Goal: Task Accomplishment & Management: Manage account settings

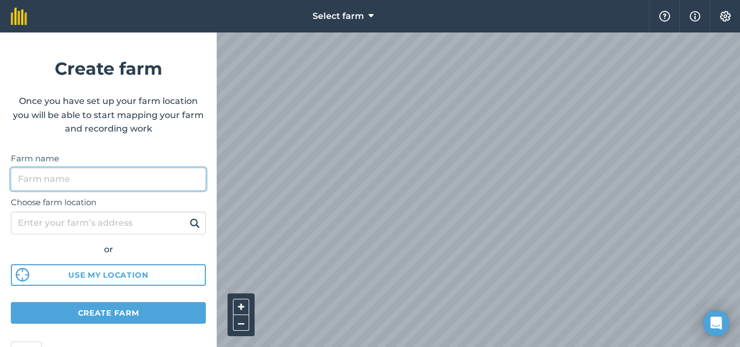
click at [59, 181] on input "Farm name" at bounding box center [108, 179] width 195 height 23
type input "Dairy Farm"
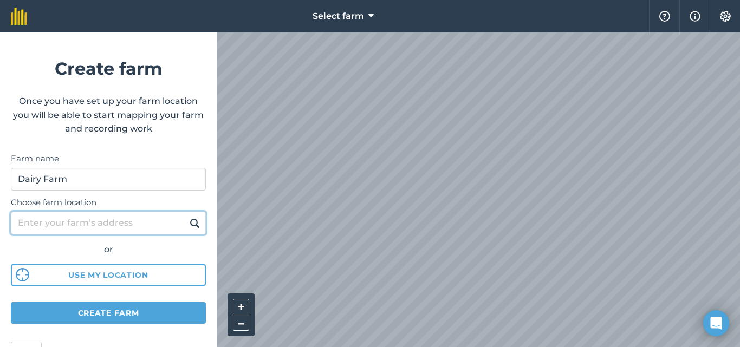
click at [87, 222] on input "Choose farm location" at bounding box center [108, 223] width 195 height 23
type input "VPO [PERSON_NAME], Mukerian, [GEOGRAPHIC_DATA], [GEOGRAPHIC_DATA]"
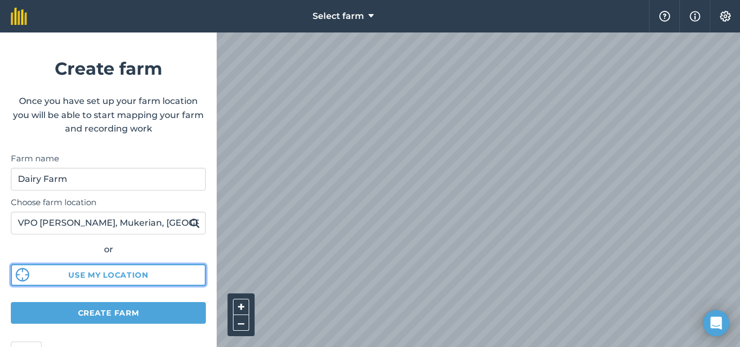
click at [95, 271] on button "Use my location" at bounding box center [108, 275] width 195 height 22
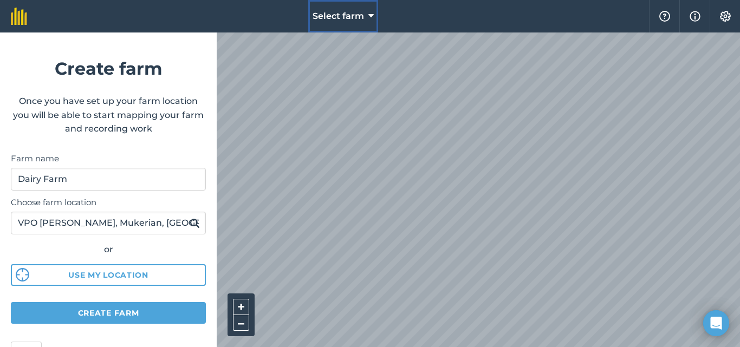
click at [366, 16] on button "Select farm" at bounding box center [343, 16] width 70 height 33
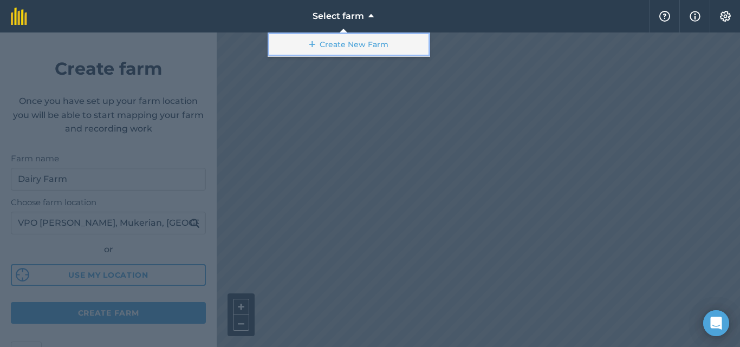
click at [359, 41] on link "Create New Farm" at bounding box center [349, 45] width 163 height 24
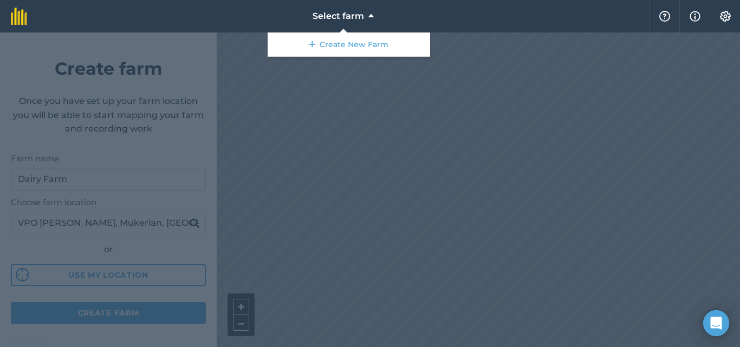
click at [426, 13] on nav "Select farm Create New Farm" at bounding box center [343, 16] width 611 height 33
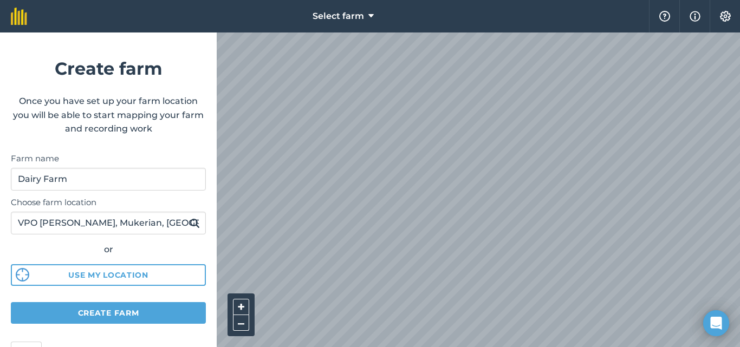
click at [417, 347] on html "Select farm Help Info Settings Create farm Once you have set up your farm locat…" at bounding box center [370, 173] width 740 height 347
click at [383, 28] on div "Select farm Help Info Settings Create farm Once you have set up your farm locat…" at bounding box center [370, 16] width 740 height 33
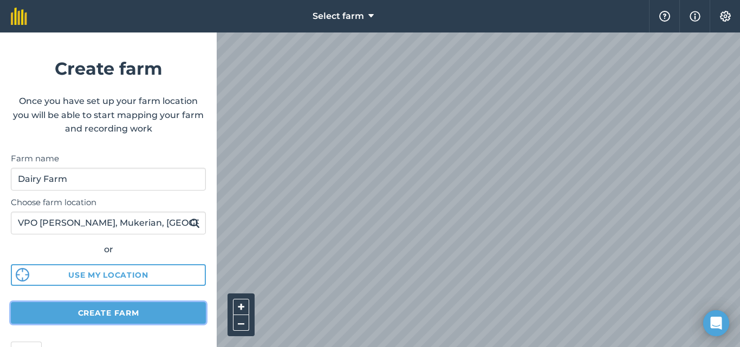
click at [98, 312] on button "Create farm" at bounding box center [108, 313] width 195 height 22
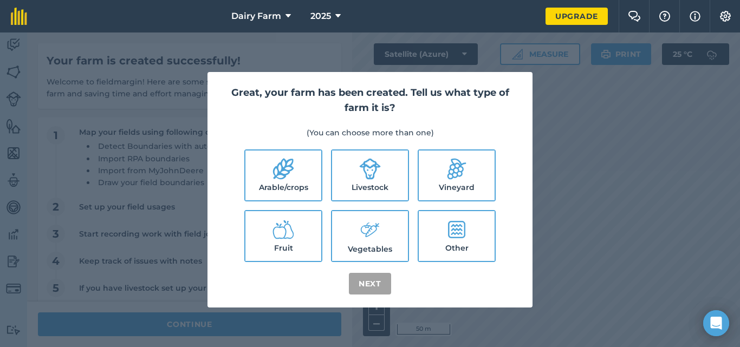
click at [456, 33] on div "Great, your farm has been created. Tell us what type of farm it is? (You can ch…" at bounding box center [370, 190] width 740 height 315
click at [359, 169] on icon at bounding box center [370, 169] width 22 height 22
checkbox input "true"
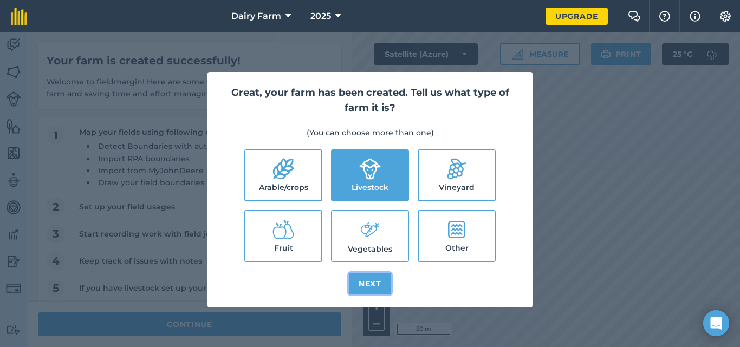
click at [370, 286] on button "Next" at bounding box center [370, 284] width 42 height 22
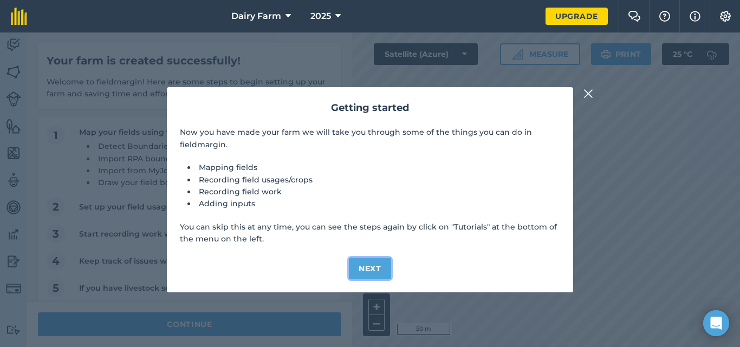
click at [364, 276] on button "Next" at bounding box center [370, 269] width 42 height 22
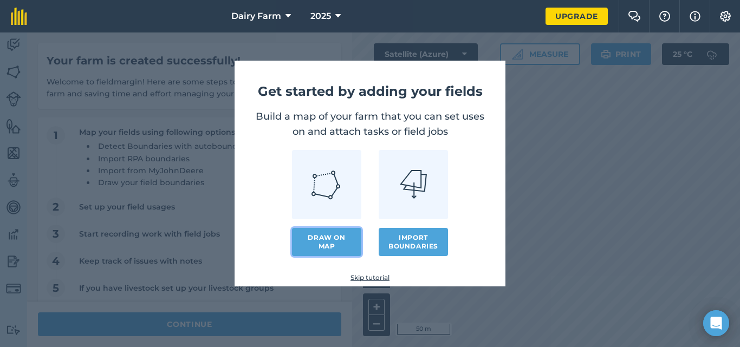
click at [327, 237] on link "Draw on map" at bounding box center [326, 242] width 69 height 28
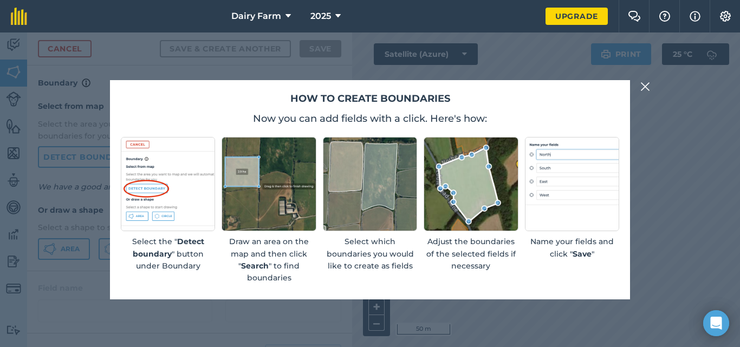
click at [644, 85] on img at bounding box center [646, 86] width 10 height 13
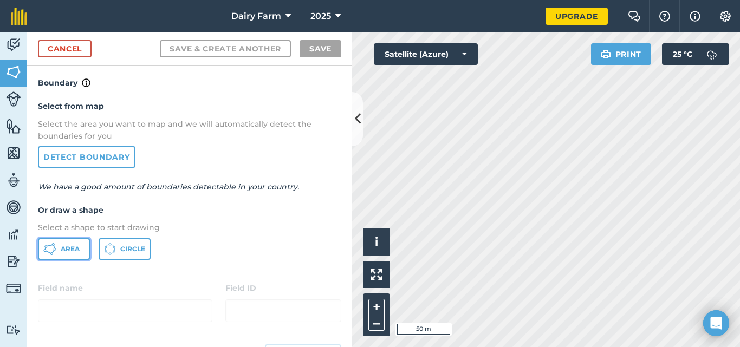
click at [67, 251] on span "Area" at bounding box center [70, 249] width 19 height 9
click at [371, 322] on button "–" at bounding box center [377, 323] width 16 height 16
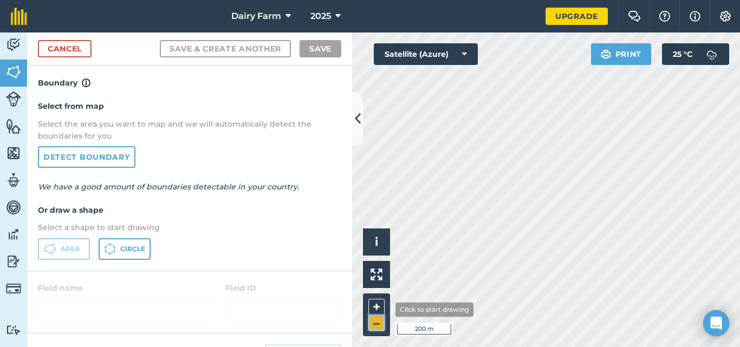
click at [371, 322] on button "–" at bounding box center [377, 323] width 16 height 16
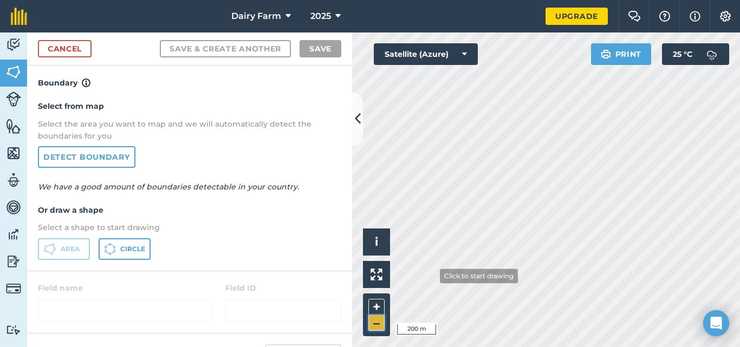
click at [371, 322] on button "–" at bounding box center [377, 323] width 16 height 16
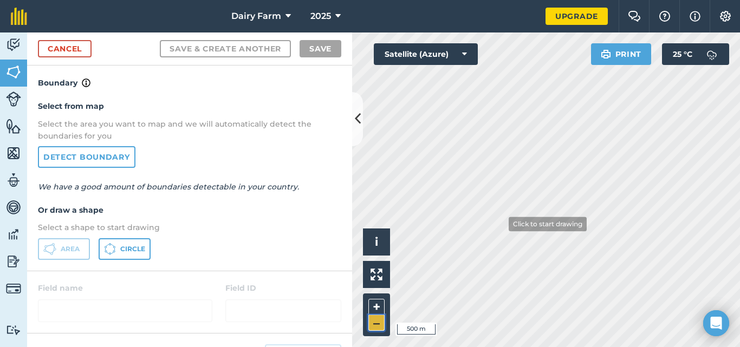
click at [371, 322] on button "–" at bounding box center [377, 323] width 16 height 16
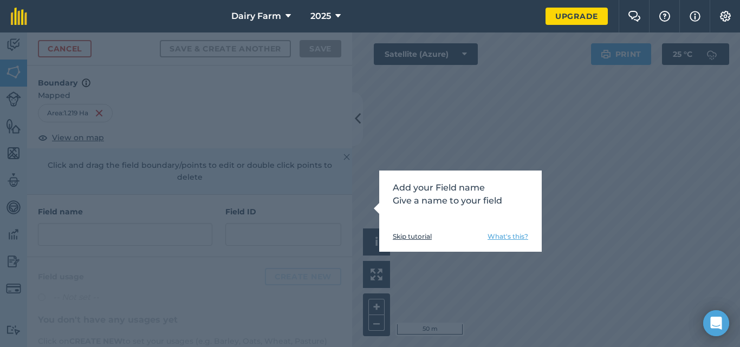
click at [503, 237] on link "What's this?" at bounding box center [508, 236] width 41 height 9
click at [415, 235] on link "Skip tutorial" at bounding box center [412, 236] width 39 height 9
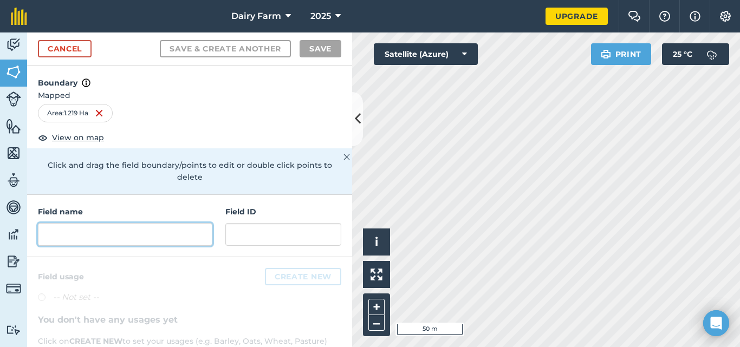
click at [125, 232] on input "text" at bounding box center [125, 234] width 175 height 23
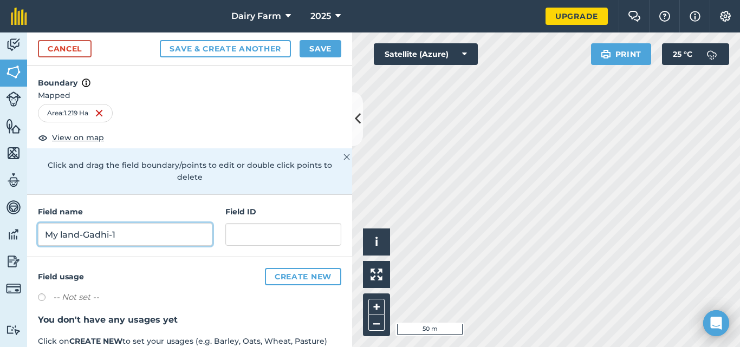
type input "My land-Gadhi-1"
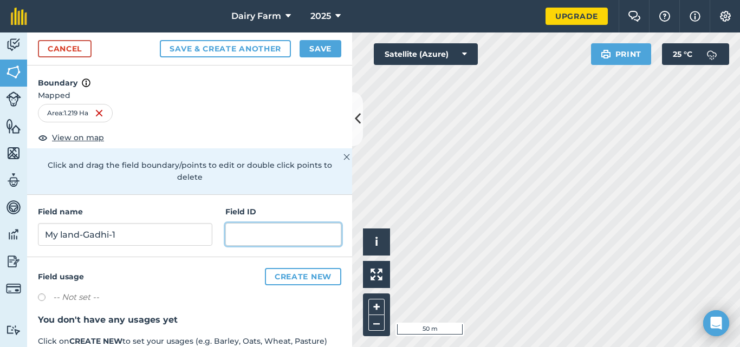
click at [242, 237] on input "text" at bounding box center [283, 234] width 116 height 23
type input "1"
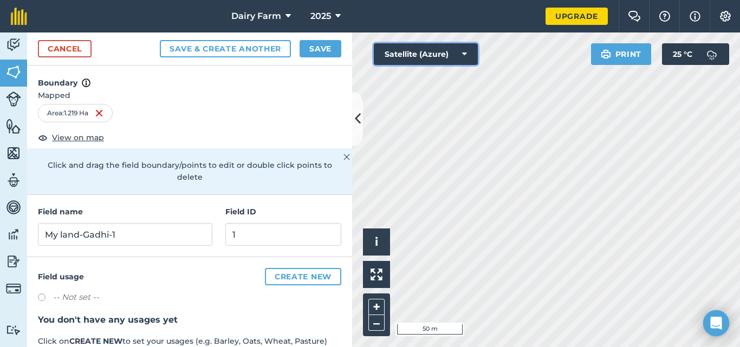
click at [463, 53] on icon at bounding box center [464, 54] width 5 height 11
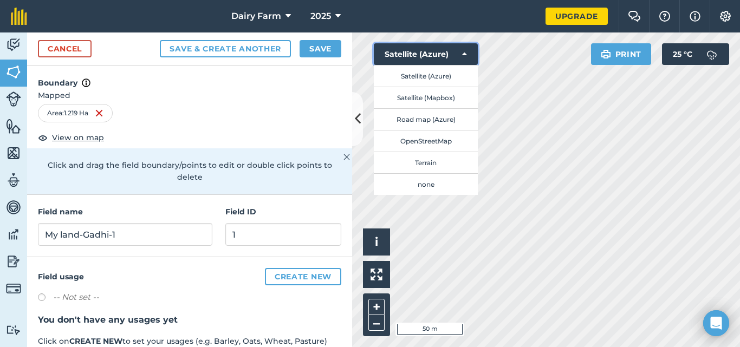
click at [461, 50] on button "Satellite (Azure)" at bounding box center [426, 54] width 104 height 22
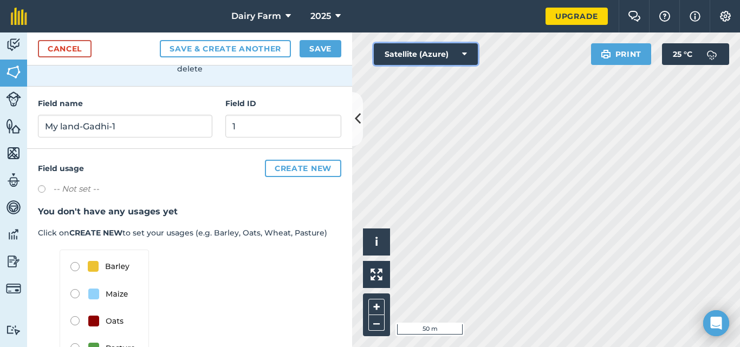
scroll to position [145, 0]
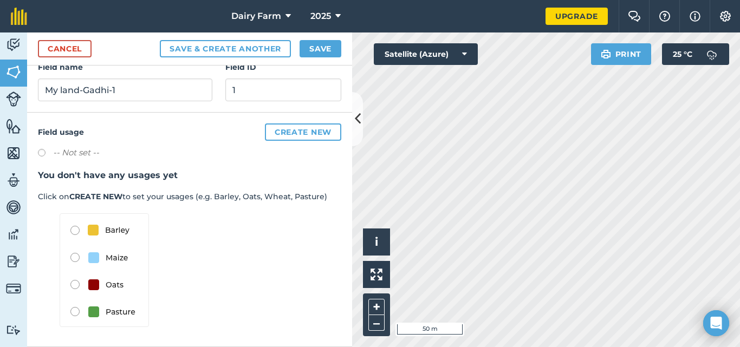
click at [73, 230] on img at bounding box center [104, 271] width 89 height 114
click at [74, 259] on img at bounding box center [104, 271] width 89 height 114
click at [40, 154] on label at bounding box center [45, 154] width 15 height 11
radio input "true"
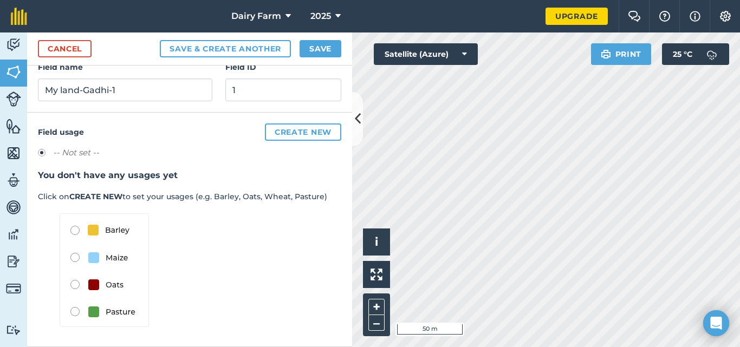
click at [72, 230] on img at bounding box center [104, 271] width 89 height 114
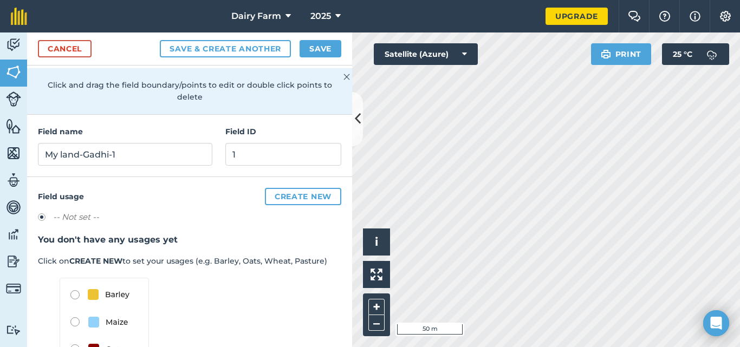
scroll to position [0, 0]
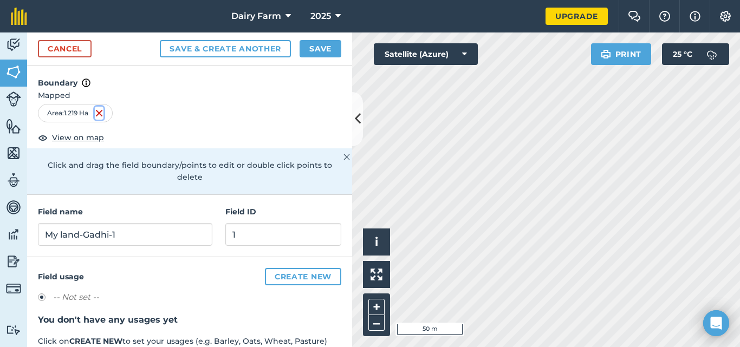
click at [101, 112] on img at bounding box center [99, 113] width 9 height 13
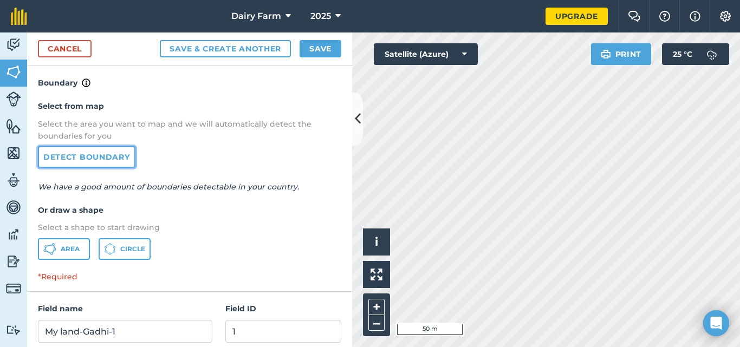
click at [68, 157] on link "Detect boundary" at bounding box center [87, 157] width 98 height 22
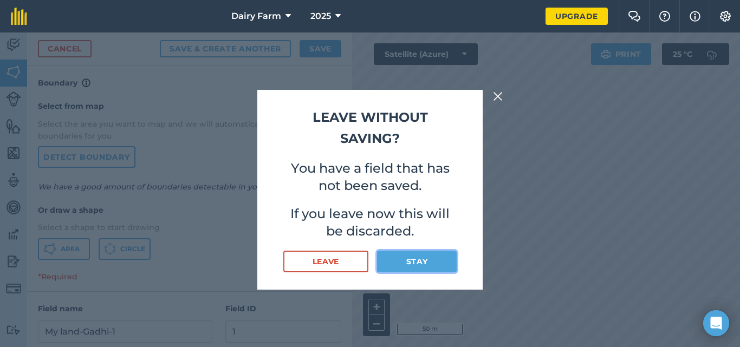
click at [411, 261] on button "Stay" at bounding box center [417, 262] width 80 height 22
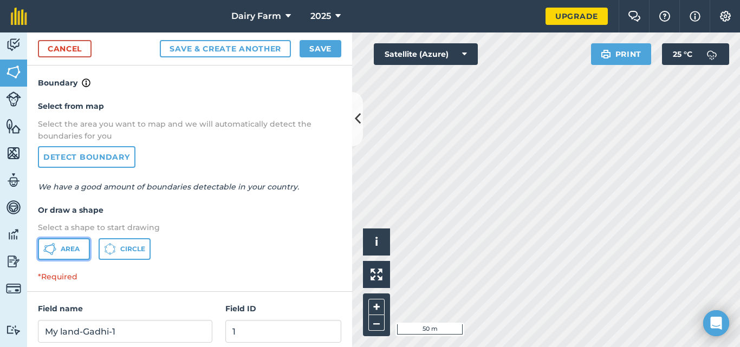
click at [60, 251] on button "Area" at bounding box center [64, 249] width 52 height 22
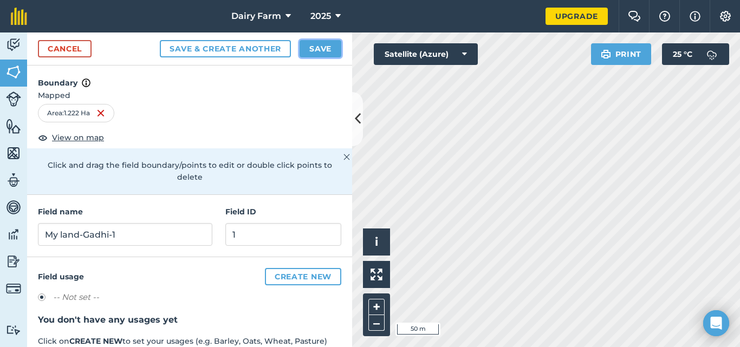
click at [316, 49] on button "Save" at bounding box center [321, 48] width 42 height 17
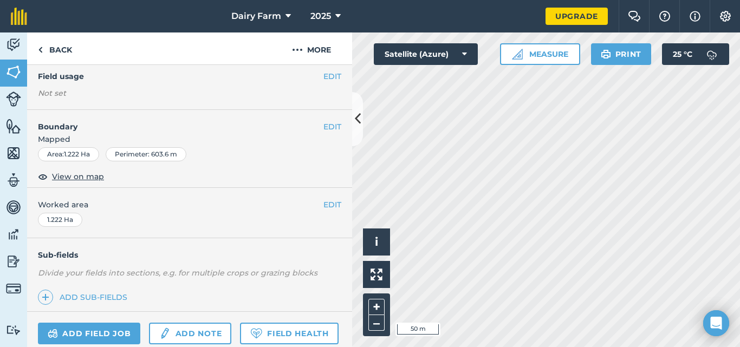
scroll to position [108, 0]
click at [326, 202] on button "EDIT" at bounding box center [333, 204] width 18 height 12
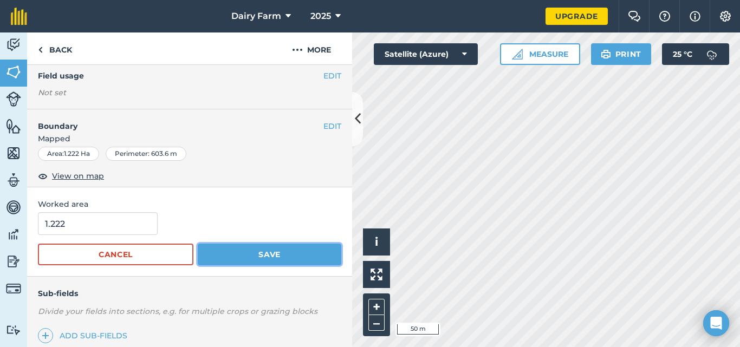
click at [263, 253] on button "Save" at bounding box center [270, 255] width 144 height 22
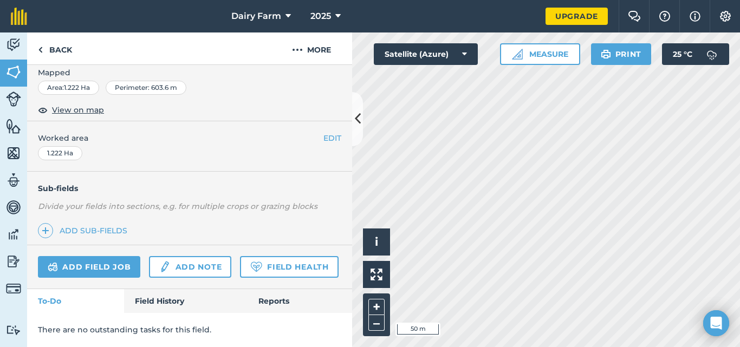
scroll to position [205, 0]
click at [299, 49] on img at bounding box center [297, 49] width 11 height 13
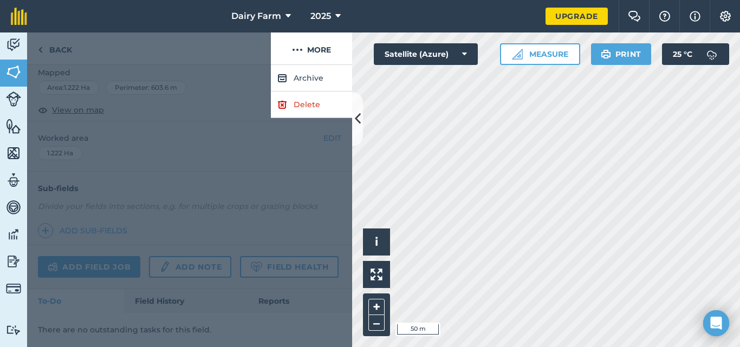
click at [211, 126] on div at bounding box center [189, 206] width 325 height 282
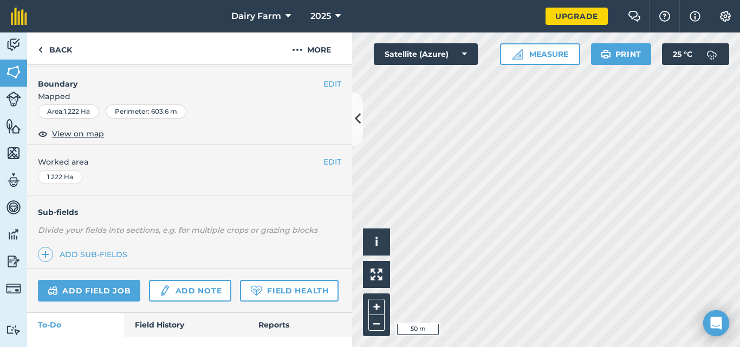
scroll to position [0, 0]
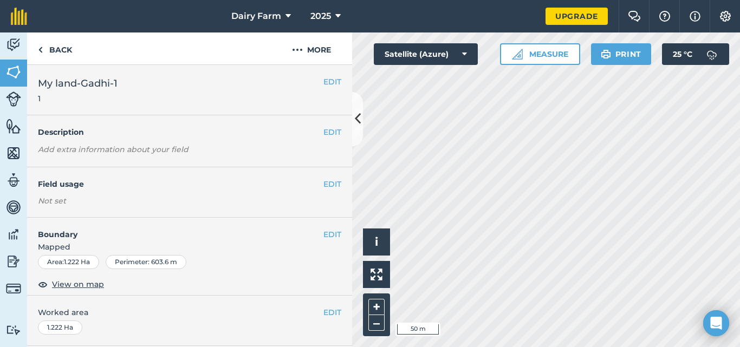
click at [52, 198] on div "Not set" at bounding box center [189, 201] width 303 height 11
click at [324, 183] on button "EDIT" at bounding box center [333, 184] width 18 height 12
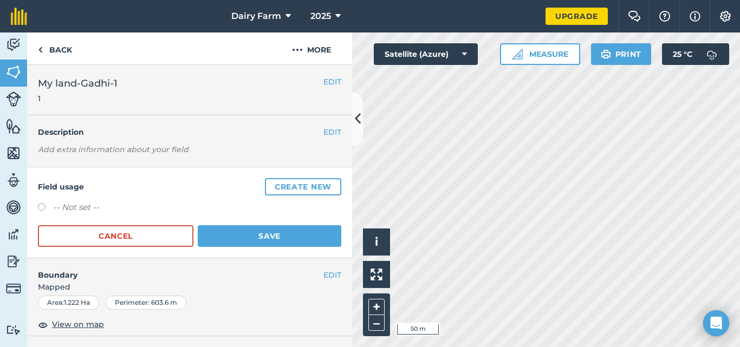
click at [41, 205] on label at bounding box center [45, 208] width 15 height 11
radio input "true"
click at [232, 238] on button "Save" at bounding box center [270, 236] width 144 height 22
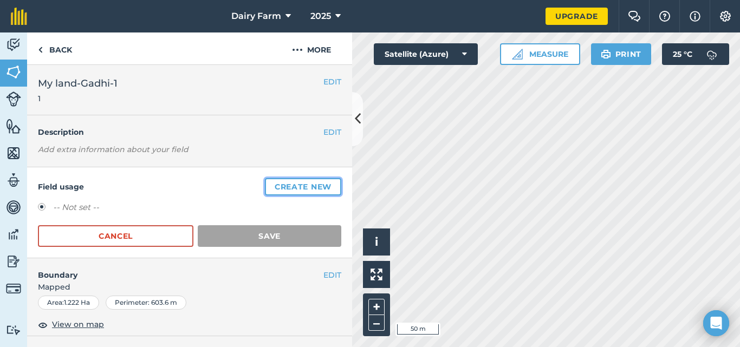
click at [279, 188] on button "Create new" at bounding box center [303, 186] width 76 height 17
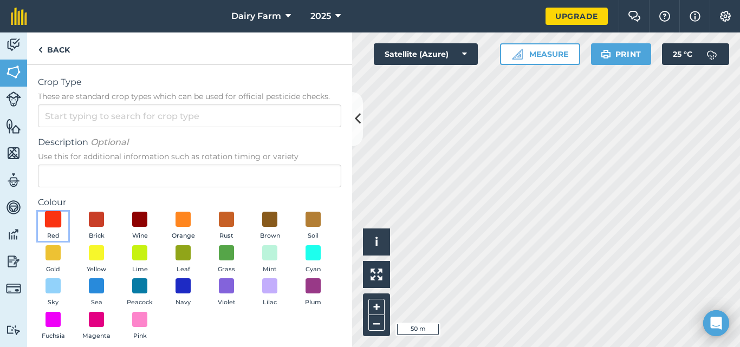
click at [53, 217] on span at bounding box center [53, 219] width 17 height 17
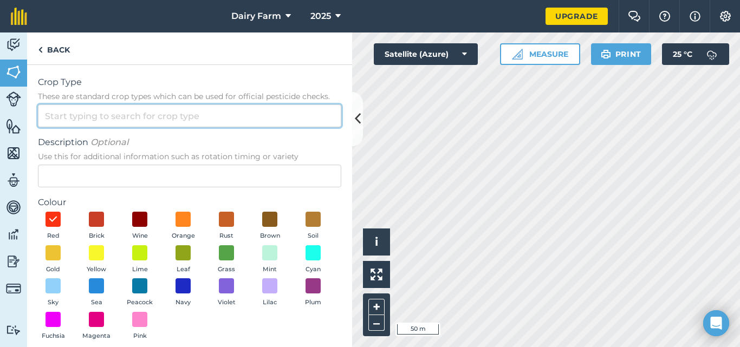
click at [76, 115] on input "Crop Type These are standard crop types which can be used for official pesticid…" at bounding box center [189, 116] width 303 height 23
type input "l"
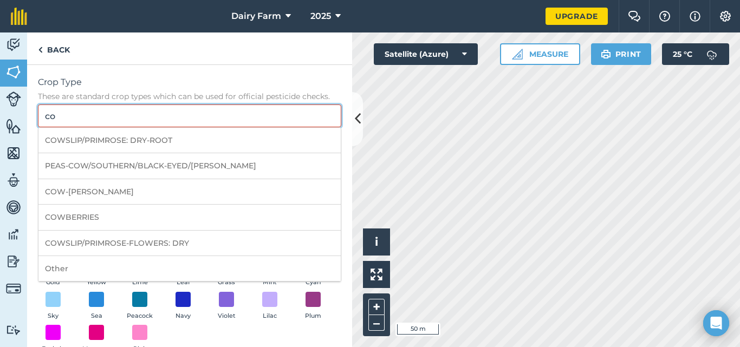
type input "c"
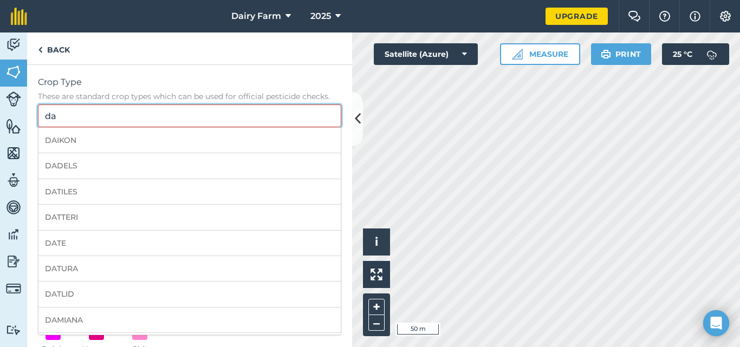
type input "d"
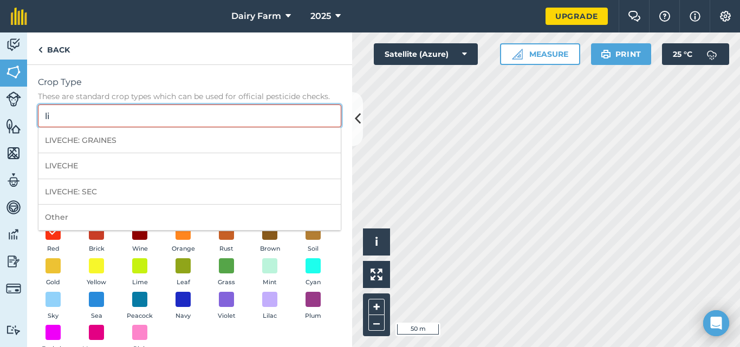
type input "l"
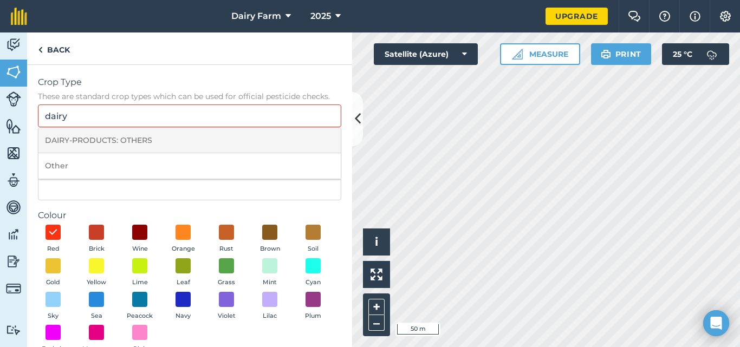
click at [86, 138] on li "DAIRY-PRODUCTS: OTHERS" at bounding box center [189, 140] width 302 height 25
type input "DAIRY-PRODUCTS: OTHERS"
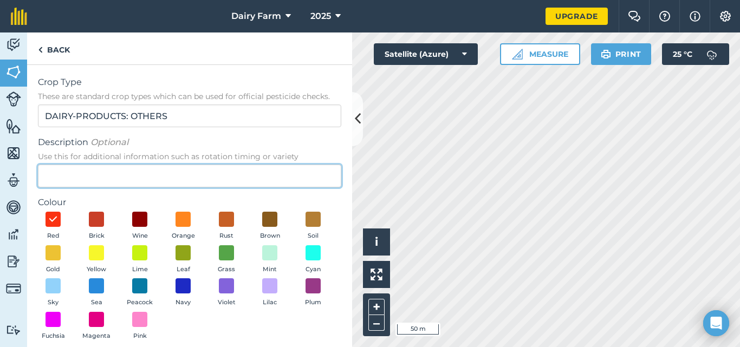
click at [72, 173] on input "Description Optional Use this for additional information such as rotation timin…" at bounding box center [189, 176] width 303 height 23
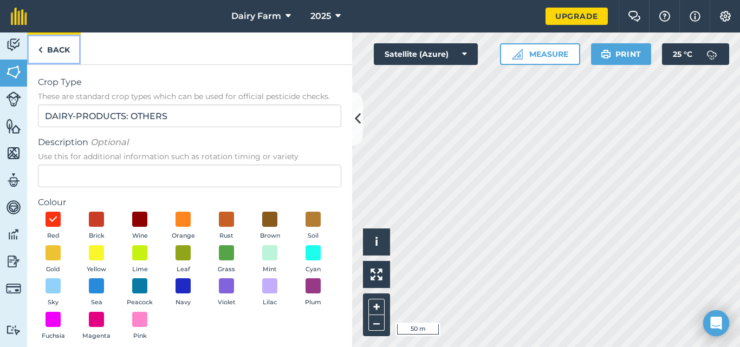
click at [54, 49] on link "Back" at bounding box center [54, 49] width 54 height 32
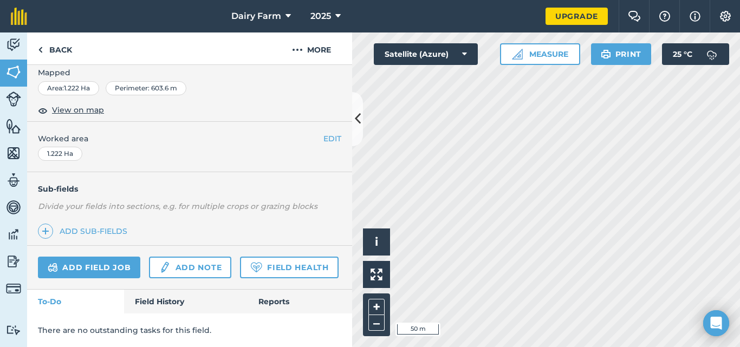
scroll to position [245, 0]
click at [355, 125] on icon at bounding box center [358, 118] width 6 height 19
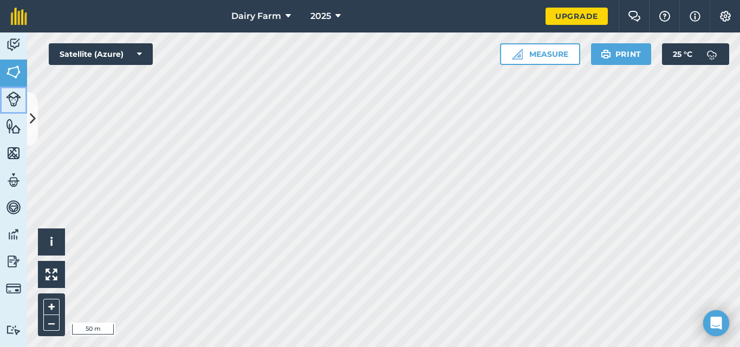
click at [11, 98] on img at bounding box center [13, 99] width 15 height 15
click at [12, 100] on img at bounding box center [13, 99] width 15 height 15
click at [7, 100] on img at bounding box center [13, 99] width 15 height 15
click at [10, 127] on img at bounding box center [13, 126] width 15 height 16
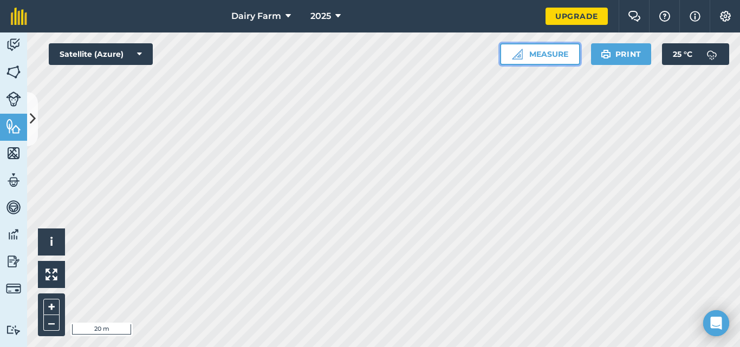
click at [549, 49] on button "Measure" at bounding box center [540, 54] width 80 height 22
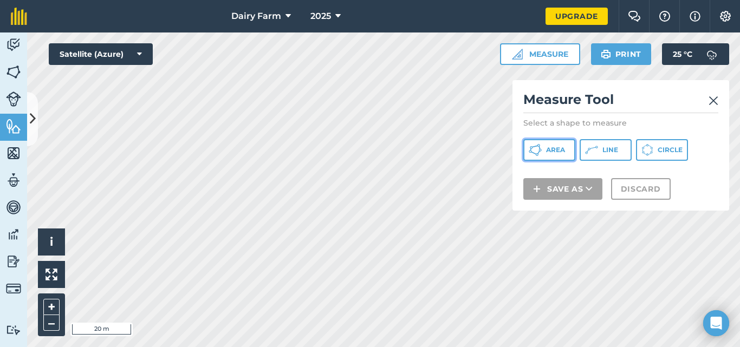
click at [547, 146] on span "Area" at bounding box center [555, 150] width 19 height 9
click at [12, 98] on img at bounding box center [13, 99] width 15 height 15
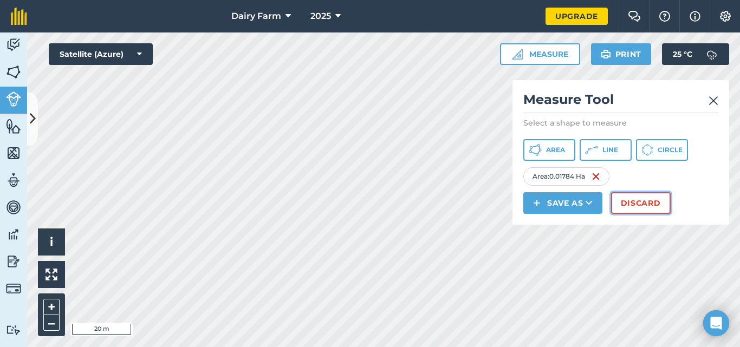
click at [623, 202] on button "Discard" at bounding box center [641, 203] width 60 height 22
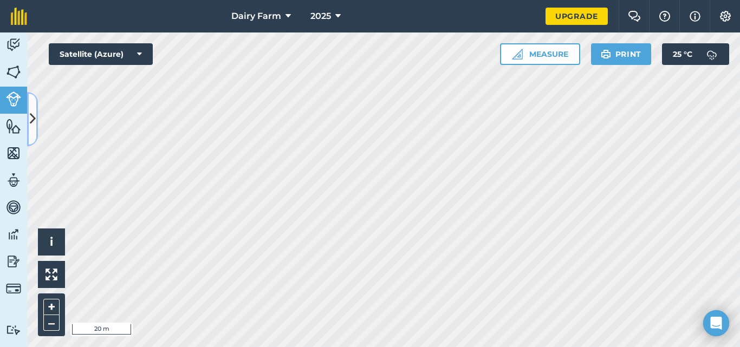
click at [31, 115] on icon at bounding box center [33, 118] width 6 height 19
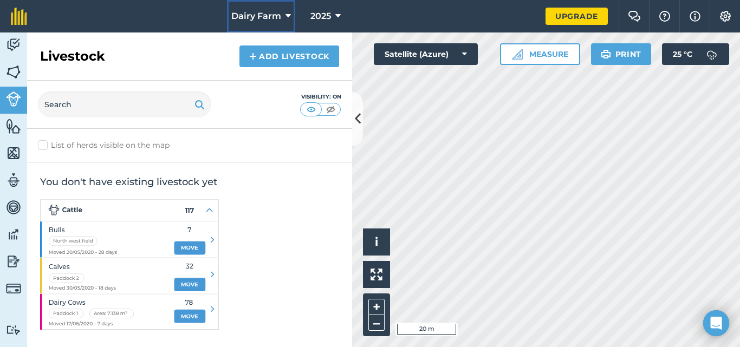
click at [266, 15] on span "Dairy Farm" at bounding box center [256, 16] width 50 height 13
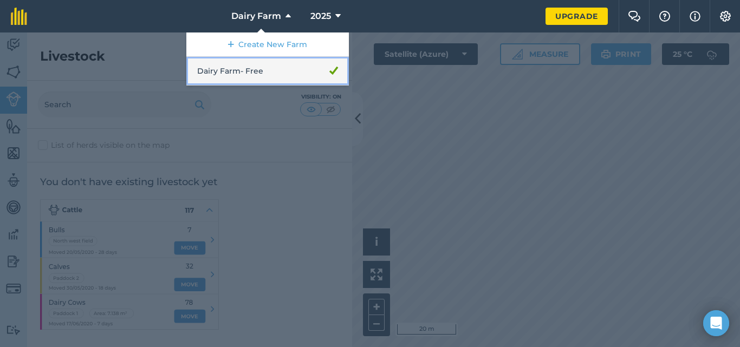
click at [231, 73] on link "Dairy Farm - Free" at bounding box center [267, 71] width 163 height 29
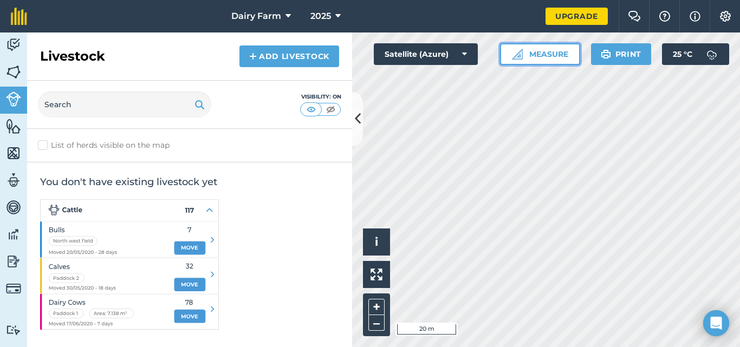
click at [542, 53] on button "Measure" at bounding box center [540, 54] width 80 height 22
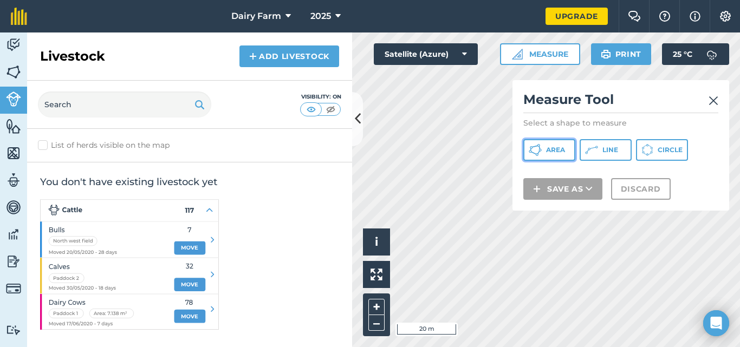
click at [550, 146] on span "Area" at bounding box center [555, 150] width 19 height 9
click at [717, 98] on img at bounding box center [714, 100] width 10 height 13
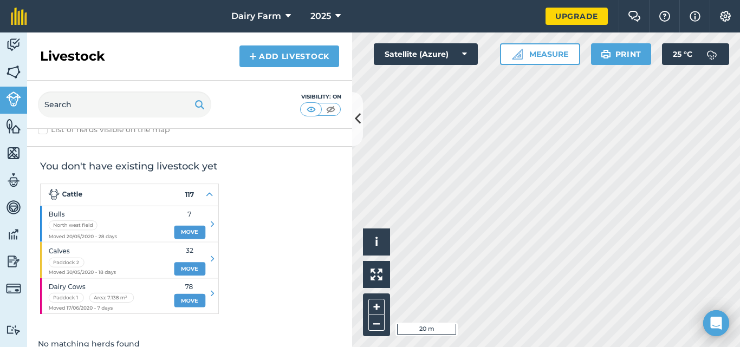
scroll to position [29, 0]
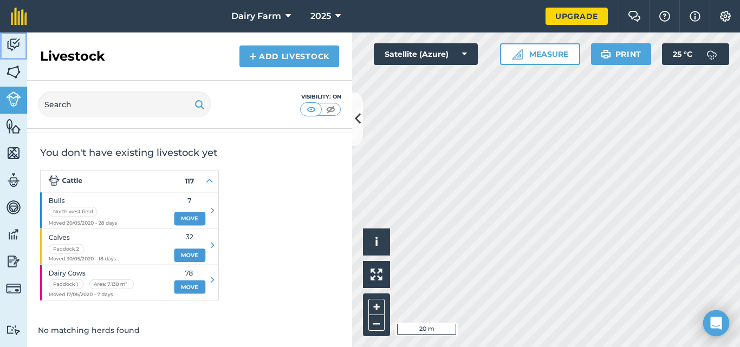
click at [11, 43] on img at bounding box center [13, 45] width 15 height 16
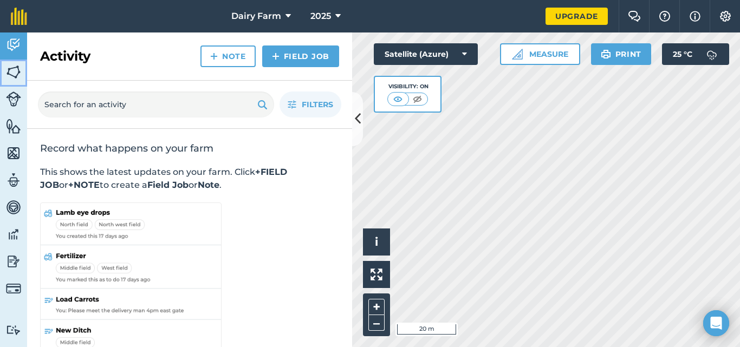
click at [11, 68] on img at bounding box center [13, 72] width 15 height 16
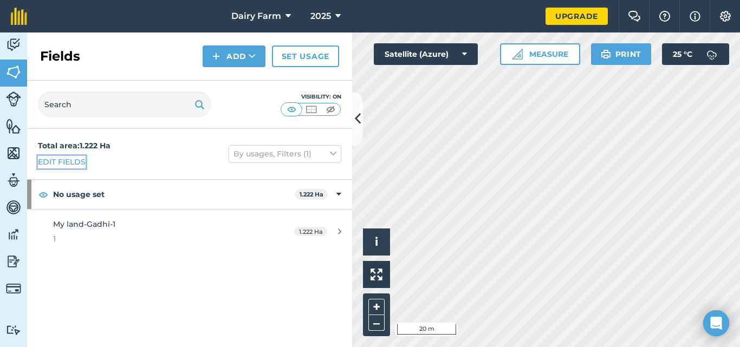
click at [59, 159] on link "Edit fields" at bounding box center [62, 162] width 48 height 12
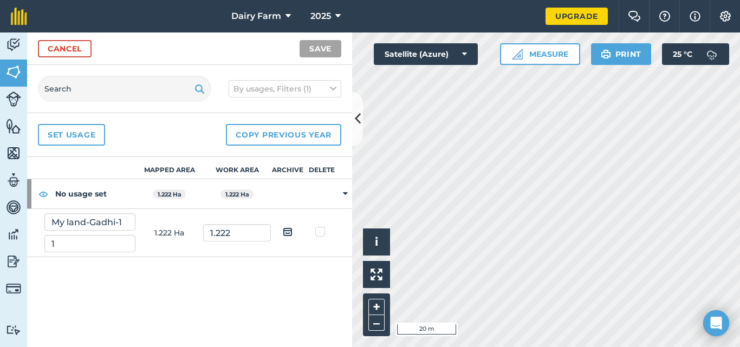
click at [343, 191] on icon at bounding box center [345, 194] width 5 height 10
click at [343, 193] on td at bounding box center [346, 194] width 14 height 30
click at [322, 227] on label at bounding box center [321, 227] width 13 height 0
click at [322, 232] on input "checkbox" at bounding box center [325, 230] width 7 height 7
click at [319, 227] on label at bounding box center [321, 227] width 13 height 0
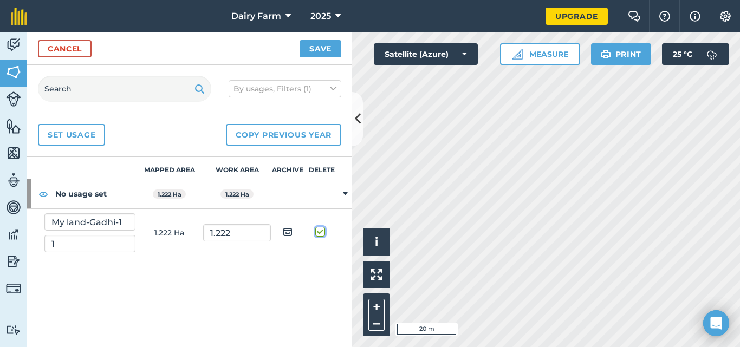
click at [322, 231] on input "checkbox" at bounding box center [325, 230] width 7 height 7
checkbox input "false"
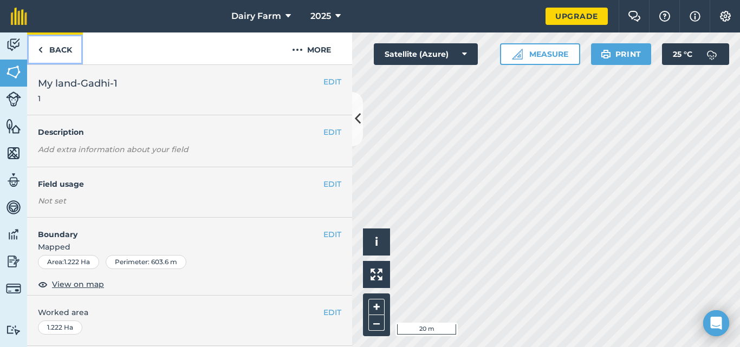
click at [49, 49] on link "Back" at bounding box center [55, 49] width 56 height 32
click at [41, 49] on img at bounding box center [40, 49] width 5 height 13
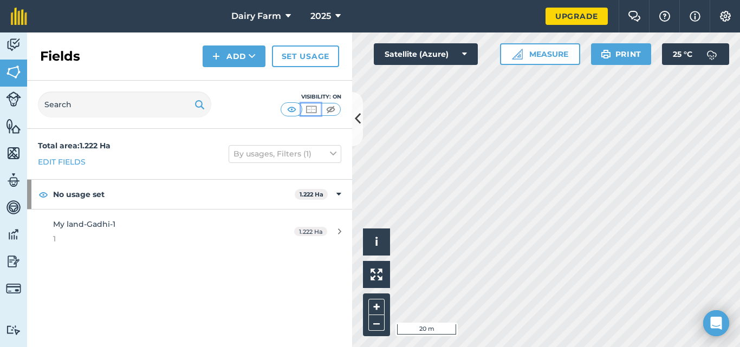
click at [309, 105] on img at bounding box center [312, 109] width 14 height 11
click at [326, 108] on img at bounding box center [331, 109] width 14 height 11
click at [289, 108] on img at bounding box center [292, 109] width 14 height 11
click at [249, 55] on icon at bounding box center [252, 56] width 7 height 11
click at [232, 79] on link "Draw" at bounding box center [234, 81] width 60 height 24
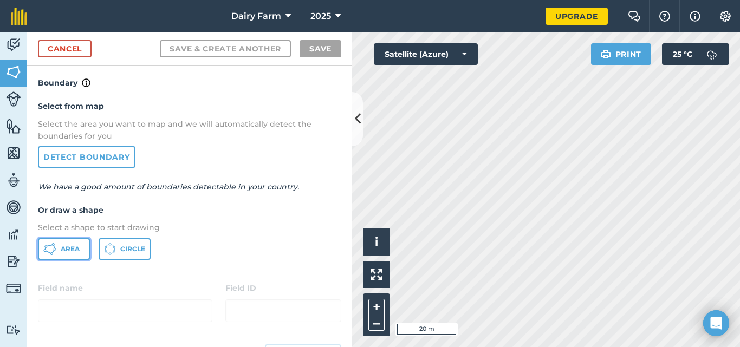
click at [60, 255] on button "Area" at bounding box center [64, 249] width 52 height 22
click at [55, 47] on link "Cancel" at bounding box center [65, 48] width 54 height 17
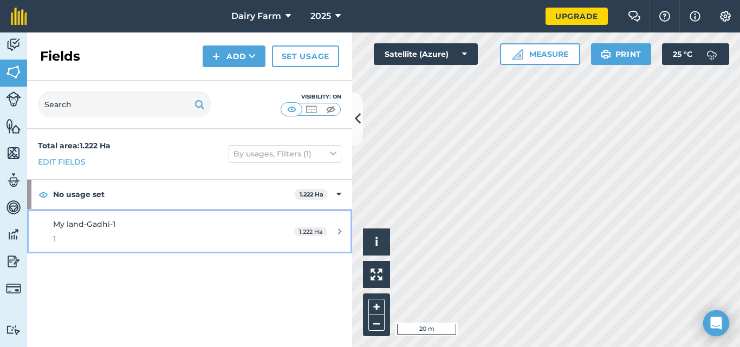
click at [86, 226] on span "My land-Gadhi-1" at bounding box center [84, 224] width 62 height 10
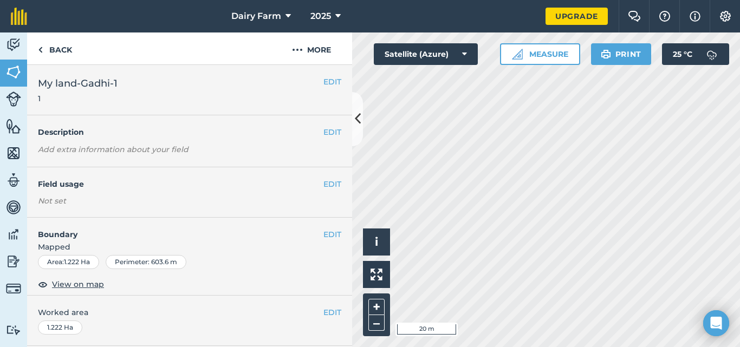
scroll to position [163, 0]
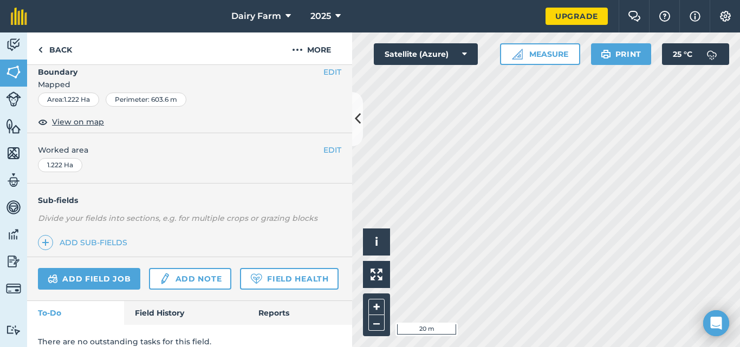
click at [62, 156] on span "Worked area" at bounding box center [189, 150] width 303 height 12
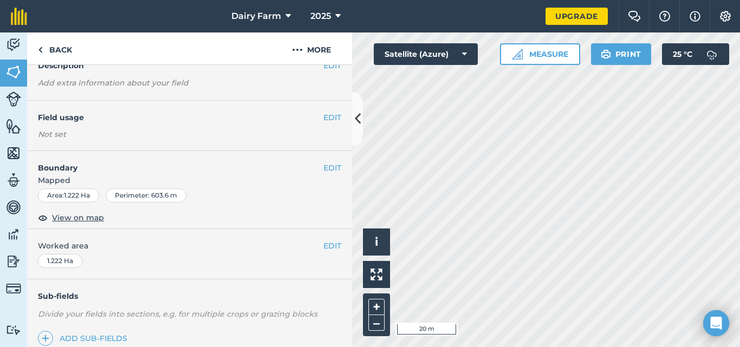
scroll to position [54, 0]
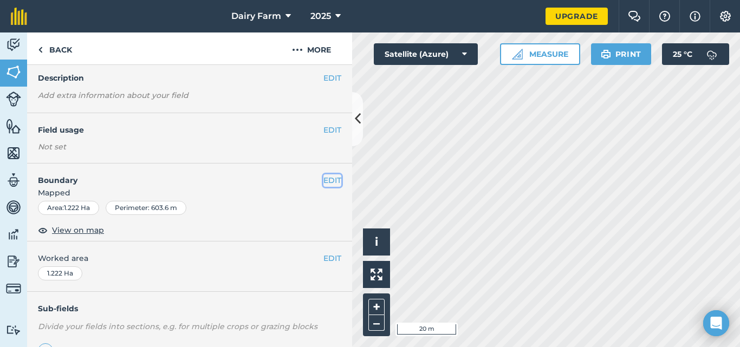
click at [325, 177] on button "EDIT" at bounding box center [333, 181] width 18 height 12
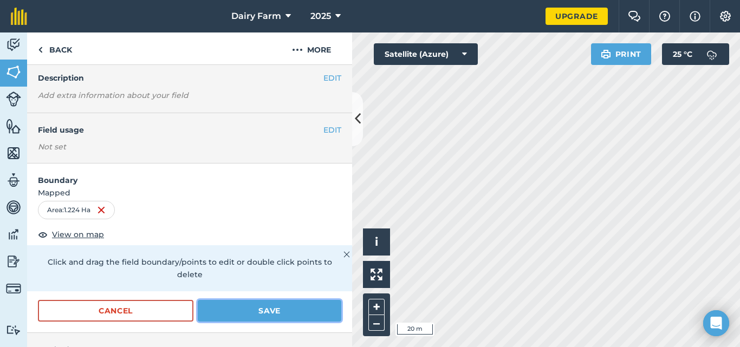
click at [244, 309] on button "Save" at bounding box center [270, 311] width 144 height 22
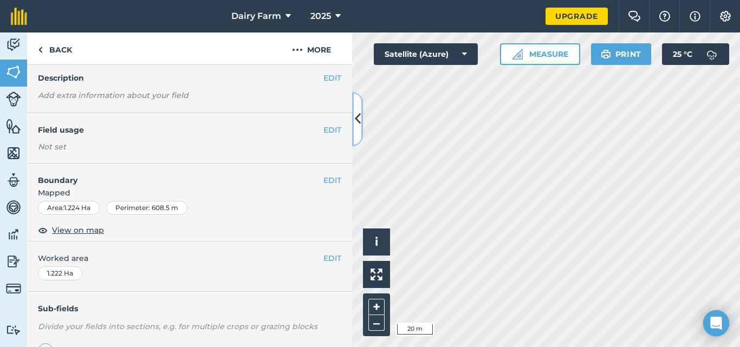
click at [357, 126] on icon at bounding box center [358, 118] width 6 height 19
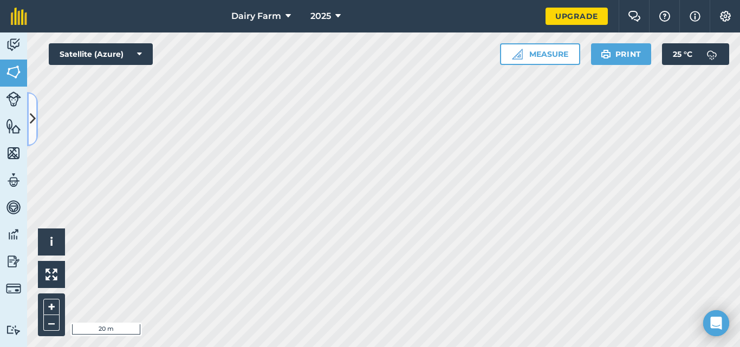
click at [32, 115] on icon at bounding box center [33, 118] width 6 height 19
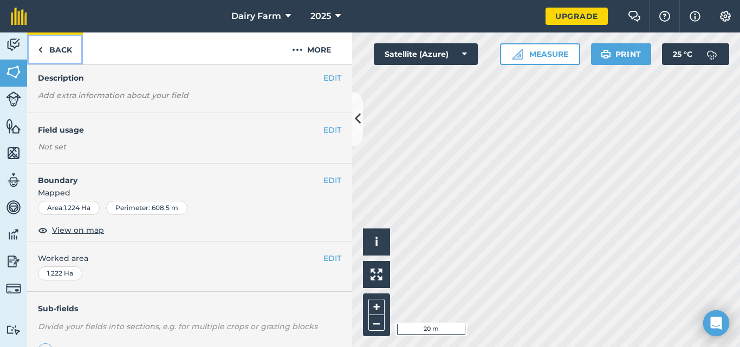
click at [37, 49] on link "Back" at bounding box center [55, 49] width 56 height 32
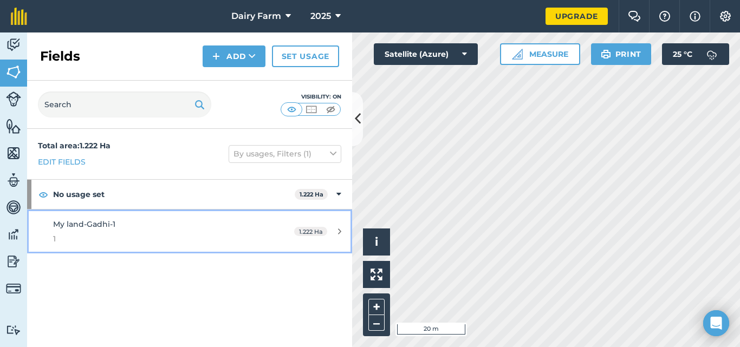
click at [79, 224] on span "My land-Gadhi-1" at bounding box center [84, 224] width 62 height 10
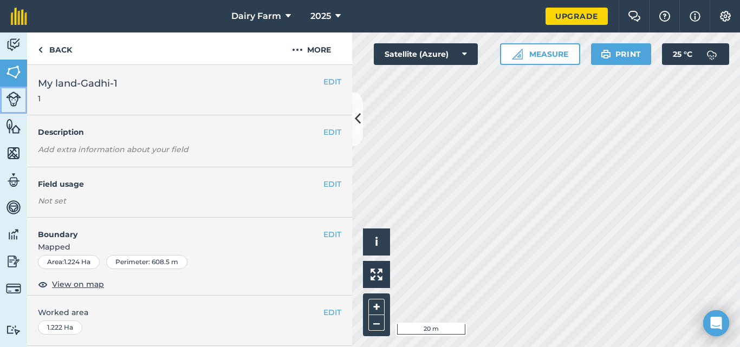
click at [9, 94] on img at bounding box center [13, 99] width 15 height 15
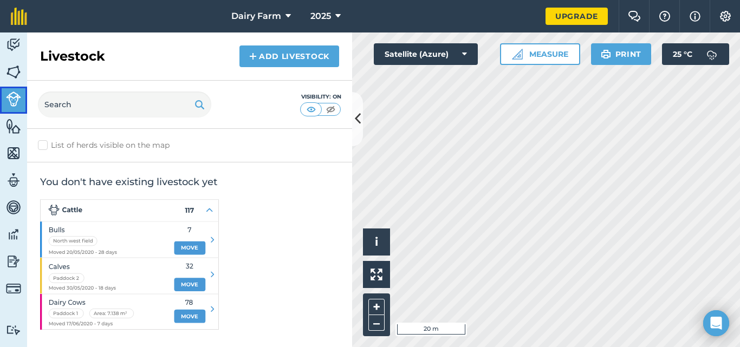
scroll to position [29, 0]
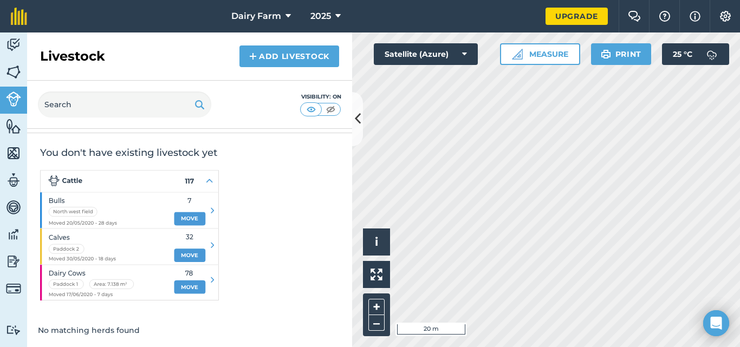
click at [98, 156] on h2 "You don't have existing livestock yet" at bounding box center [189, 152] width 299 height 13
click at [199, 160] on div "You don't have existing livestock yet" at bounding box center [189, 223] width 325 height 180
click at [192, 179] on img at bounding box center [129, 235] width 179 height 131
click at [190, 218] on img at bounding box center [129, 235] width 179 height 131
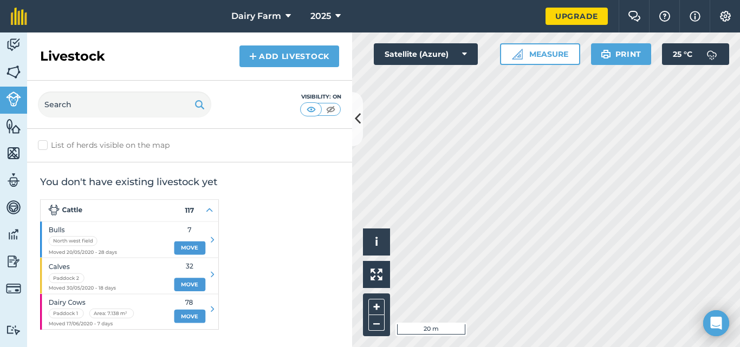
click at [41, 143] on label "List of herds visible on the map" at bounding box center [189, 145] width 303 height 11
click at [41, 143] on input "List of herds visible on the map" at bounding box center [41, 143] width 7 height 7
checkbox input "true"
click at [195, 244] on img at bounding box center [129, 264] width 179 height 131
click at [546, 53] on button "Measure" at bounding box center [540, 54] width 80 height 22
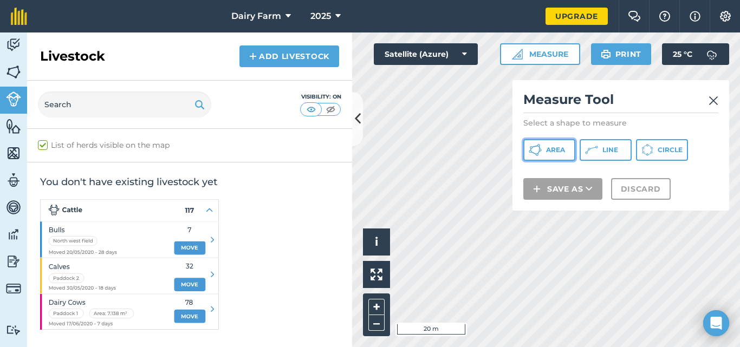
click at [553, 150] on span "Area" at bounding box center [555, 150] width 19 height 9
click at [714, 102] on img at bounding box center [714, 100] width 10 height 13
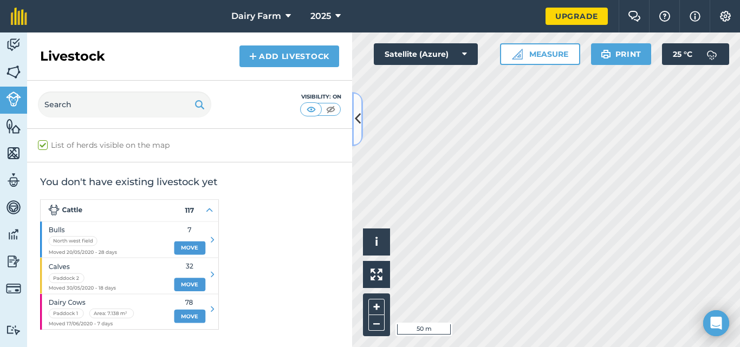
click at [357, 128] on icon at bounding box center [358, 118] width 6 height 19
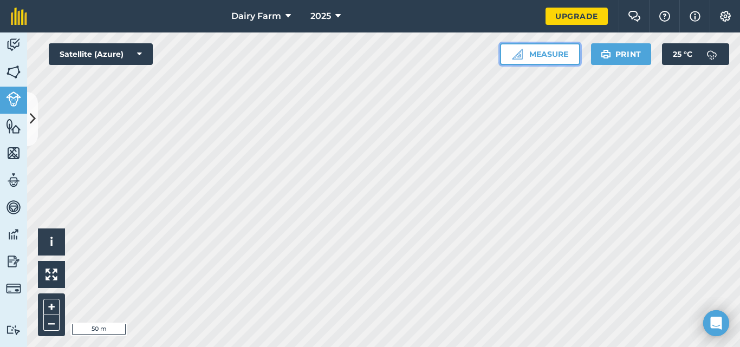
click at [547, 49] on button "Measure" at bounding box center [540, 54] width 80 height 22
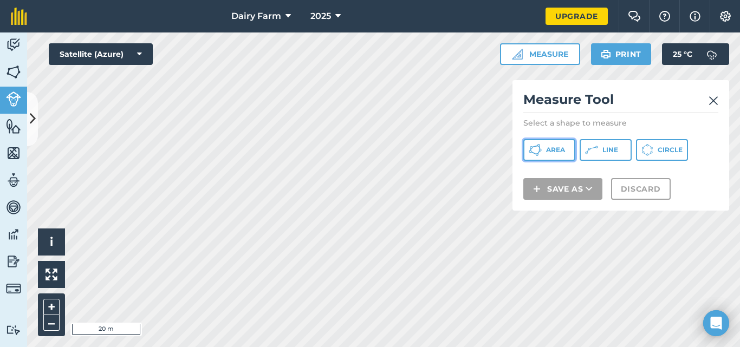
click at [552, 147] on span "Area" at bounding box center [555, 150] width 19 height 9
click at [241, 28] on div "Dairy Farm 2025 Upgrade Farm Chat Help Info Settings Map printing is not availa…" at bounding box center [370, 173] width 740 height 347
click at [608, 147] on span "Line" at bounding box center [611, 150] width 16 height 9
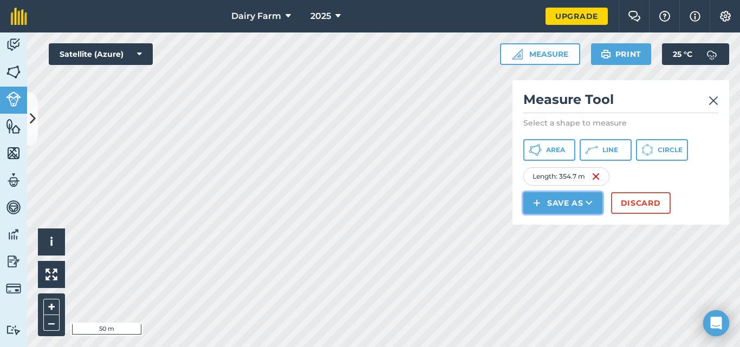
click at [586, 202] on icon at bounding box center [589, 203] width 7 height 11
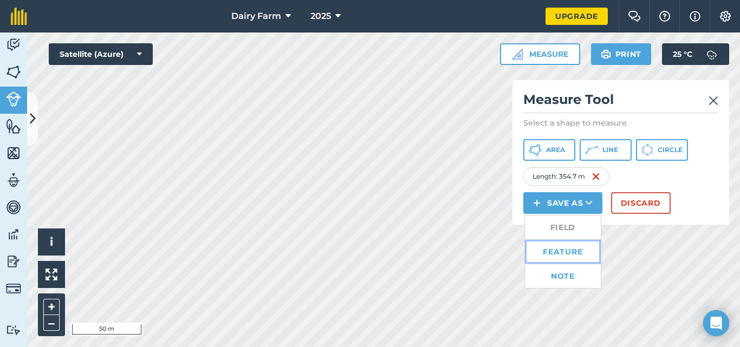
click at [564, 248] on link "Feature" at bounding box center [563, 252] width 76 height 24
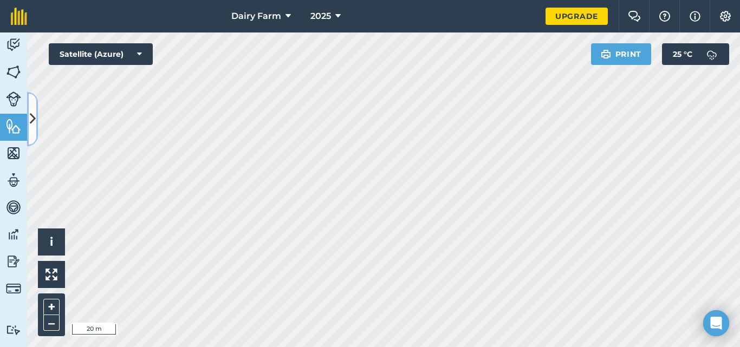
click at [30, 121] on icon at bounding box center [33, 118] width 6 height 19
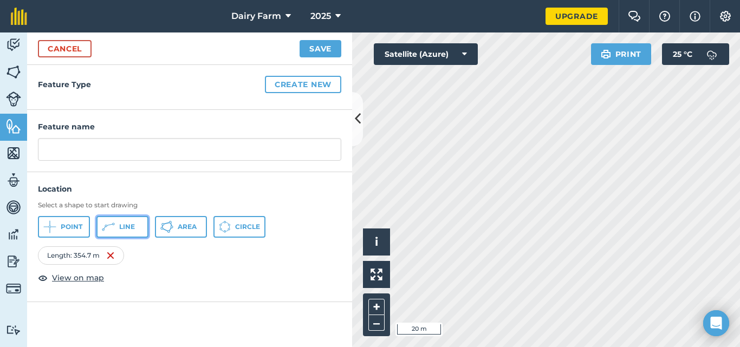
click at [121, 222] on button "Line" at bounding box center [122, 227] width 52 height 22
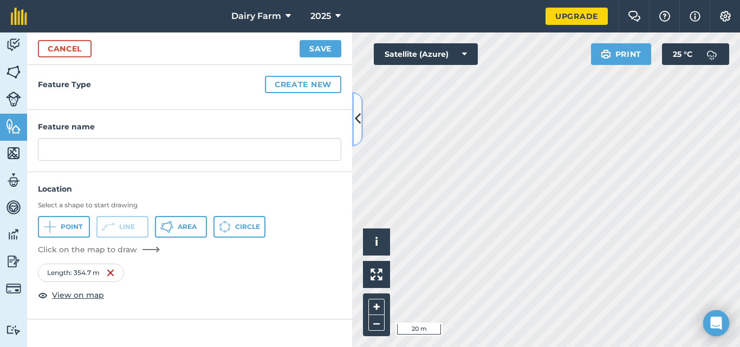
click at [359, 119] on icon at bounding box center [358, 118] width 6 height 19
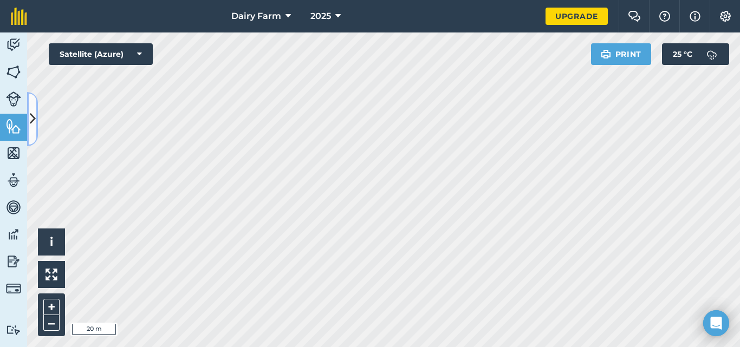
click at [33, 118] on icon at bounding box center [33, 118] width 6 height 19
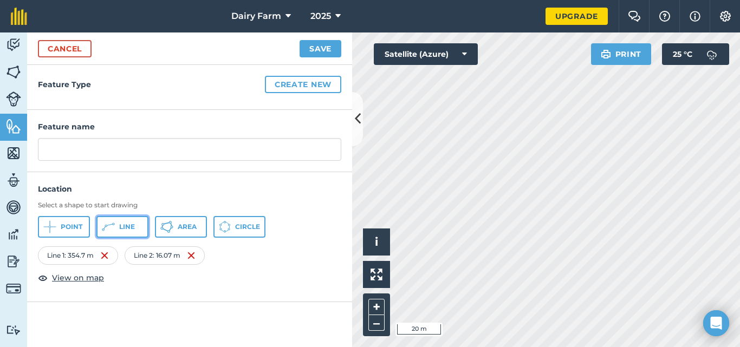
click at [119, 227] on button "Line" at bounding box center [122, 227] width 52 height 22
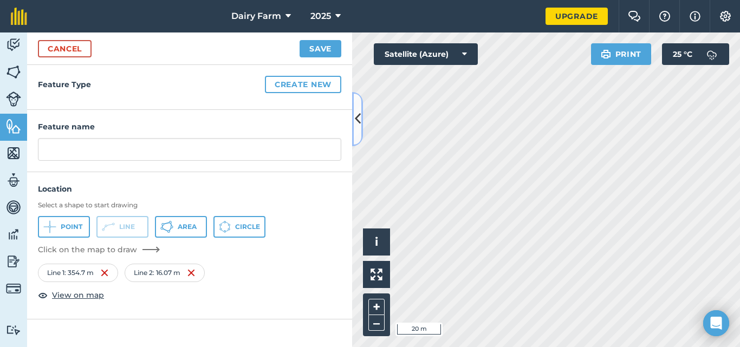
click at [354, 129] on button at bounding box center [357, 119] width 11 height 54
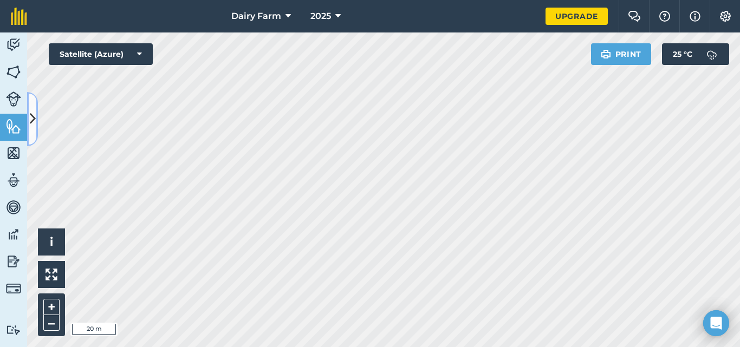
click at [32, 122] on icon at bounding box center [33, 118] width 6 height 19
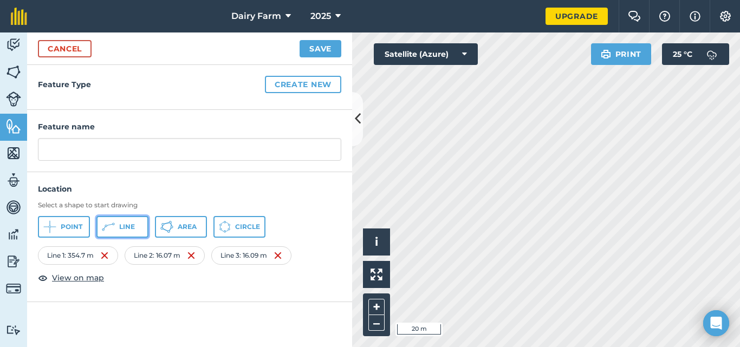
click at [120, 225] on span "Line" at bounding box center [127, 227] width 16 height 9
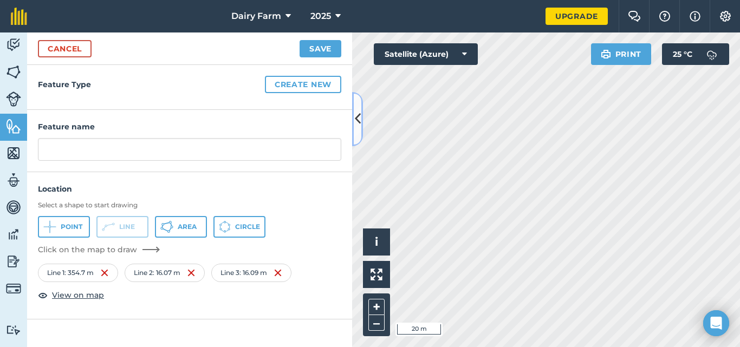
click at [355, 130] on button at bounding box center [357, 119] width 11 height 54
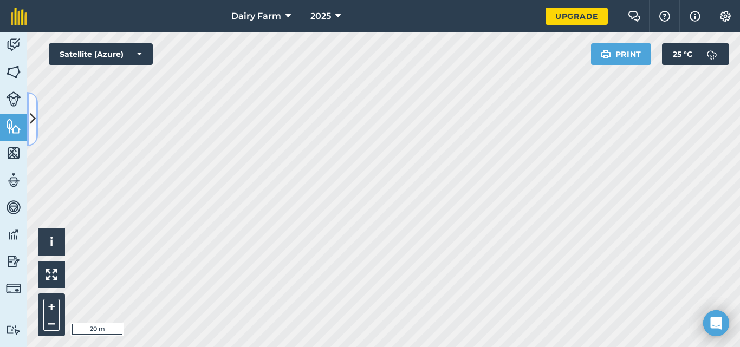
drag, startPoint x: 33, startPoint y: 121, endPoint x: 37, endPoint y: 125, distance: 6.2
click at [33, 121] on icon at bounding box center [33, 118] width 6 height 19
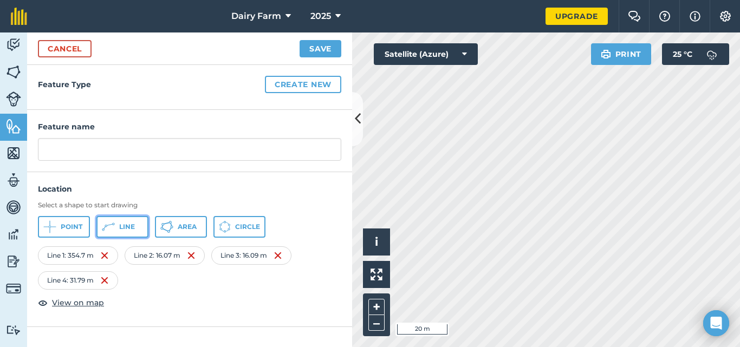
click at [119, 224] on button "Line" at bounding box center [122, 227] width 52 height 22
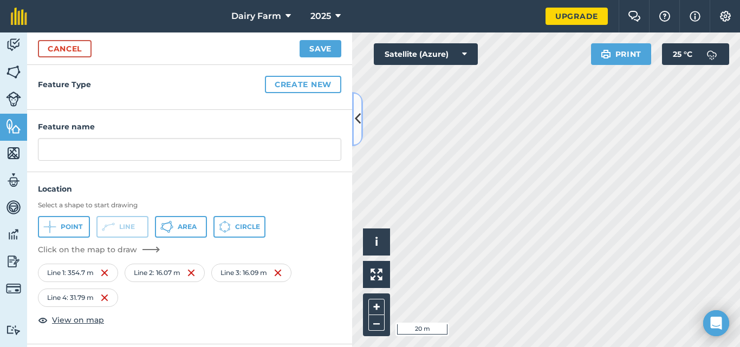
click at [354, 134] on button at bounding box center [357, 119] width 11 height 54
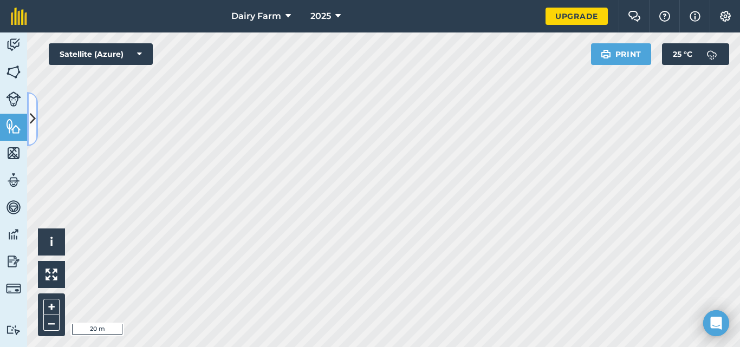
click at [32, 125] on icon at bounding box center [33, 118] width 6 height 19
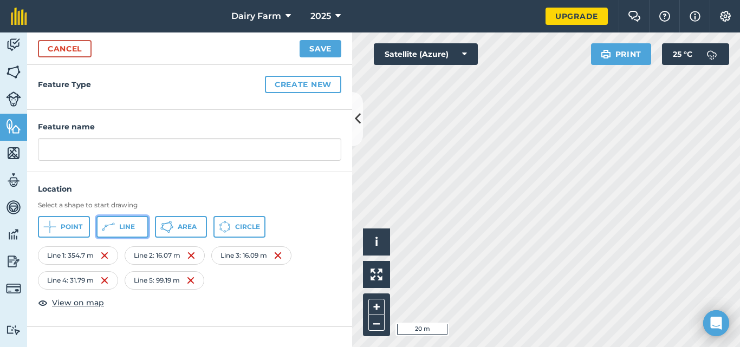
click at [56, 228] on icon at bounding box center [49, 227] width 13 height 13
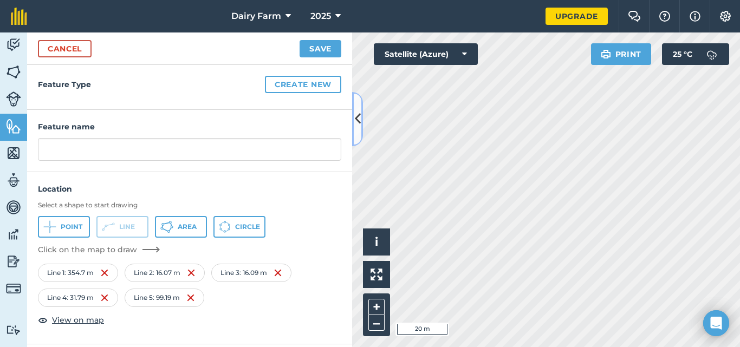
click at [356, 131] on button at bounding box center [357, 119] width 11 height 54
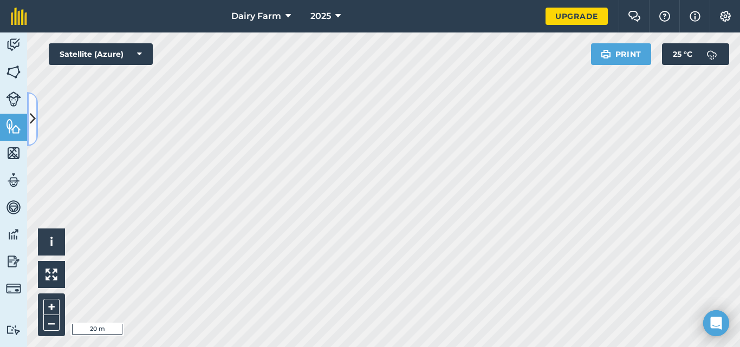
click at [33, 122] on icon at bounding box center [33, 118] width 6 height 19
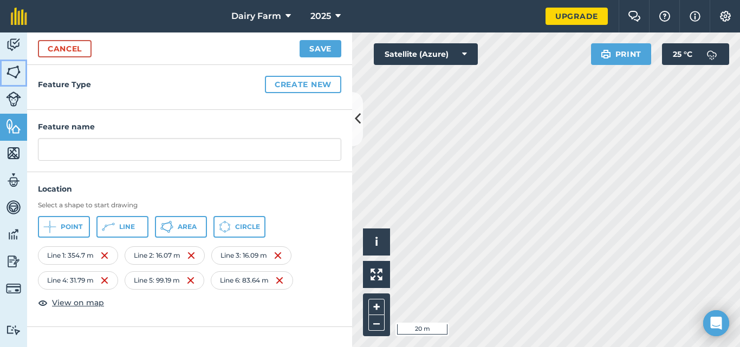
click at [12, 70] on img at bounding box center [13, 72] width 15 height 16
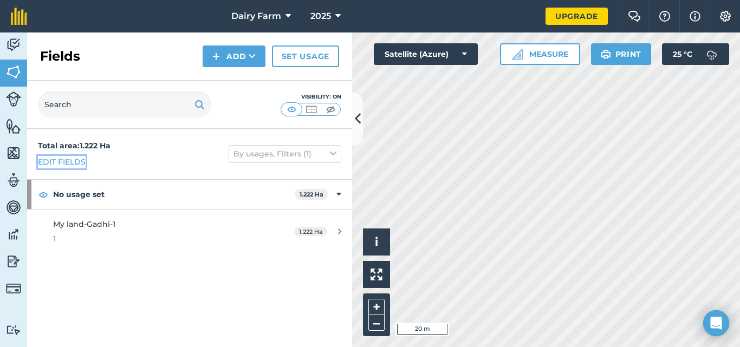
click at [66, 160] on link "Edit fields" at bounding box center [62, 162] width 48 height 12
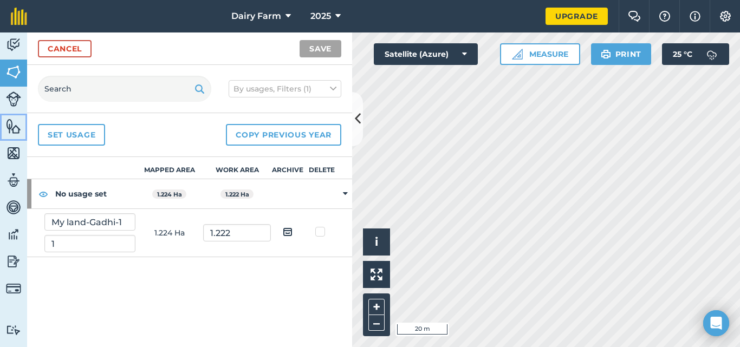
click at [16, 126] on img at bounding box center [13, 126] width 15 height 16
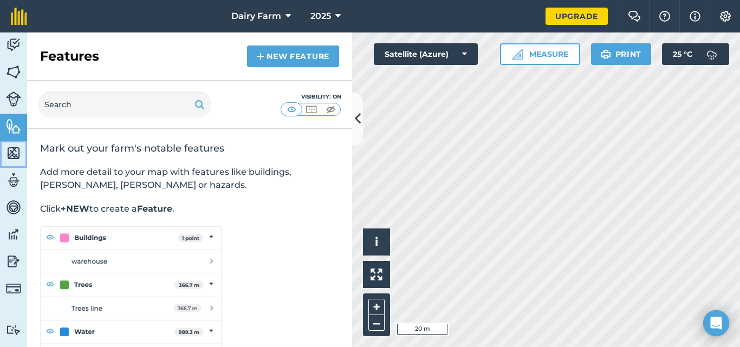
click at [12, 154] on img at bounding box center [13, 153] width 15 height 16
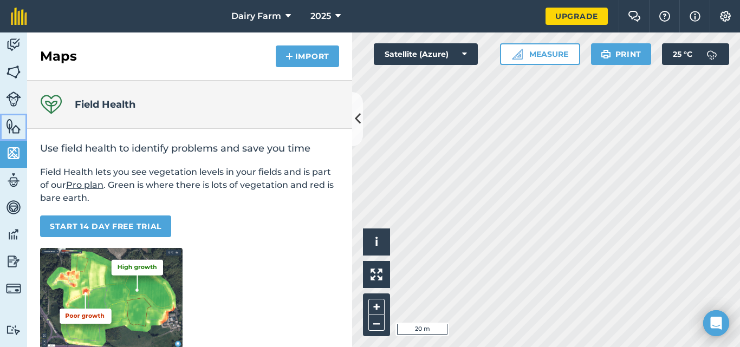
click at [14, 130] on img at bounding box center [13, 126] width 15 height 16
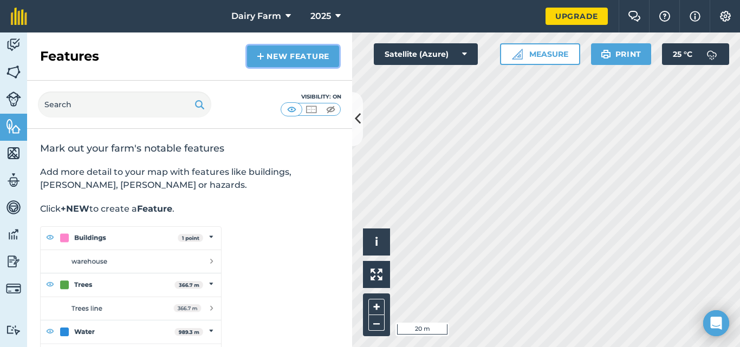
click at [279, 56] on link "New feature" at bounding box center [293, 57] width 92 height 22
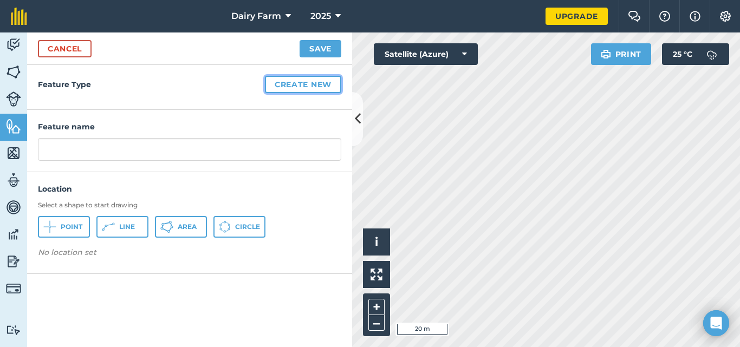
click at [293, 83] on button "Create new" at bounding box center [303, 84] width 76 height 17
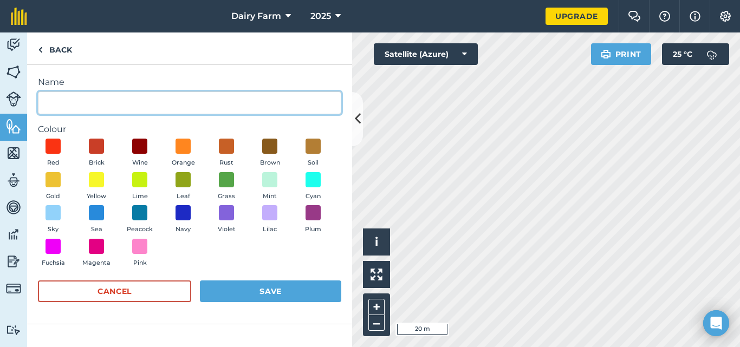
click at [66, 102] on input "Name" at bounding box center [189, 103] width 303 height 23
click at [49, 104] on input "no Live Zone" at bounding box center [189, 103] width 303 height 23
type input "No Live Zone"
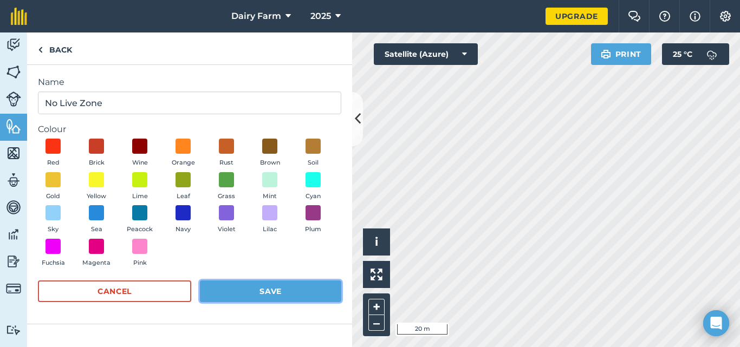
click at [257, 290] on button "Save" at bounding box center [270, 292] width 141 height 22
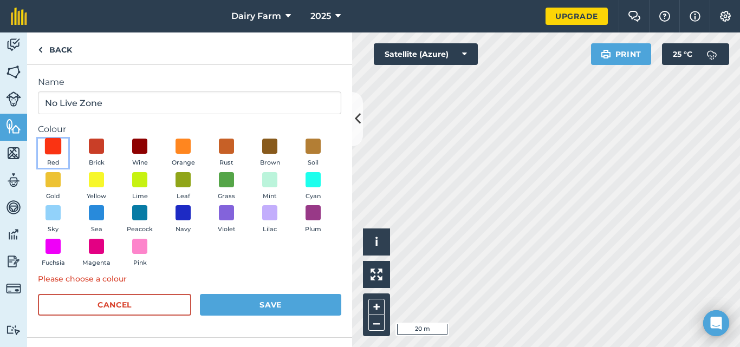
click at [51, 147] on span at bounding box center [53, 146] width 17 height 17
click at [358, 125] on icon at bounding box center [358, 118] width 6 height 19
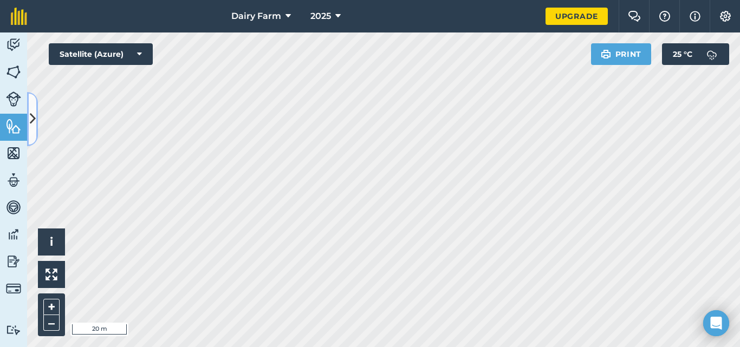
click at [31, 117] on icon at bounding box center [33, 118] width 6 height 19
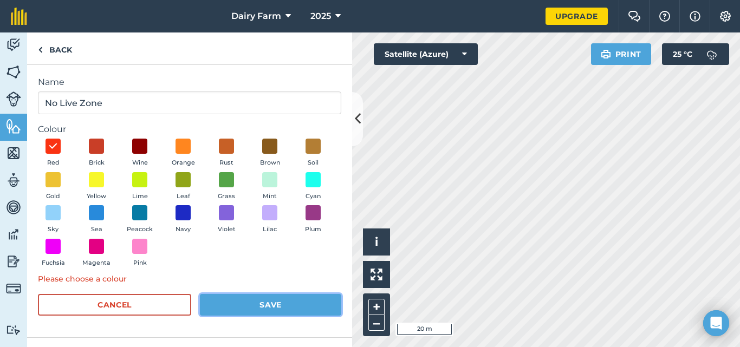
click at [251, 306] on button "Save" at bounding box center [270, 305] width 141 height 22
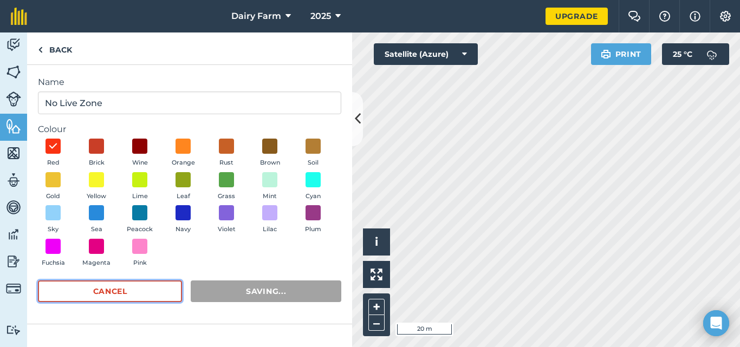
click at [153, 289] on button "Cancel" at bounding box center [110, 292] width 144 height 22
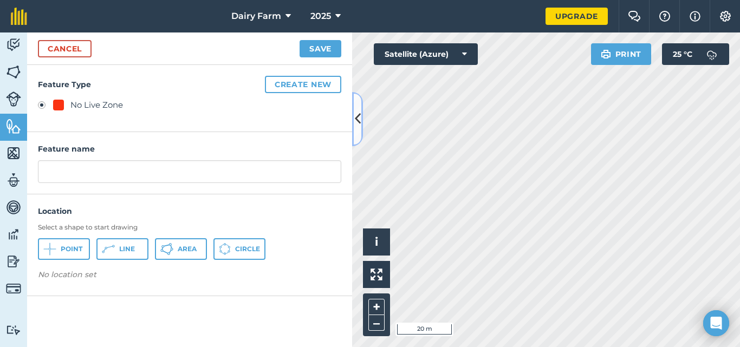
click at [358, 116] on icon at bounding box center [358, 118] width 6 height 19
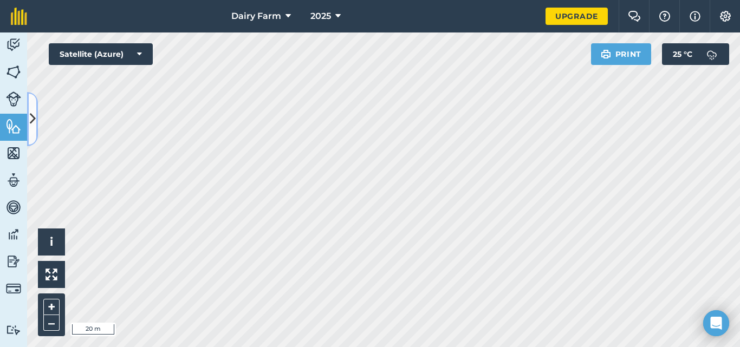
click at [30, 121] on icon at bounding box center [33, 118] width 6 height 19
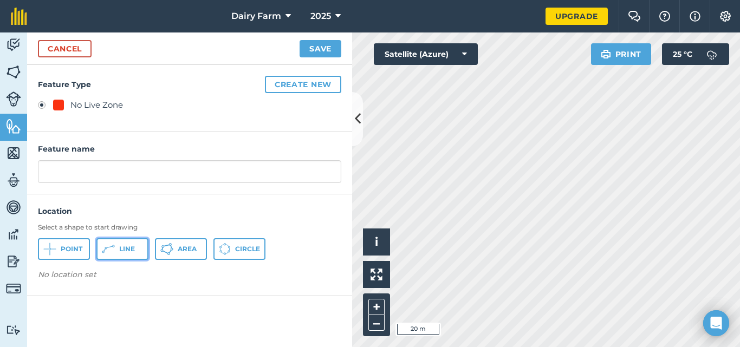
click at [56, 250] on icon at bounding box center [49, 249] width 13 height 13
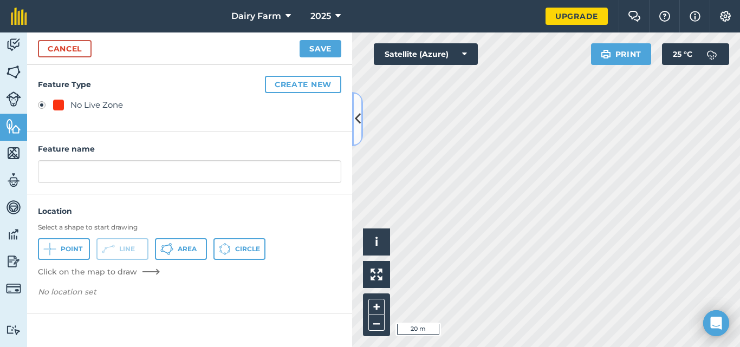
click at [355, 124] on icon at bounding box center [358, 118] width 6 height 19
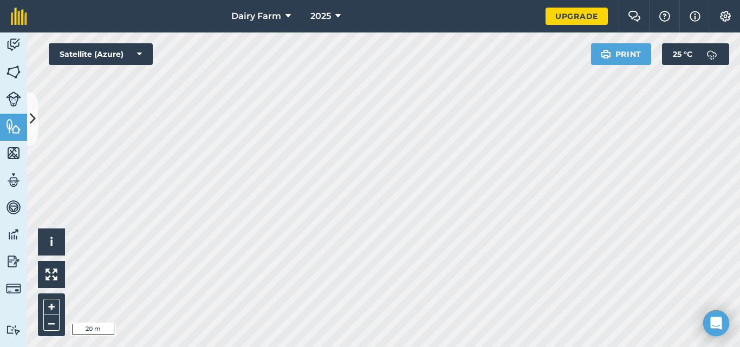
click at [270, 29] on div "Dairy Farm 2025 Upgrade Farm Chat Help Info Settings Map printing is not availa…" at bounding box center [370, 173] width 740 height 347
click at [30, 116] on icon at bounding box center [33, 118] width 6 height 19
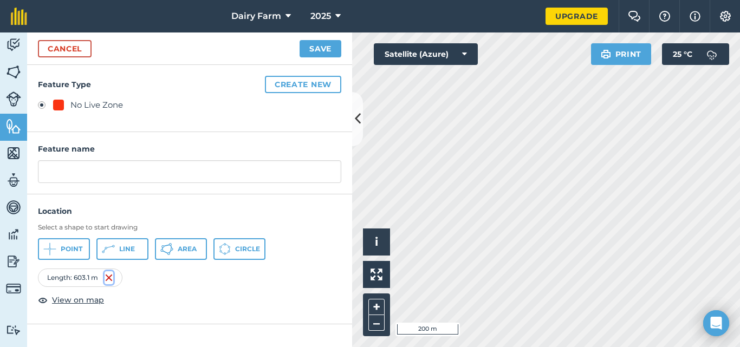
click at [109, 278] on img at bounding box center [109, 278] width 9 height 13
click at [56, 247] on icon at bounding box center [49, 249] width 13 height 13
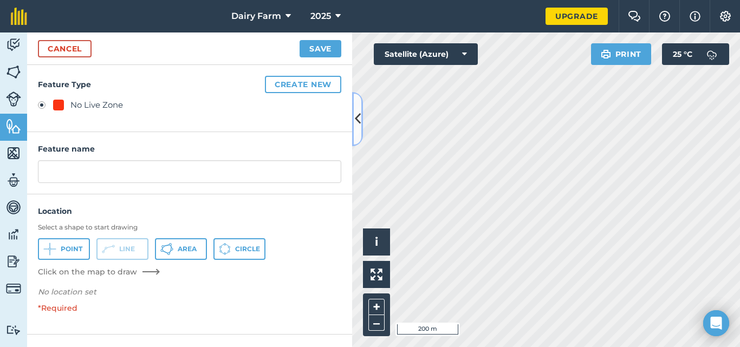
click at [358, 119] on icon at bounding box center [358, 118] width 6 height 19
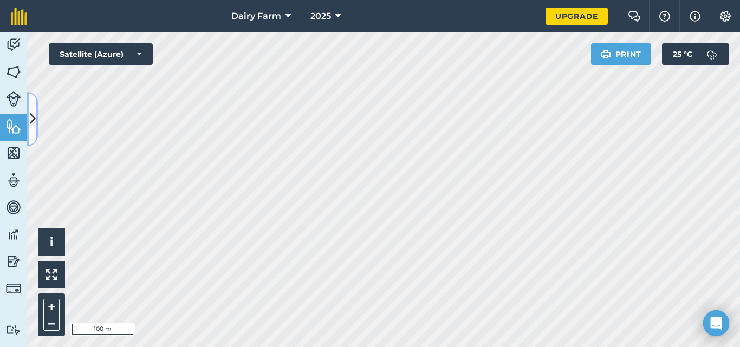
click at [32, 115] on icon at bounding box center [33, 118] width 6 height 19
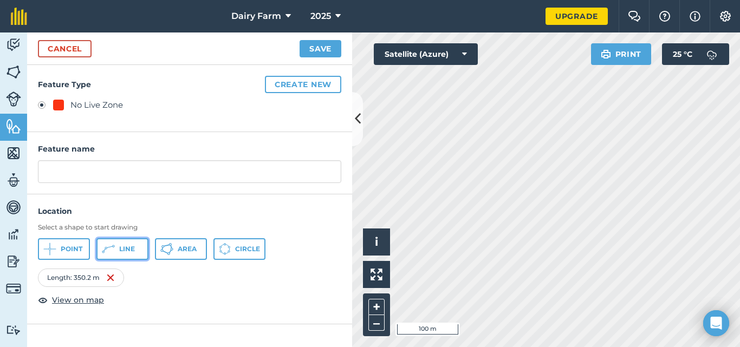
click at [124, 248] on span "Line" at bounding box center [127, 249] width 16 height 9
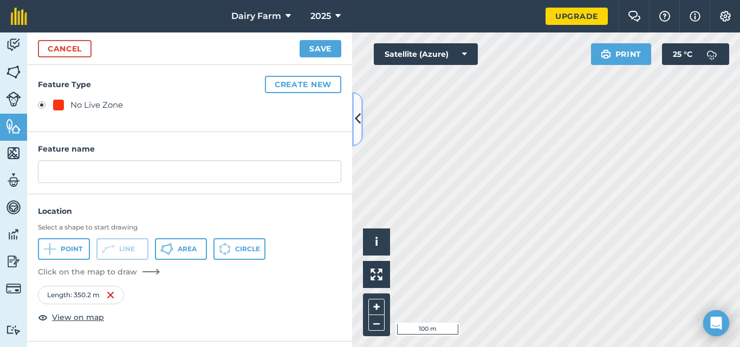
click at [356, 124] on icon at bounding box center [358, 118] width 6 height 19
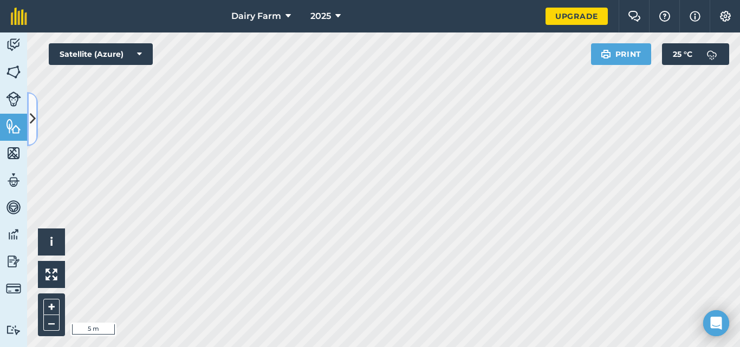
click at [33, 119] on icon at bounding box center [33, 118] width 6 height 19
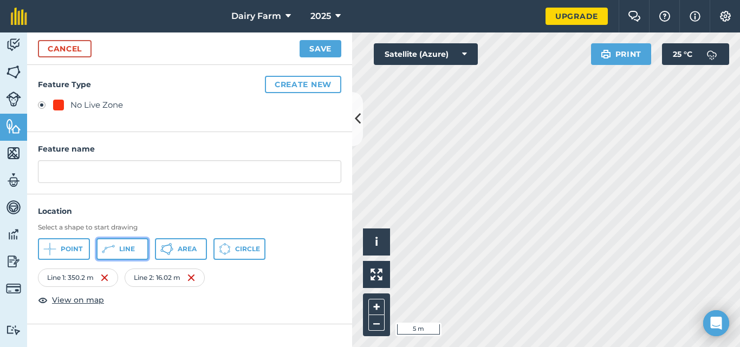
click at [118, 249] on button "Line" at bounding box center [122, 249] width 52 height 22
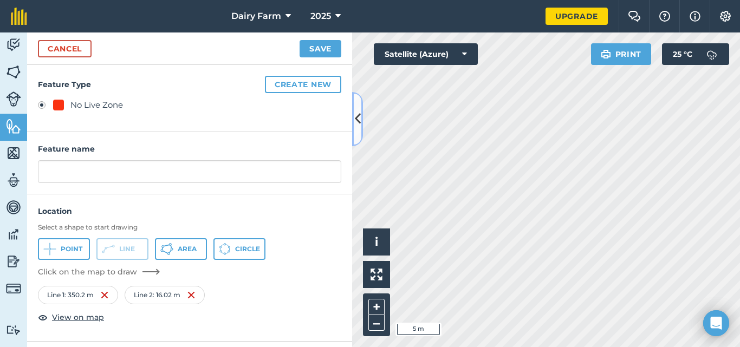
click at [356, 121] on icon at bounding box center [358, 118] width 6 height 19
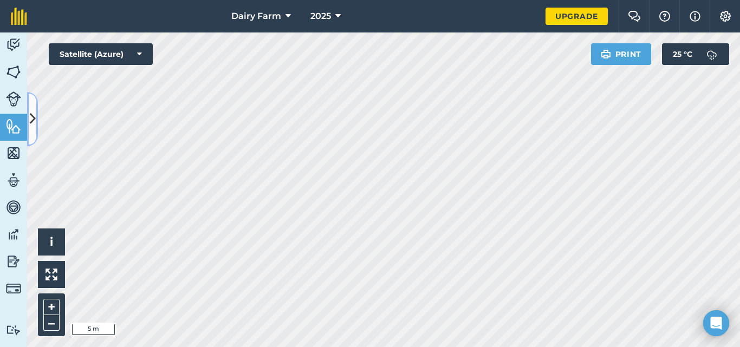
click at [34, 118] on icon at bounding box center [33, 118] width 6 height 19
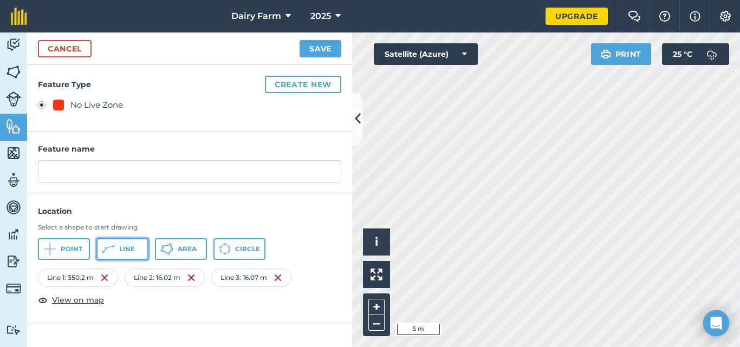
click at [115, 248] on button "Line" at bounding box center [122, 249] width 52 height 22
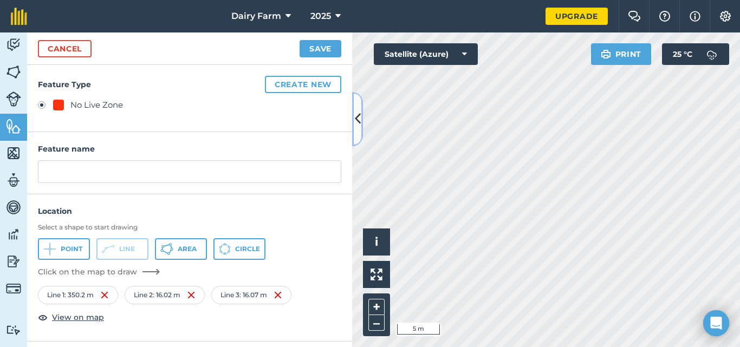
click at [357, 128] on icon at bounding box center [358, 118] width 6 height 19
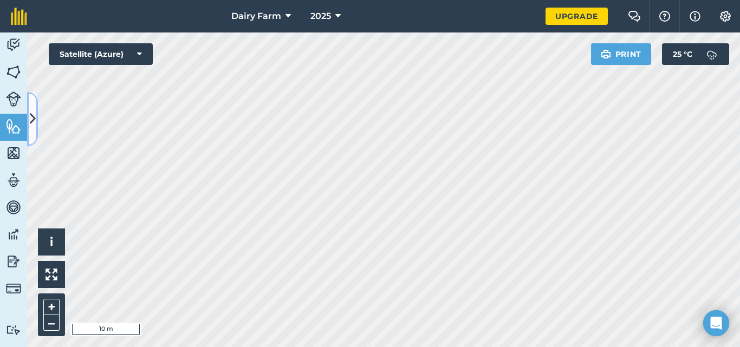
click at [30, 117] on icon at bounding box center [33, 118] width 6 height 19
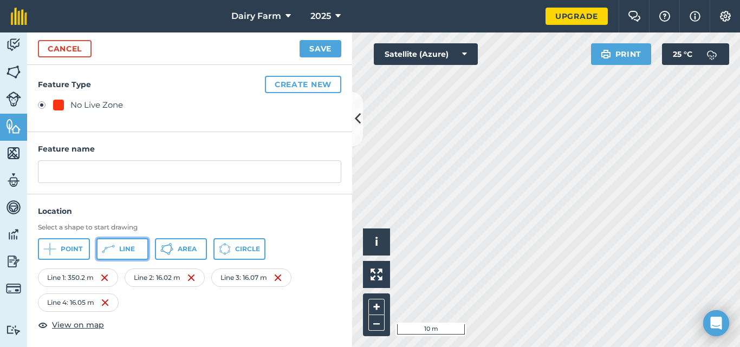
click at [124, 243] on button "Line" at bounding box center [122, 249] width 52 height 22
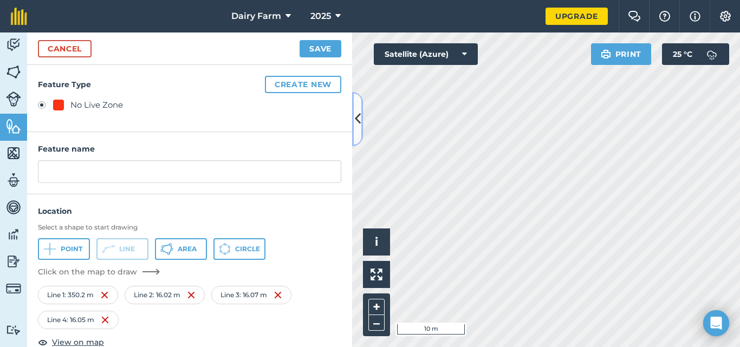
click at [356, 124] on icon at bounding box center [358, 118] width 6 height 19
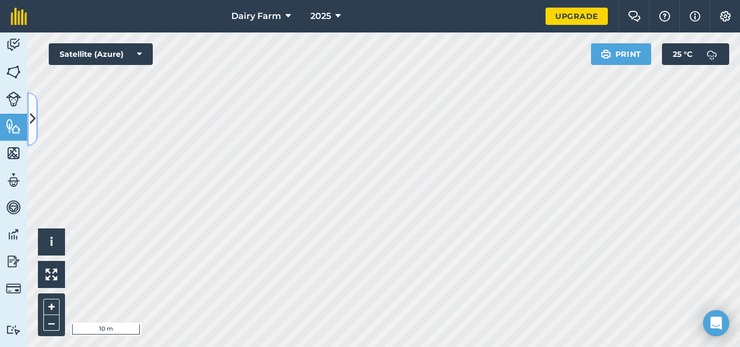
click at [31, 119] on icon at bounding box center [33, 118] width 6 height 19
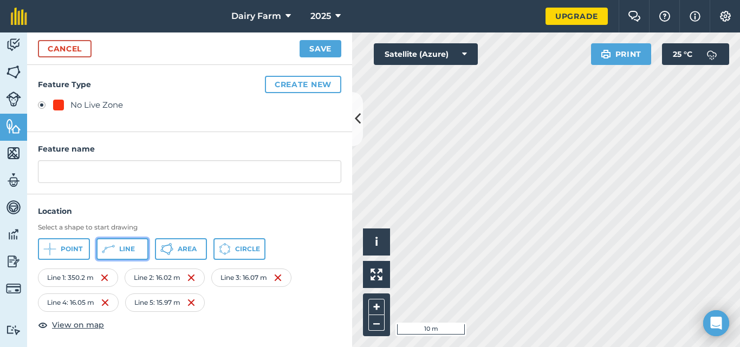
click at [123, 251] on span "Line" at bounding box center [127, 249] width 16 height 9
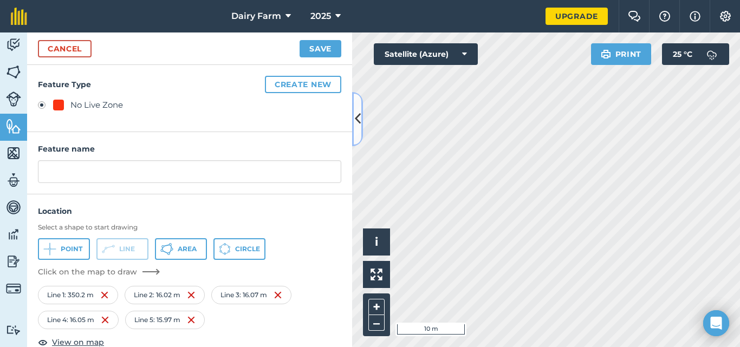
click at [355, 125] on icon at bounding box center [358, 118] width 6 height 19
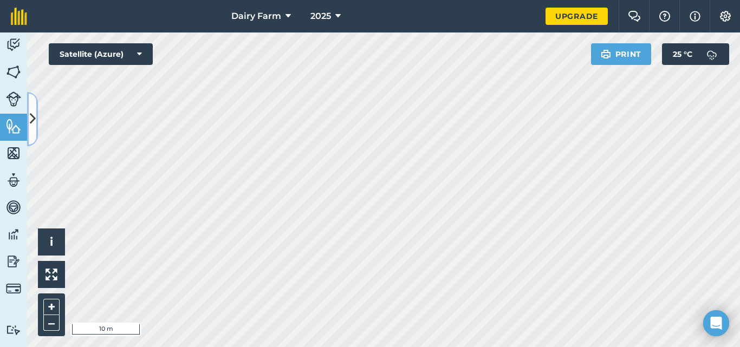
click at [34, 120] on icon at bounding box center [33, 118] width 6 height 19
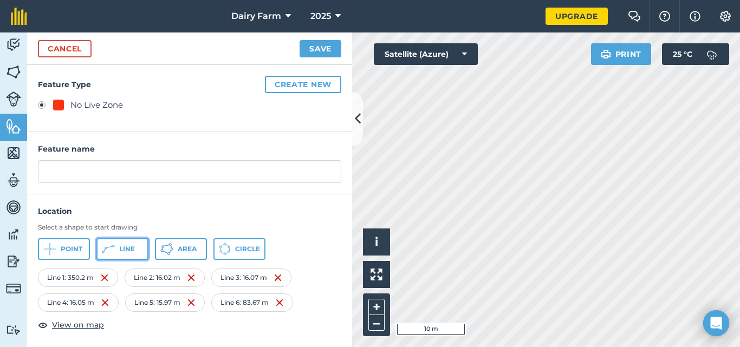
click at [118, 247] on button "Line" at bounding box center [122, 249] width 52 height 22
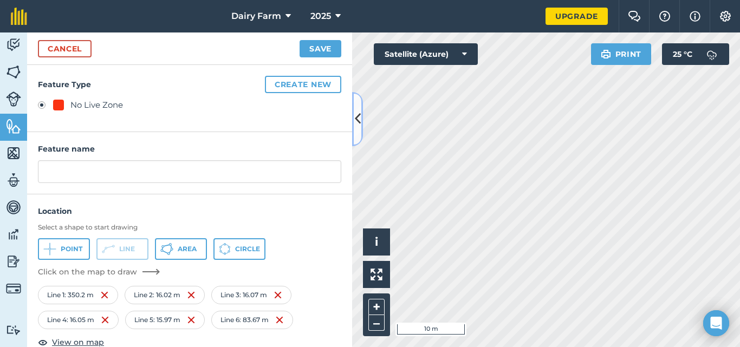
click at [356, 126] on icon at bounding box center [358, 118] width 6 height 19
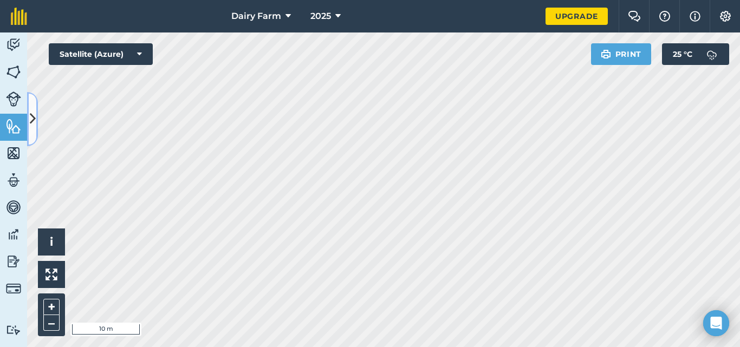
click at [34, 124] on icon at bounding box center [33, 118] width 6 height 19
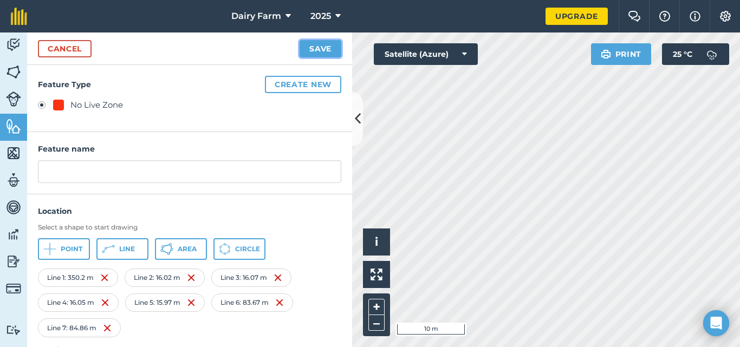
click at [318, 48] on button "Save" at bounding box center [321, 48] width 42 height 17
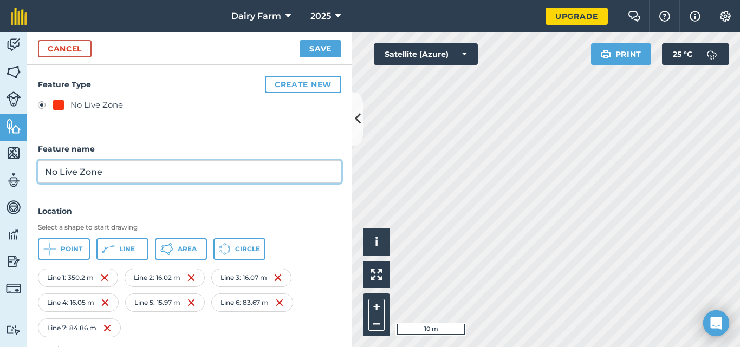
type input "No Live Zone"
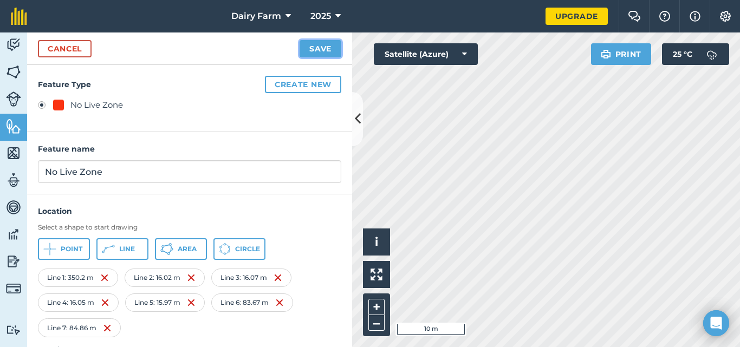
click at [316, 47] on button "Save" at bounding box center [321, 48] width 42 height 17
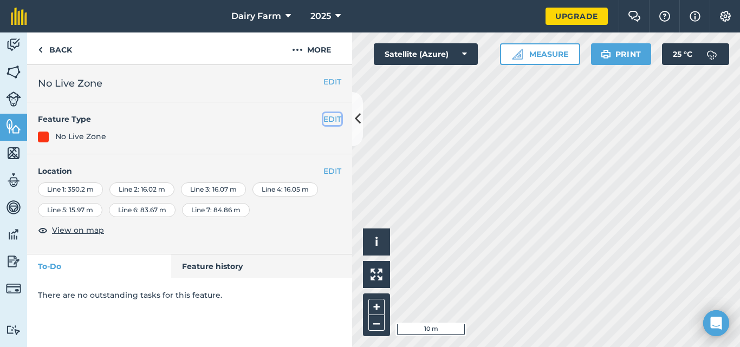
click at [328, 118] on button "EDIT" at bounding box center [333, 119] width 18 height 12
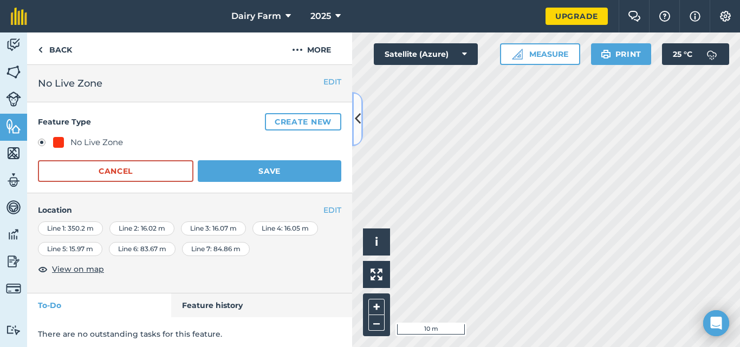
click at [359, 117] on icon at bounding box center [358, 118] width 6 height 19
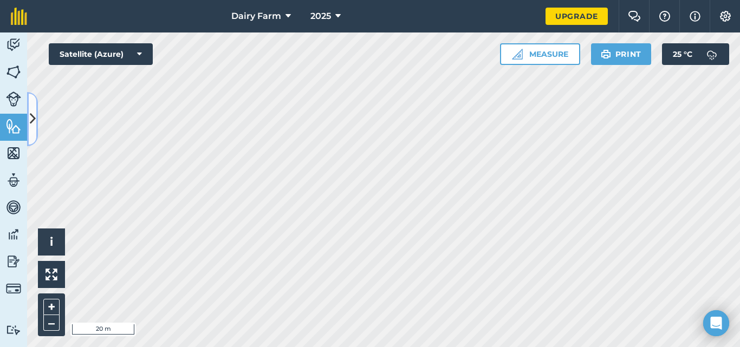
click at [31, 120] on icon at bounding box center [33, 118] width 6 height 19
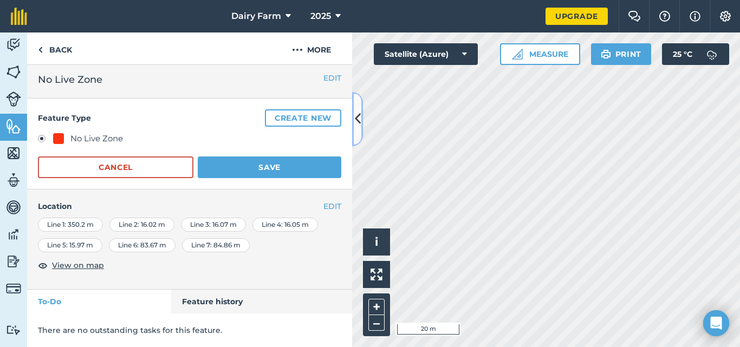
scroll to position [4, 0]
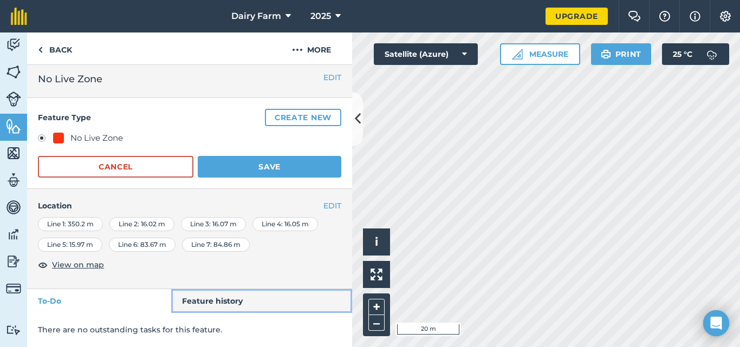
click at [201, 297] on link "Feature history" at bounding box center [262, 301] width 182 height 24
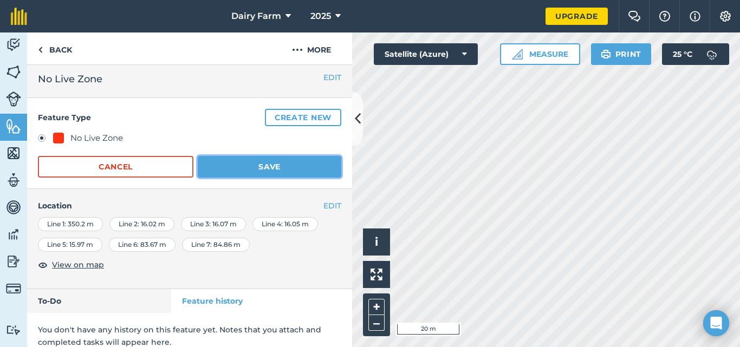
click at [260, 164] on button "Save" at bounding box center [270, 167] width 144 height 22
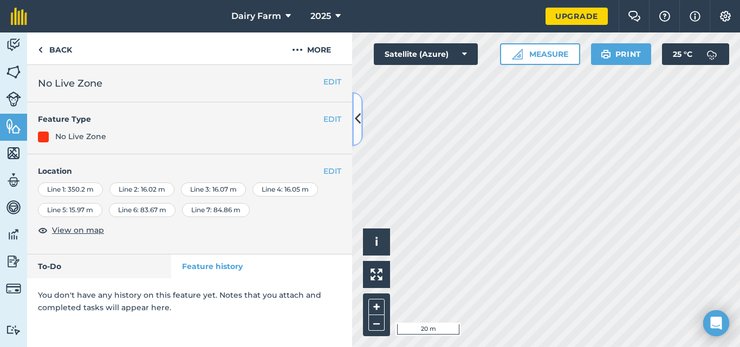
click at [358, 118] on icon at bounding box center [358, 118] width 6 height 19
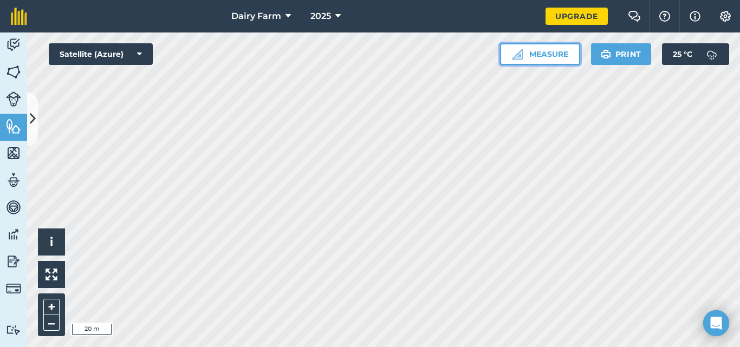
click at [532, 47] on button "Measure" at bounding box center [540, 54] width 80 height 22
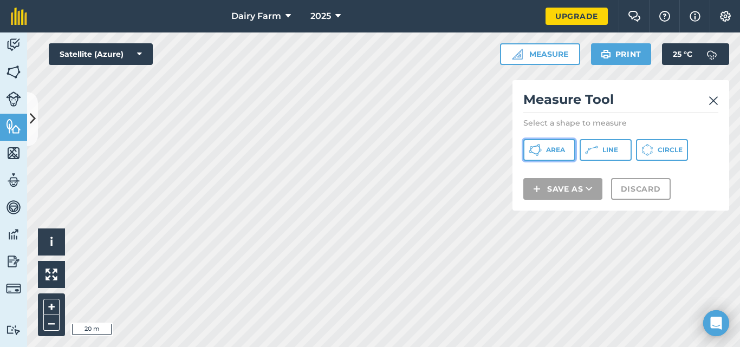
click at [545, 148] on button "Area" at bounding box center [550, 150] width 52 height 22
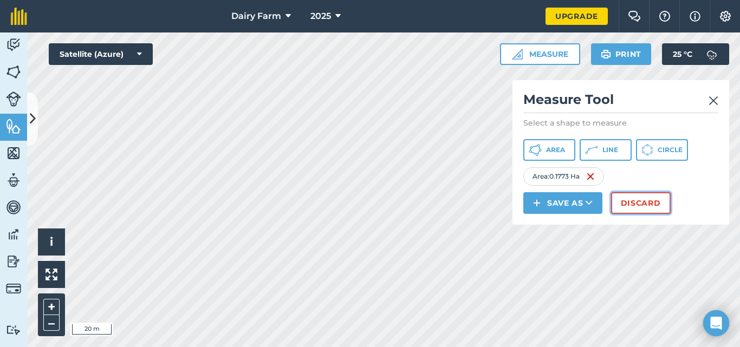
click at [630, 200] on button "Discard" at bounding box center [641, 203] width 60 height 22
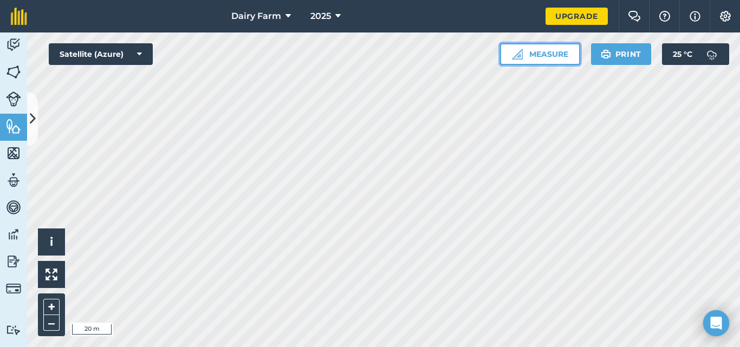
click at [513, 57] on img at bounding box center [517, 54] width 11 height 11
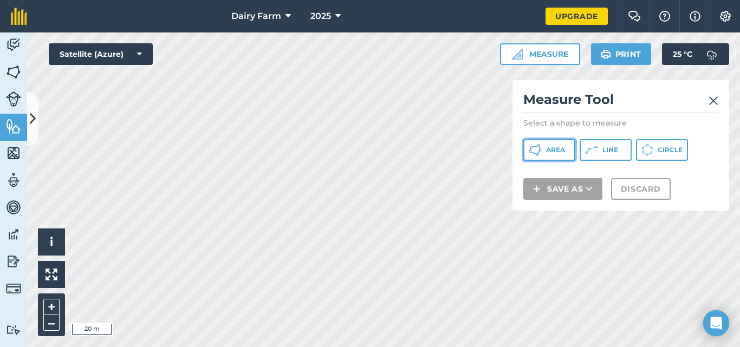
click at [540, 147] on icon at bounding box center [540, 147] width 2 height 3
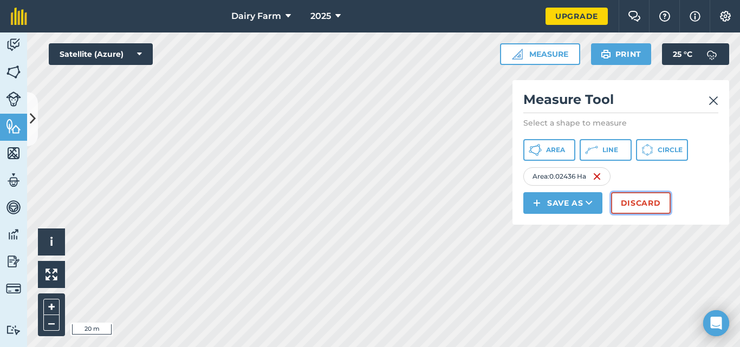
click at [648, 204] on button "Discard" at bounding box center [641, 203] width 60 height 22
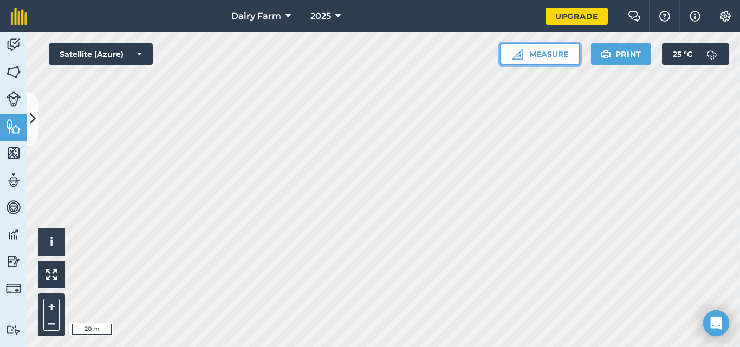
click at [522, 48] on button "Measure" at bounding box center [540, 54] width 80 height 22
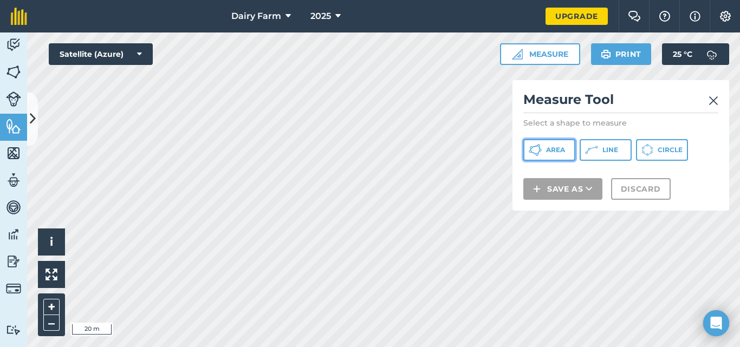
click at [536, 150] on icon at bounding box center [535, 150] width 13 height 13
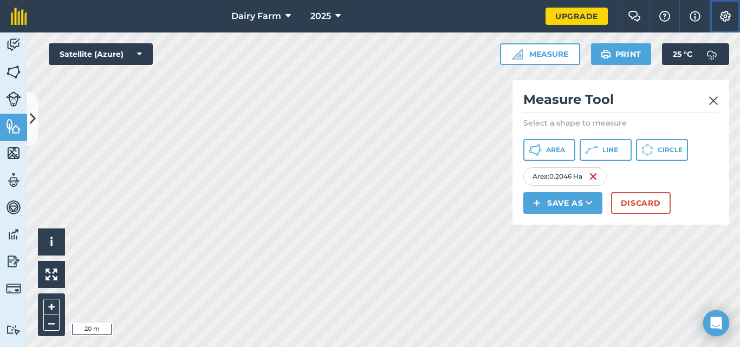
click at [731, 16] on img at bounding box center [725, 16] width 13 height 11
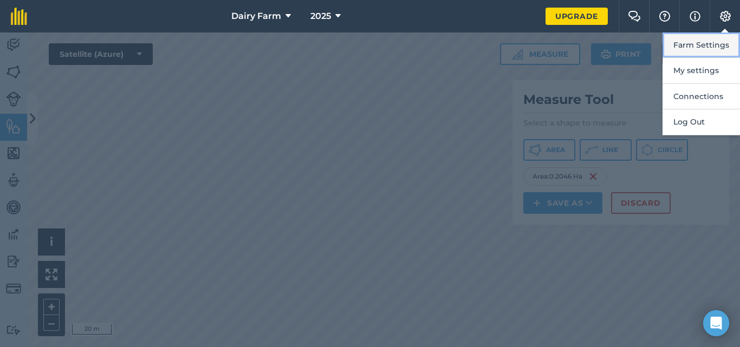
click at [702, 42] on button "Farm Settings" at bounding box center [701, 45] width 77 height 25
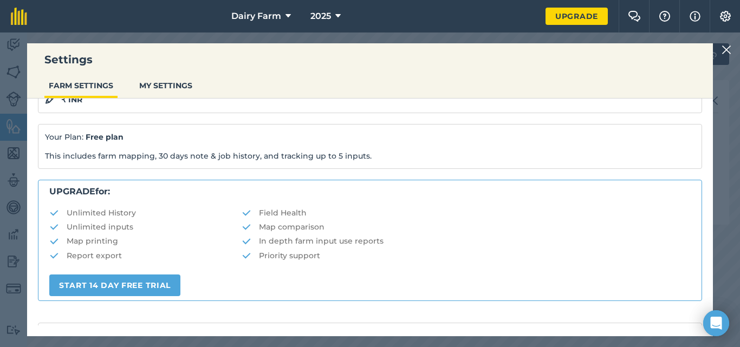
scroll to position [54, 0]
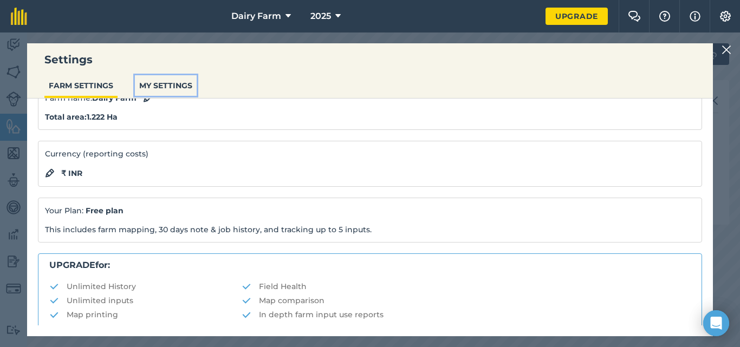
click at [157, 89] on button "MY SETTINGS" at bounding box center [166, 85] width 62 height 21
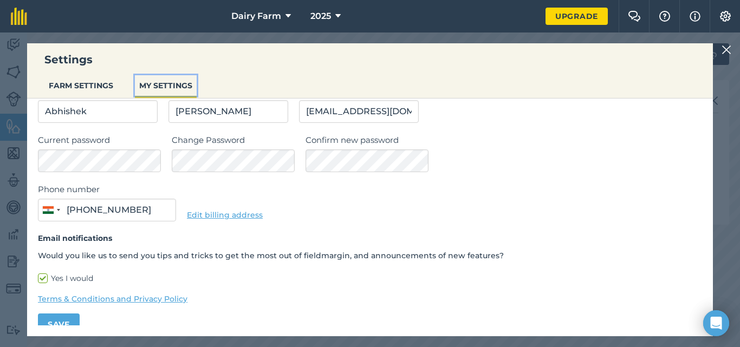
type input "088475 77219"
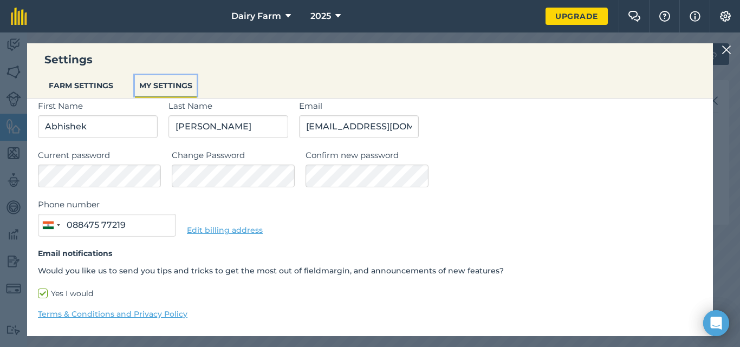
scroll to position [0, 0]
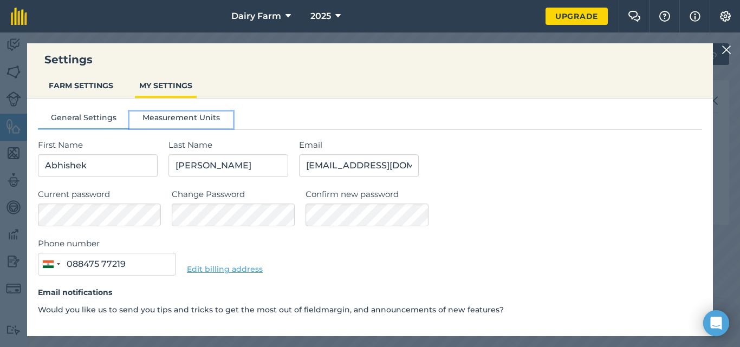
click at [162, 118] on button "Measurement Units" at bounding box center [182, 120] width 104 height 16
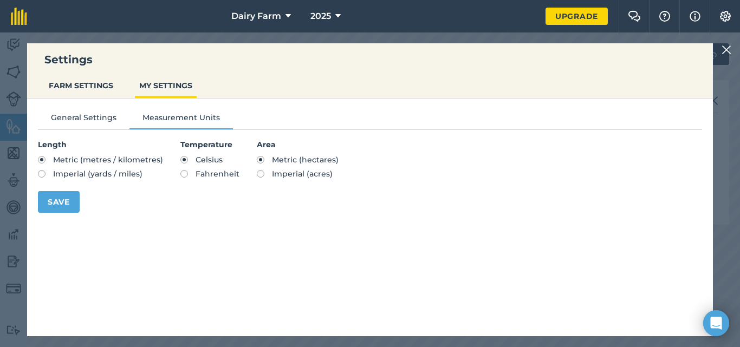
click at [729, 44] on img at bounding box center [727, 49] width 10 height 13
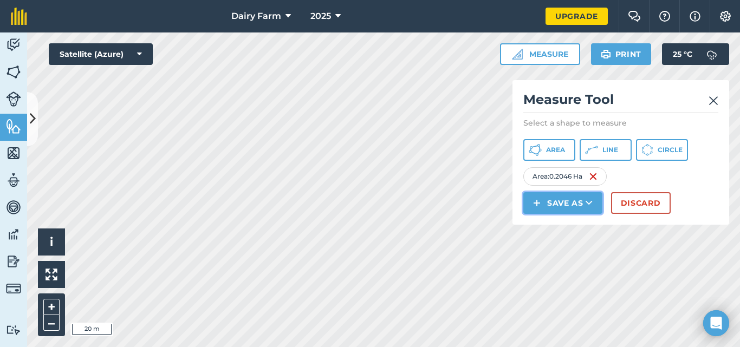
click at [590, 203] on icon at bounding box center [589, 203] width 7 height 11
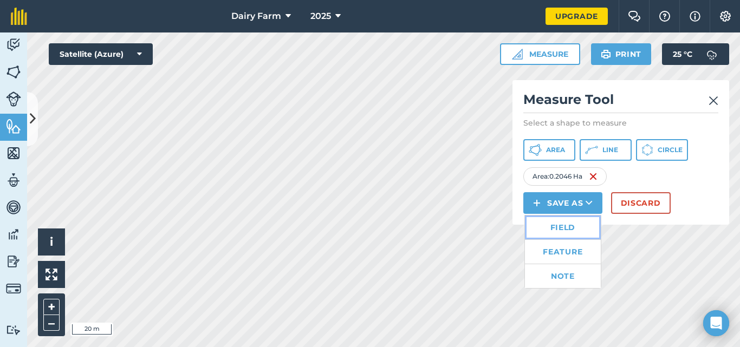
click at [566, 226] on link "Field" at bounding box center [563, 228] width 76 height 24
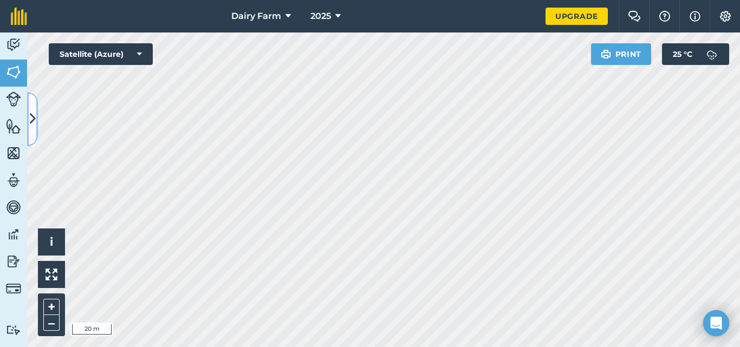
click at [30, 120] on icon at bounding box center [33, 118] width 6 height 19
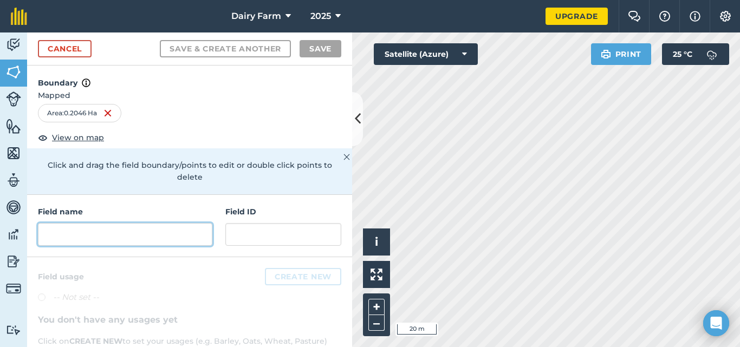
click at [88, 232] on input "text" at bounding box center [125, 234] width 175 height 23
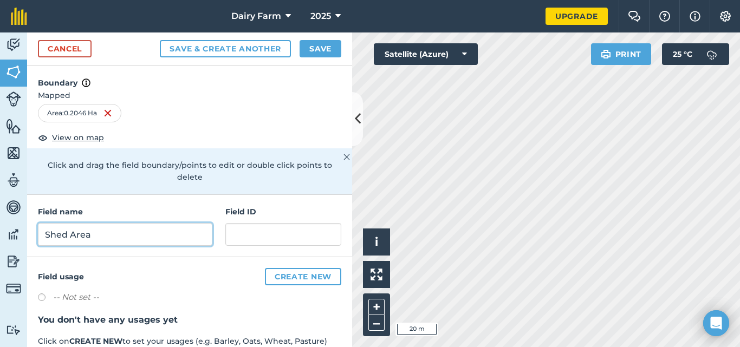
type input "Shed Area"
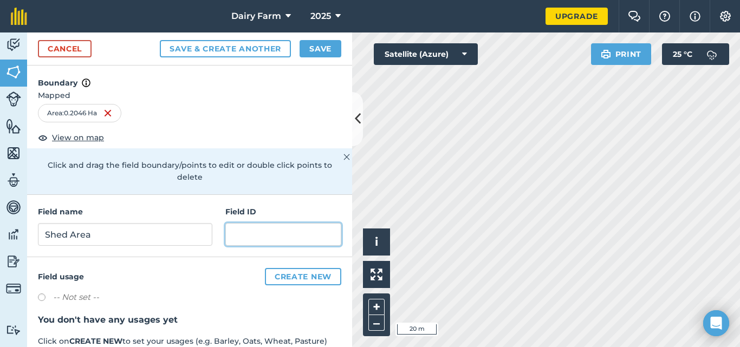
click at [253, 234] on input "text" at bounding box center [283, 234] width 116 height 23
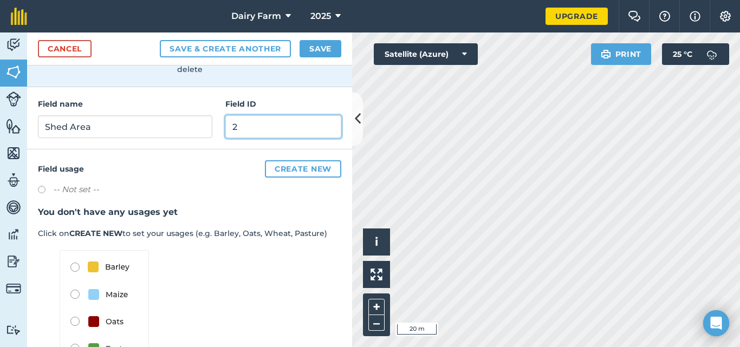
scroll to position [108, 0]
type input "2"
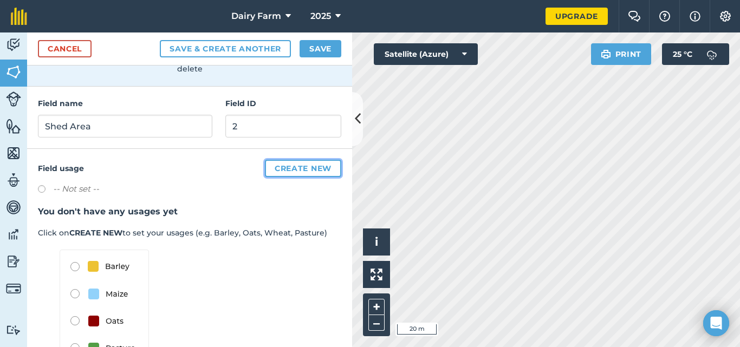
click at [272, 169] on button "Create new" at bounding box center [303, 168] width 76 height 17
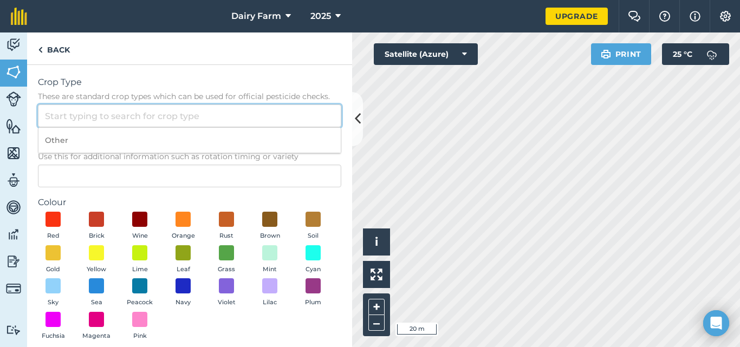
click at [94, 111] on input "Crop Type These are standard crop types which can be used for official pesticid…" at bounding box center [189, 116] width 303 height 23
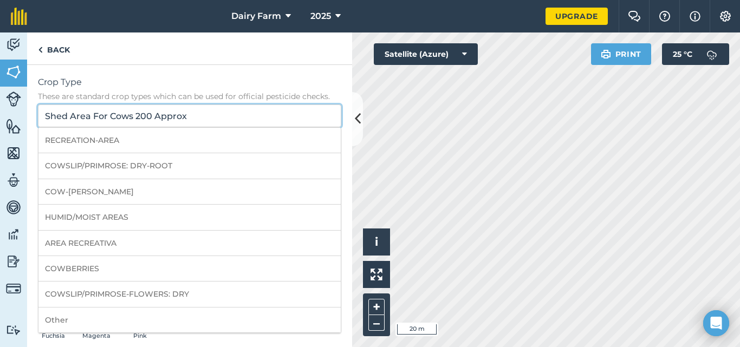
drag, startPoint x: 196, startPoint y: 114, endPoint x: 134, endPoint y: 114, distance: 62.3
click at [134, 114] on input "Shed Area For Cows 200 Approx" at bounding box center [189, 116] width 303 height 23
drag, startPoint x: 145, startPoint y: 113, endPoint x: 27, endPoint y: 106, distance: 117.8
click at [27, 106] on div "Crop Type These are standard crop types which can be used for official pesticid…" at bounding box center [189, 231] width 325 height 333
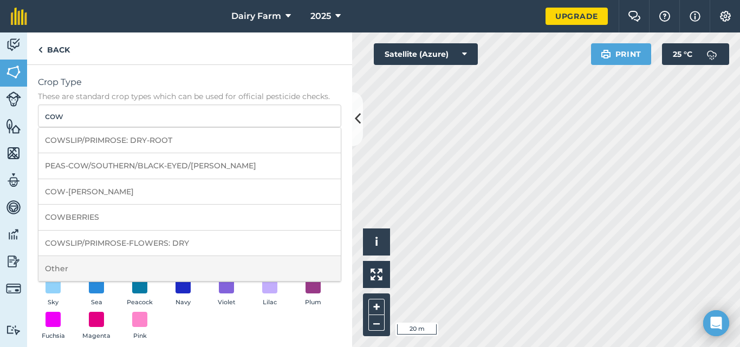
click at [60, 268] on li "Other" at bounding box center [189, 268] width 302 height 25
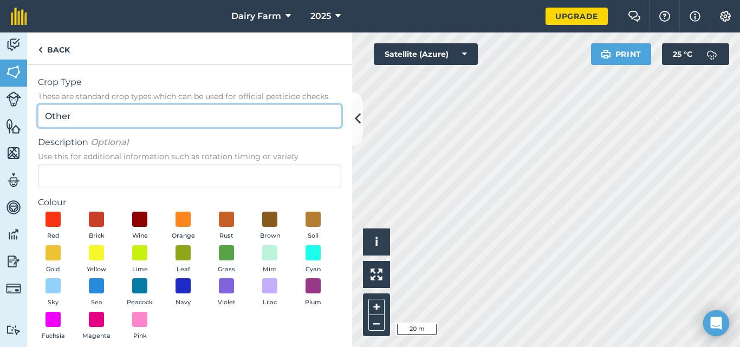
click at [74, 116] on input "Other" at bounding box center [189, 116] width 303 height 23
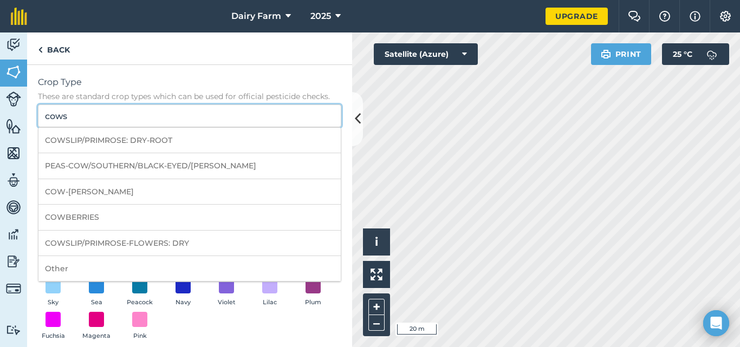
click at [74, 113] on input "cows" at bounding box center [189, 116] width 303 height 23
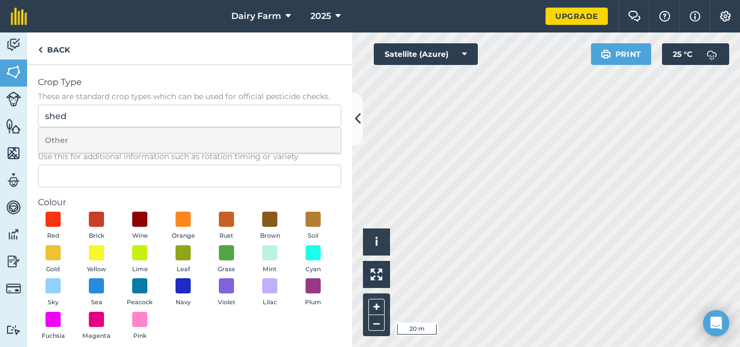
click at [72, 138] on li "Other" at bounding box center [189, 140] width 302 height 25
type input "Other"
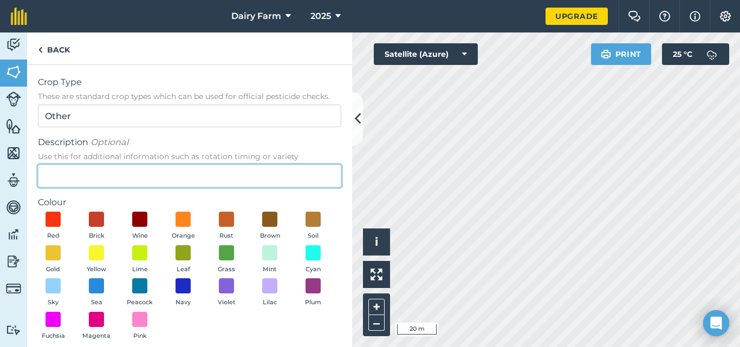
click at [70, 172] on input "Description Optional Use this for additional information such as rotation timin…" at bounding box center [189, 176] width 303 height 23
type input "Shed Area for 200cows approx"
click at [38, 212] on button "Red" at bounding box center [53, 226] width 30 height 29
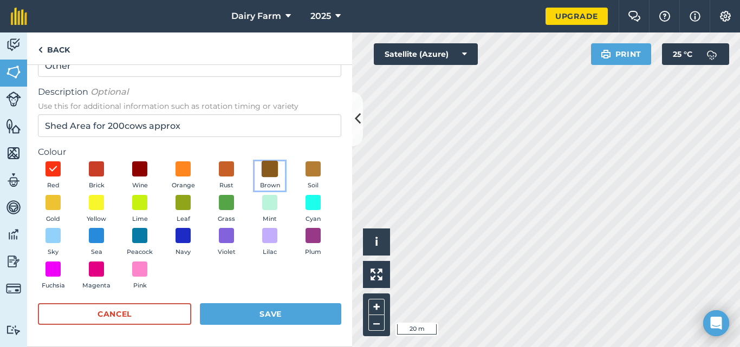
click at [269, 170] on span at bounding box center [270, 169] width 17 height 17
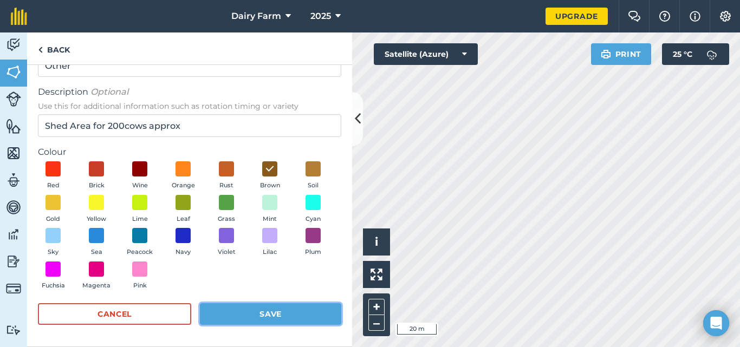
click at [236, 309] on button "Save" at bounding box center [270, 314] width 141 height 22
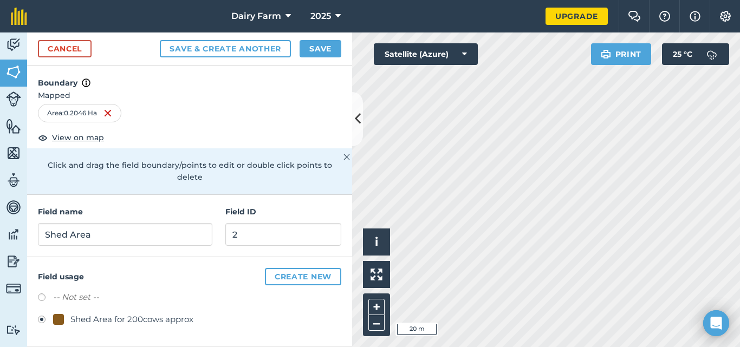
scroll to position [0, 0]
click at [327, 47] on button "Save" at bounding box center [321, 48] width 42 height 17
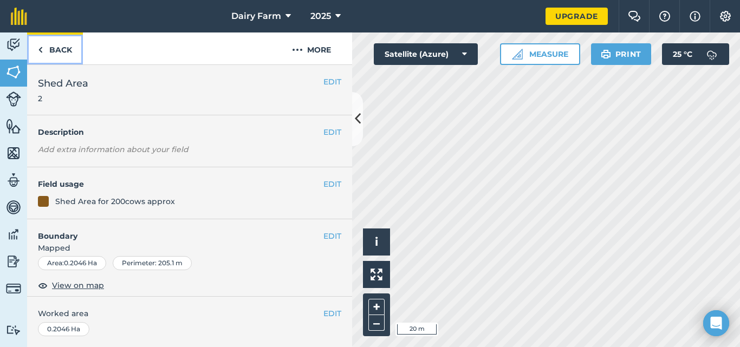
click at [43, 46] on link "Back" at bounding box center [55, 49] width 56 height 32
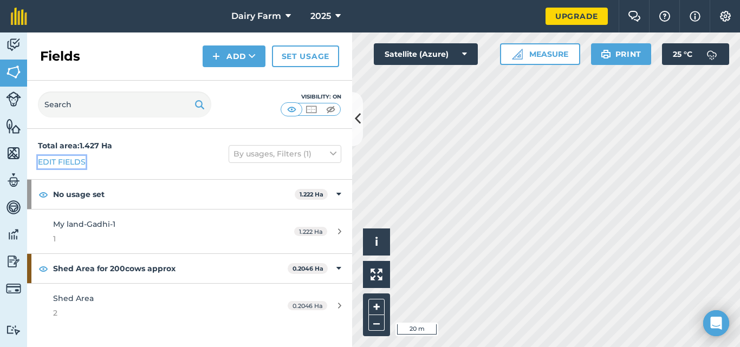
click at [66, 159] on link "Edit fields" at bounding box center [62, 162] width 48 height 12
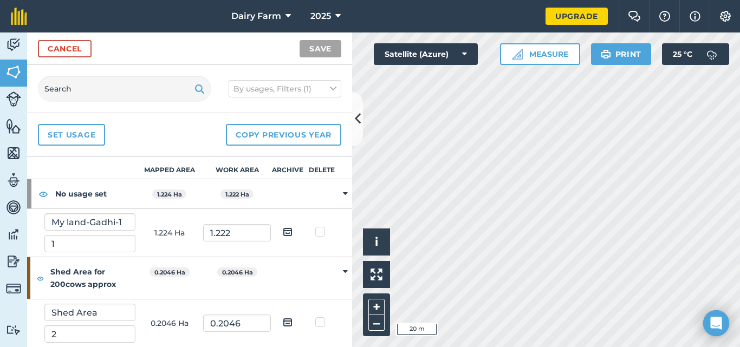
scroll to position [1, 0]
click at [283, 231] on img at bounding box center [288, 231] width 10 height 13
click at [293, 231] on input "checkbox" at bounding box center [296, 227] width 7 height 7
click at [283, 230] on img at bounding box center [288, 231] width 10 height 13
click at [293, 230] on input "checkbox" at bounding box center [296, 227] width 7 height 7
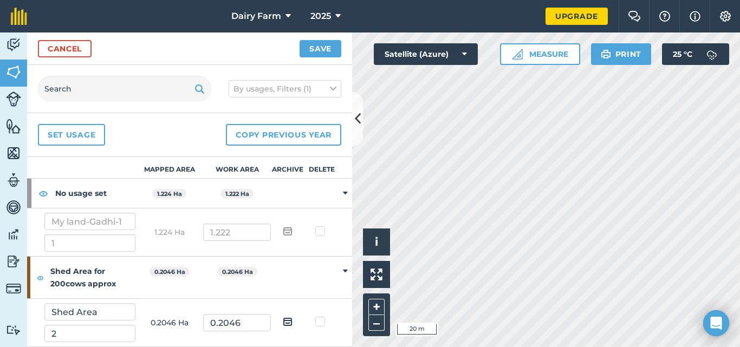
checkbox input "false"
click at [82, 193] on strong "No usage set" at bounding box center [95, 193] width 80 height 29
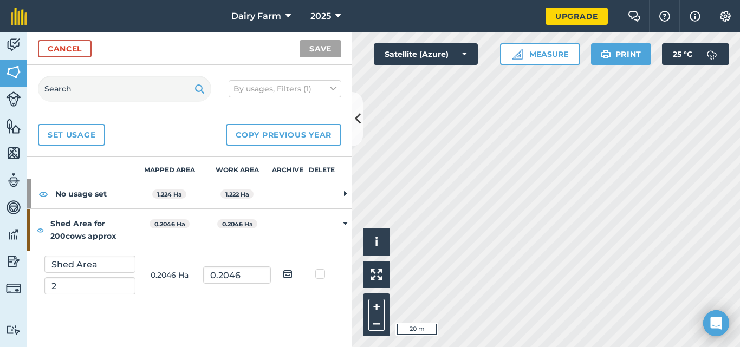
click at [82, 193] on strong "No usage set" at bounding box center [95, 193] width 80 height 29
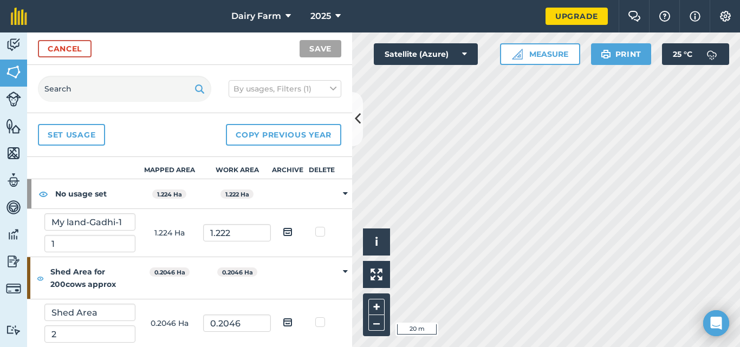
click at [234, 191] on strong "1.222 Ha" at bounding box center [237, 195] width 24 height 8
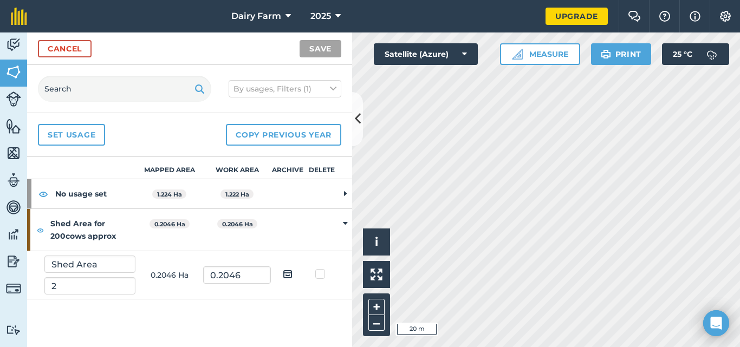
click at [234, 191] on strong "1.222 Ha" at bounding box center [237, 195] width 24 height 8
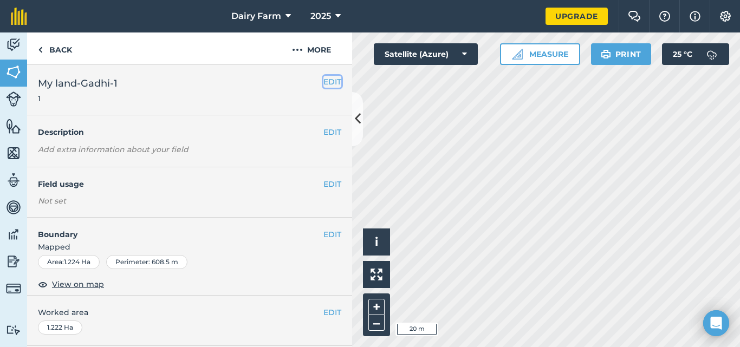
click at [324, 79] on button "EDIT" at bounding box center [333, 82] width 18 height 12
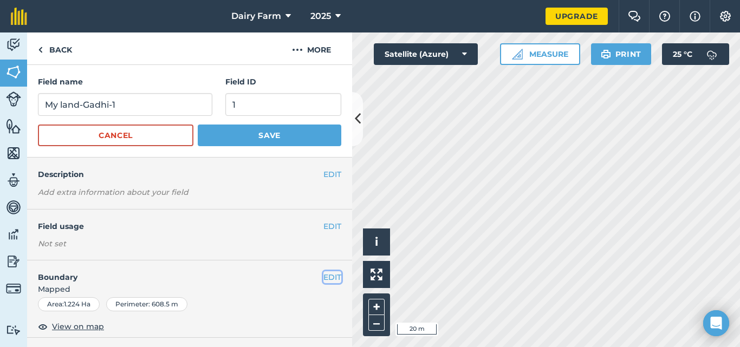
click at [326, 274] on button "EDIT" at bounding box center [333, 278] width 18 height 12
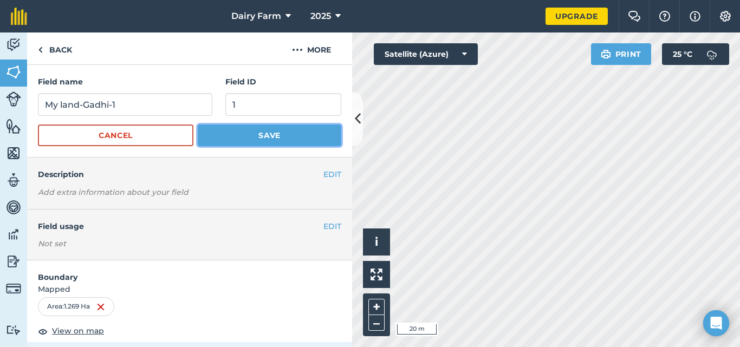
click at [293, 133] on button "Save" at bounding box center [270, 136] width 144 height 22
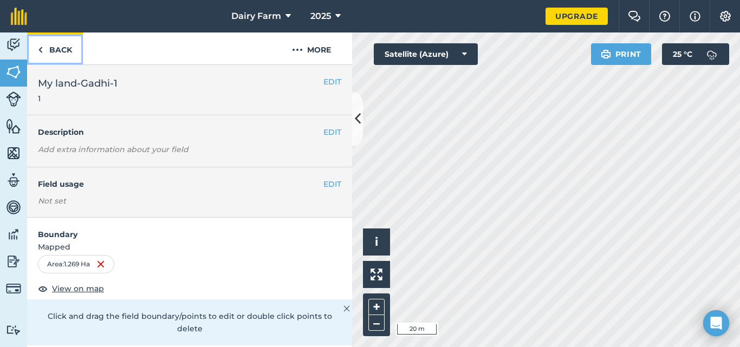
click at [42, 50] on img at bounding box center [40, 49] width 5 height 13
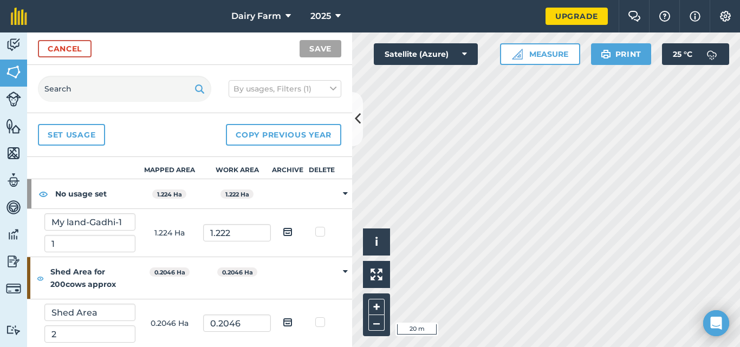
click at [225, 192] on strong "1.222 Ha" at bounding box center [237, 195] width 24 height 8
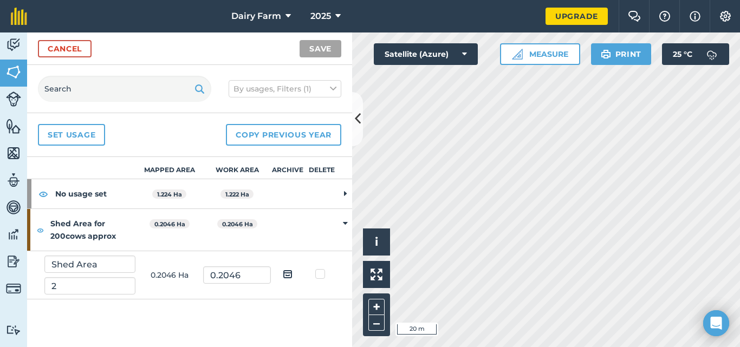
click at [230, 191] on strong "1.222 Ha" at bounding box center [237, 195] width 24 height 8
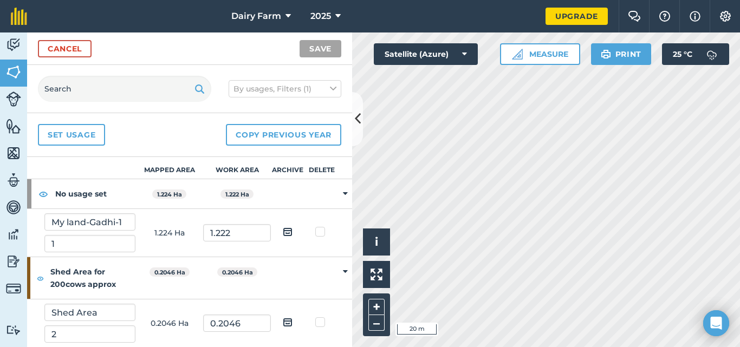
scroll to position [1, 0]
click at [83, 190] on strong "No usage set" at bounding box center [95, 193] width 80 height 29
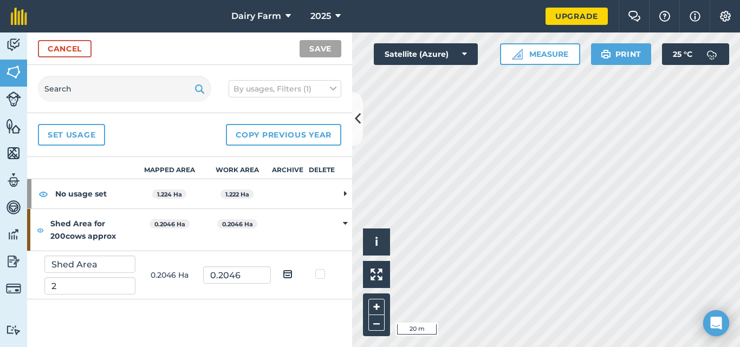
scroll to position [0, 0]
click at [83, 190] on strong "No usage set" at bounding box center [95, 193] width 80 height 29
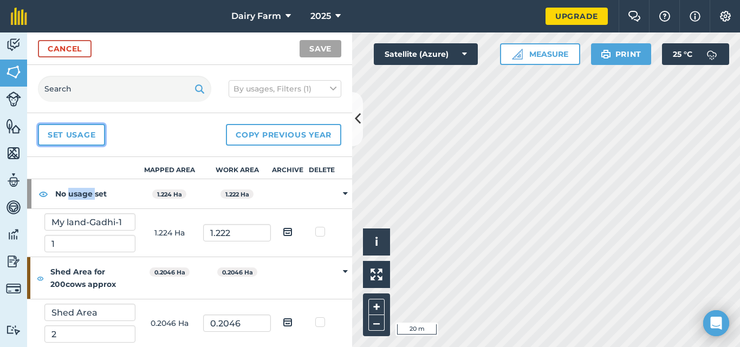
click at [66, 134] on link "Set usage" at bounding box center [71, 135] width 67 height 22
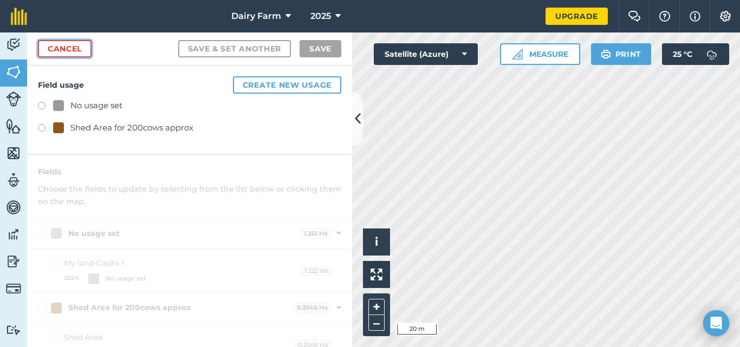
click at [56, 46] on link "Cancel" at bounding box center [65, 48] width 54 height 17
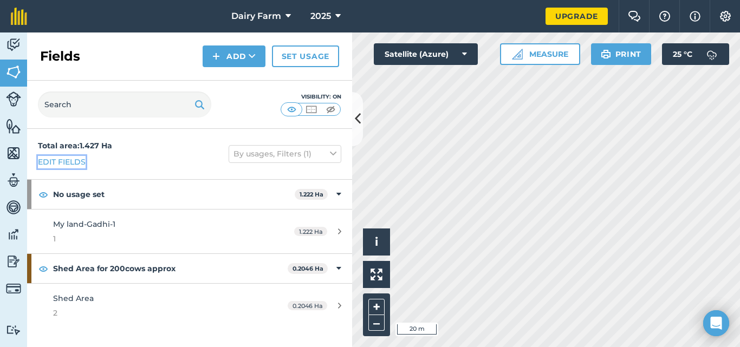
click at [70, 160] on link "Edit fields" at bounding box center [62, 162] width 48 height 12
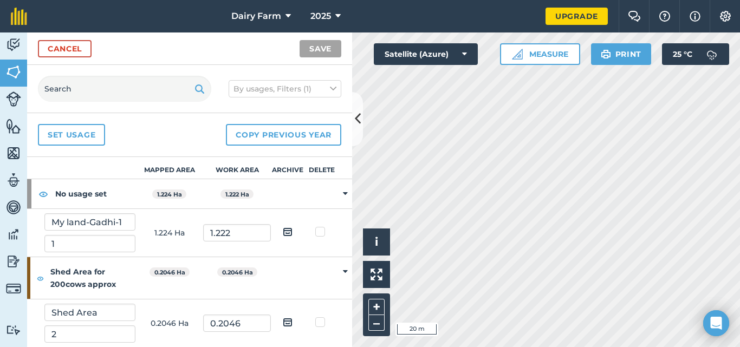
scroll to position [1, 0]
click at [315, 226] on label at bounding box center [321, 226] width 13 height 0
click at [322, 231] on input "checkbox" at bounding box center [325, 229] width 7 height 7
click at [315, 226] on label at bounding box center [321, 226] width 13 height 0
click at [322, 231] on input "checkbox" at bounding box center [325, 229] width 7 height 7
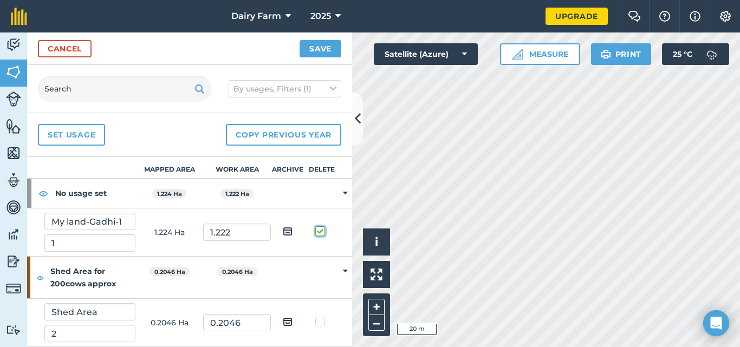
checkbox input "false"
click at [306, 168] on th "Delete" at bounding box center [322, 168] width 34 height 22
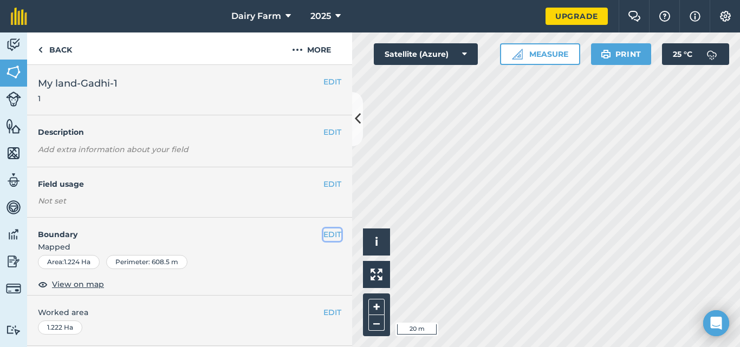
click at [324, 232] on button "EDIT" at bounding box center [333, 235] width 18 height 12
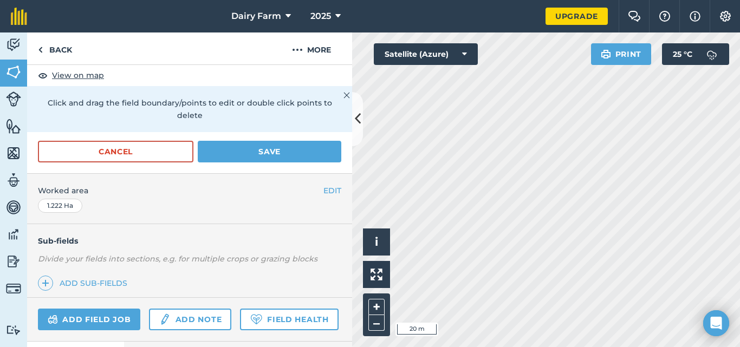
scroll to position [217, 0]
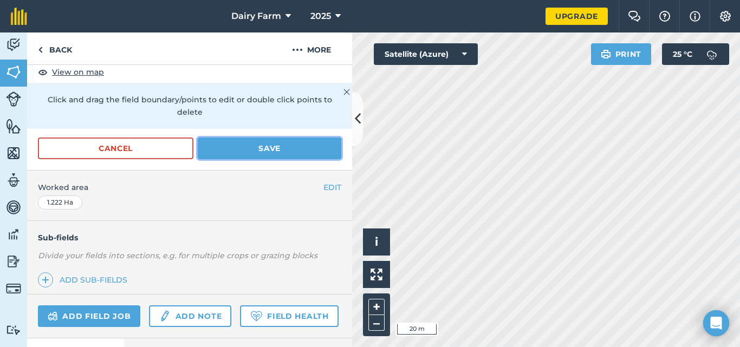
click at [254, 149] on button "Save" at bounding box center [270, 149] width 144 height 22
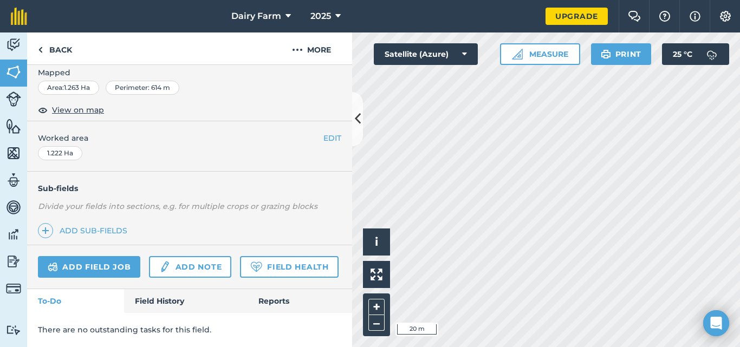
scroll to position [205, 0]
click at [354, 124] on button at bounding box center [357, 119] width 11 height 54
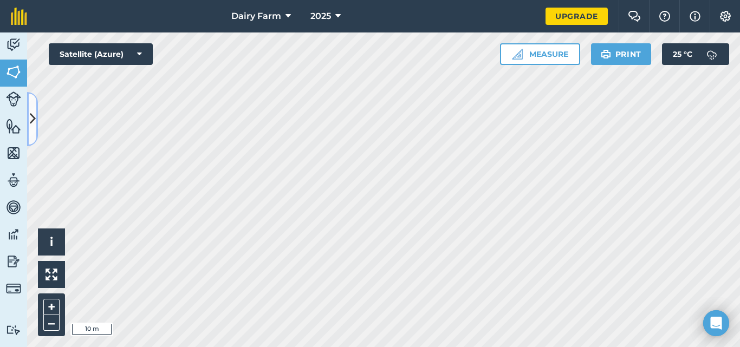
click at [34, 121] on icon at bounding box center [33, 118] width 6 height 19
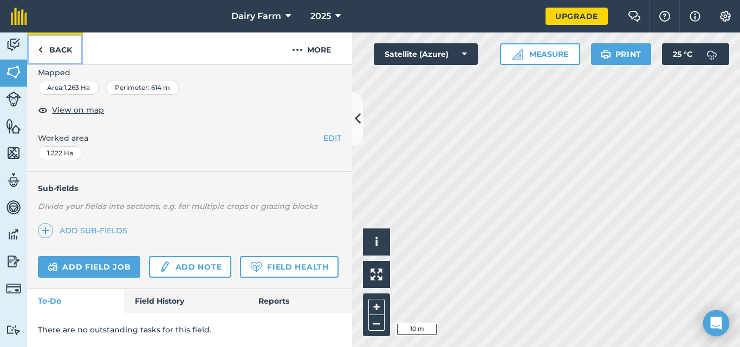
click at [38, 53] on img at bounding box center [40, 49] width 5 height 13
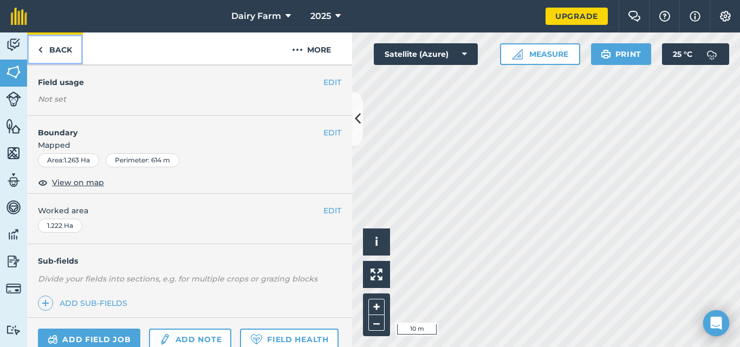
scroll to position [0, 0]
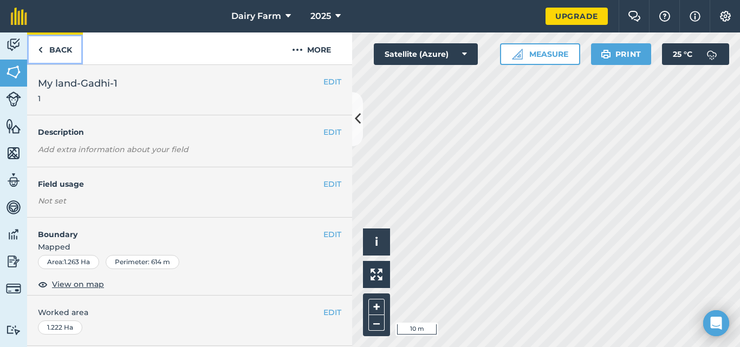
click at [40, 53] on img at bounding box center [40, 49] width 5 height 13
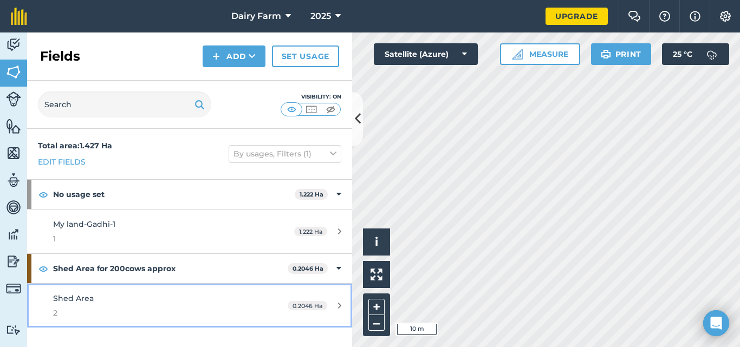
click at [75, 296] on span "Shed Area" at bounding box center [73, 299] width 41 height 10
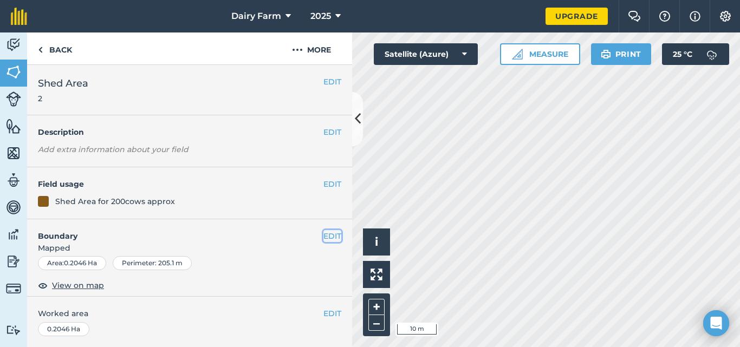
click at [324, 235] on button "EDIT" at bounding box center [333, 236] width 18 height 12
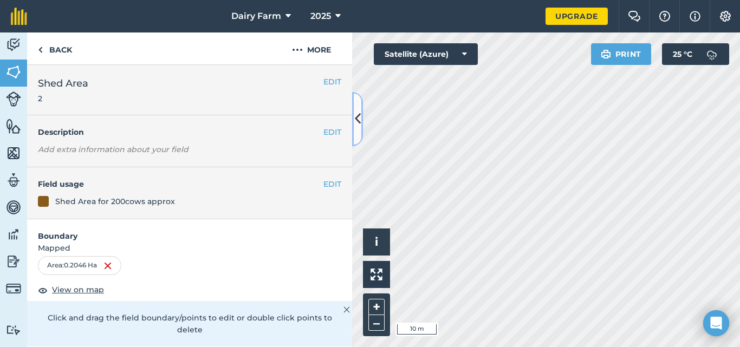
click at [356, 117] on icon at bounding box center [358, 118] width 6 height 19
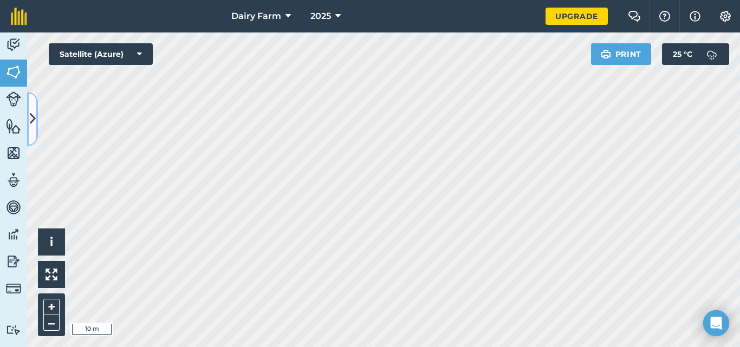
click at [34, 113] on icon at bounding box center [33, 118] width 6 height 19
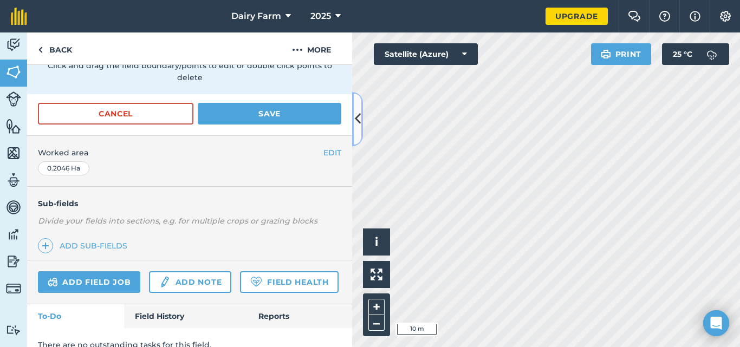
scroll to position [271, 0]
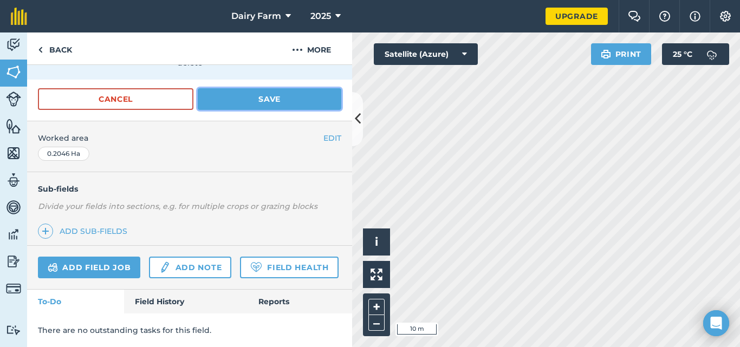
click at [260, 96] on button "Save" at bounding box center [270, 99] width 144 height 22
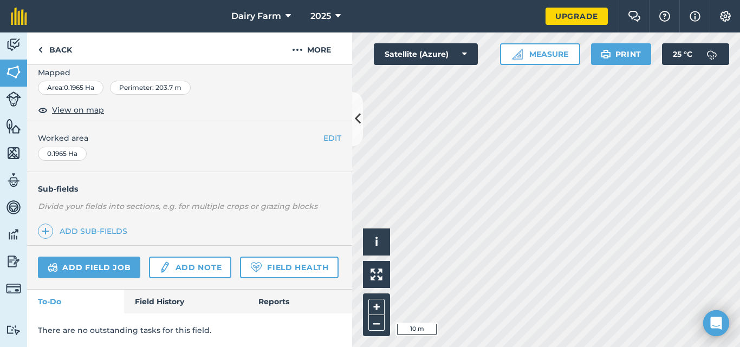
scroll to position [206, 0]
click at [355, 121] on icon at bounding box center [358, 118] width 6 height 19
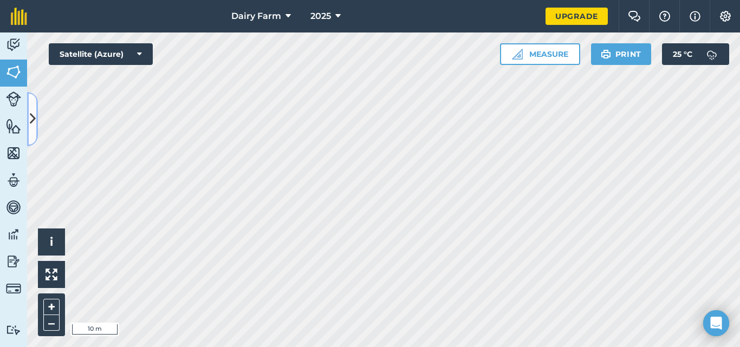
click at [30, 118] on icon at bounding box center [33, 118] width 6 height 19
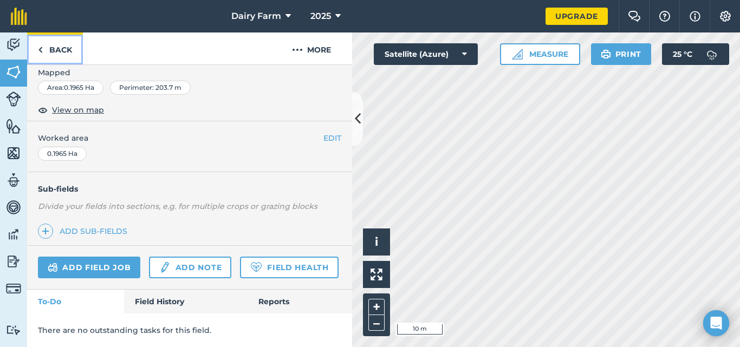
click at [43, 50] on link "Back" at bounding box center [55, 49] width 56 height 32
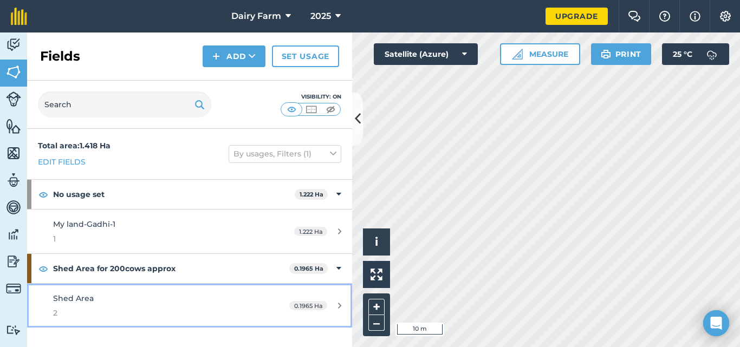
click at [70, 297] on span "Shed Area" at bounding box center [73, 299] width 41 height 10
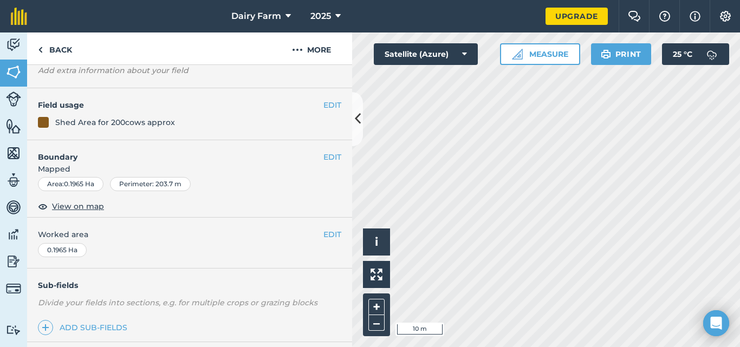
scroll to position [54, 0]
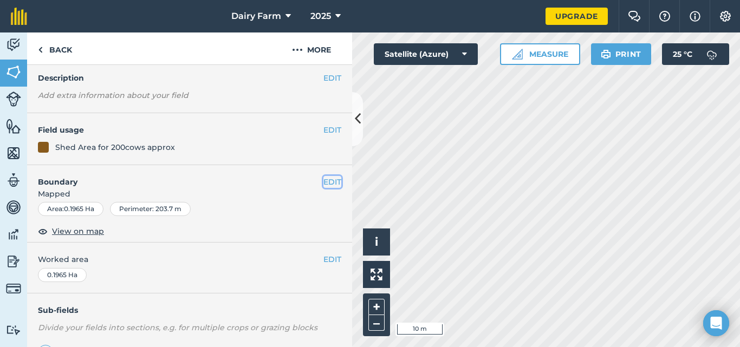
click at [328, 178] on button "EDIT" at bounding box center [333, 182] width 18 height 12
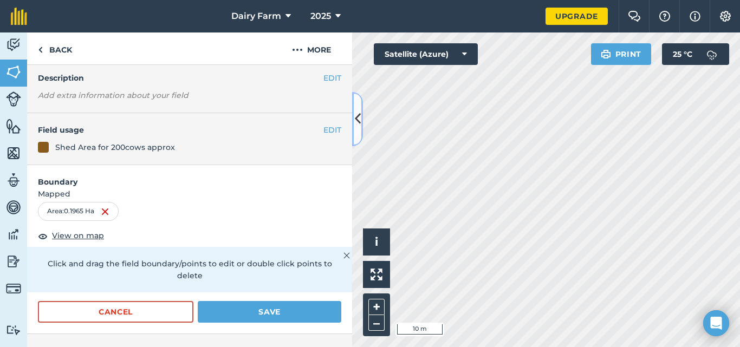
click at [358, 124] on icon at bounding box center [358, 118] width 6 height 19
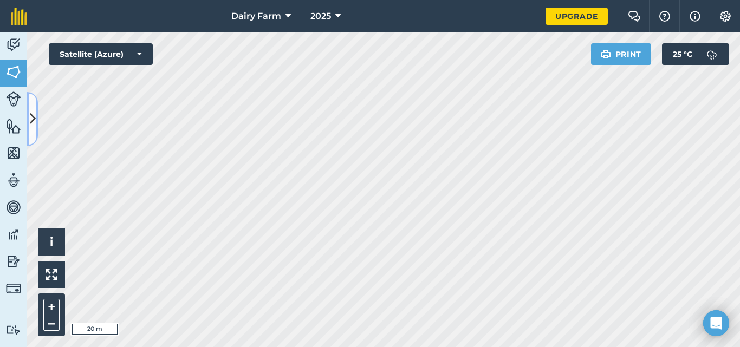
click at [30, 111] on icon at bounding box center [33, 118] width 6 height 19
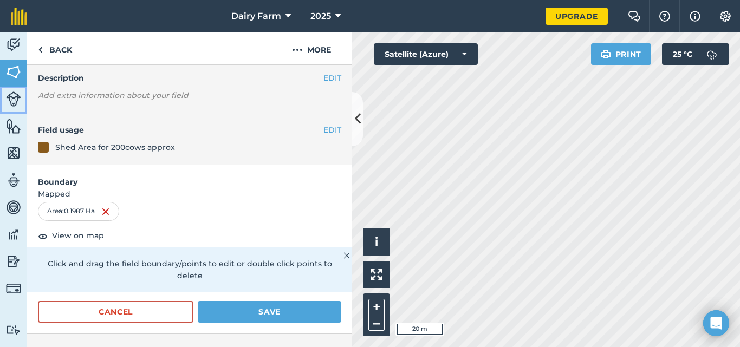
click at [13, 96] on img at bounding box center [13, 99] width 15 height 15
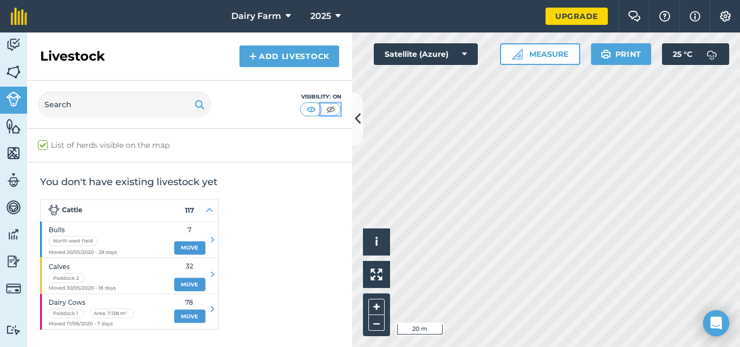
click at [330, 108] on img at bounding box center [331, 109] width 14 height 11
click at [309, 108] on img at bounding box center [312, 109] width 14 height 11
click at [330, 108] on img at bounding box center [331, 109] width 14 height 11
click at [313, 107] on img at bounding box center [312, 109] width 14 height 11
click at [355, 117] on icon at bounding box center [358, 118] width 6 height 19
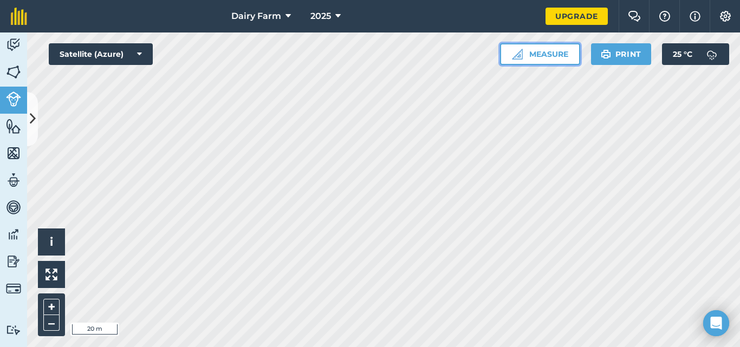
click at [524, 54] on button "Measure" at bounding box center [540, 54] width 80 height 22
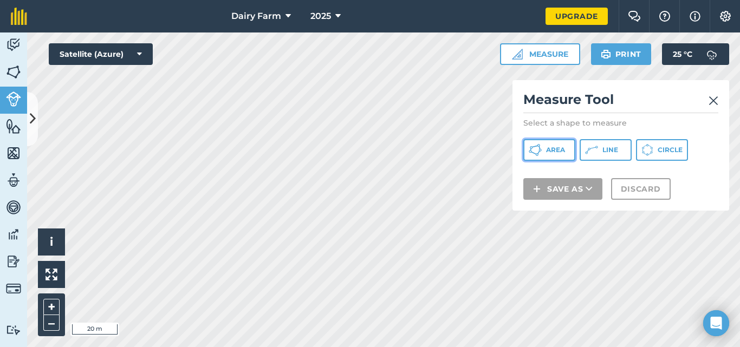
click at [545, 150] on button "Area" at bounding box center [550, 150] width 52 height 22
click at [713, 98] on img at bounding box center [714, 100] width 10 height 13
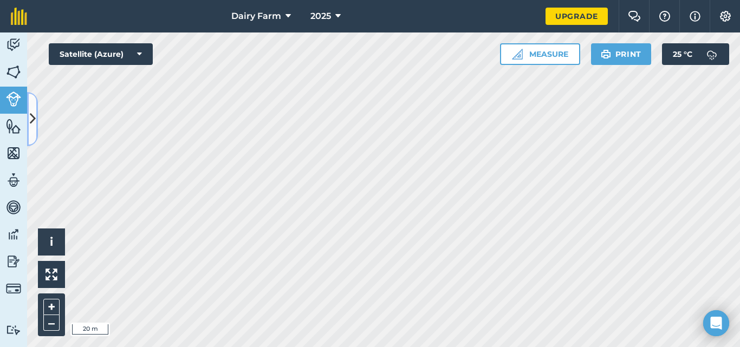
click at [30, 124] on icon at bounding box center [33, 118] width 6 height 19
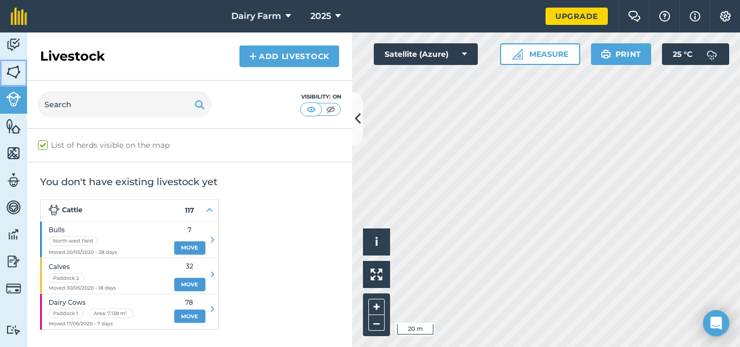
click at [19, 69] on img at bounding box center [13, 72] width 15 height 16
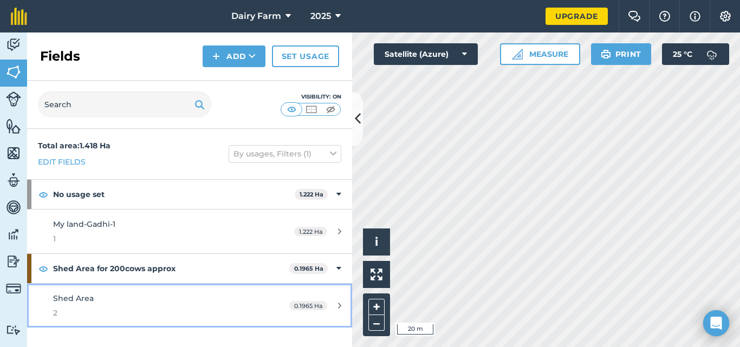
click at [71, 299] on span "Shed Area" at bounding box center [73, 299] width 41 height 10
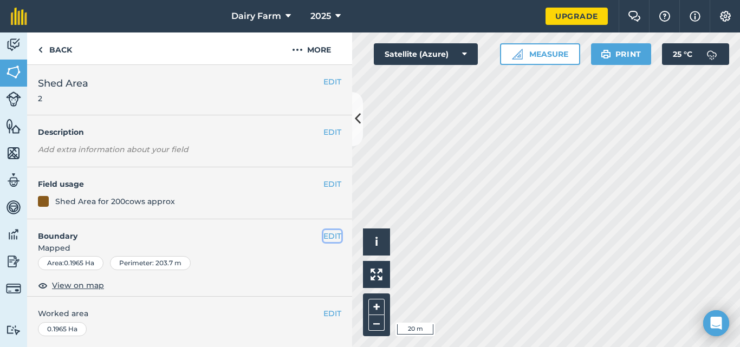
click at [324, 234] on button "EDIT" at bounding box center [333, 236] width 18 height 12
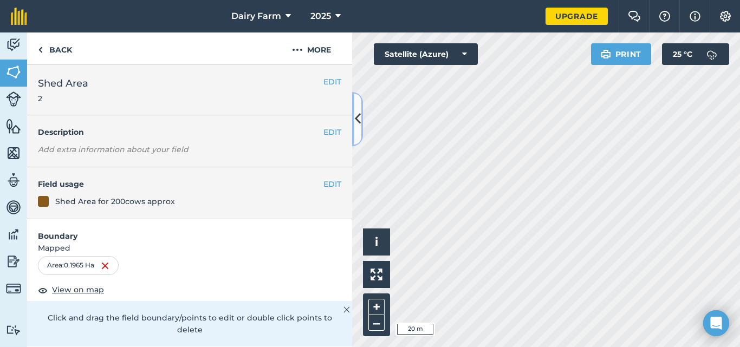
click at [355, 131] on button at bounding box center [357, 119] width 11 height 54
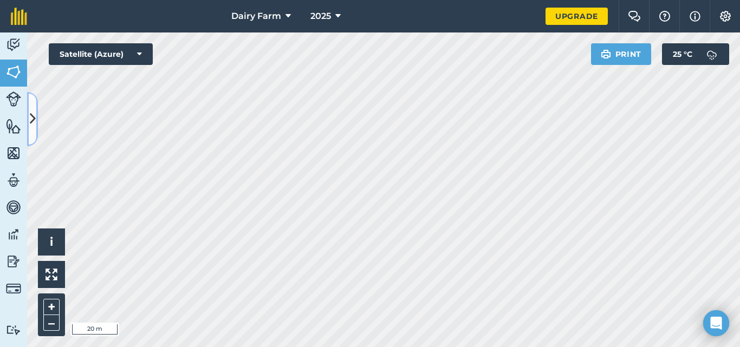
click at [31, 124] on icon at bounding box center [33, 118] width 6 height 19
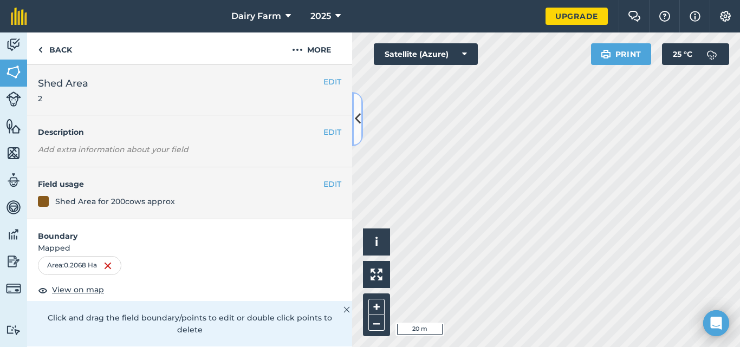
scroll to position [163, 0]
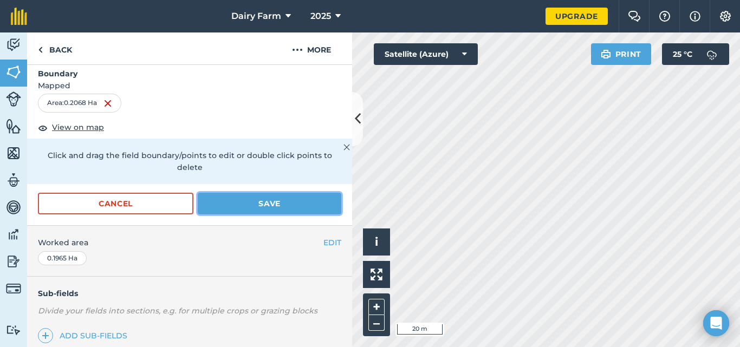
click at [227, 208] on button "Save" at bounding box center [270, 204] width 144 height 22
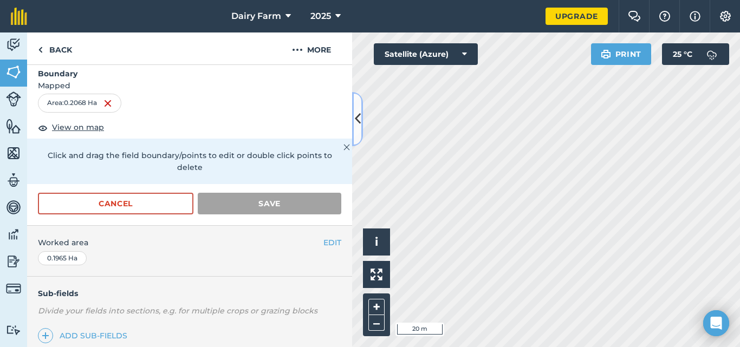
click at [356, 124] on icon at bounding box center [358, 118] width 6 height 19
